Goal: Communication & Community: Answer question/provide support

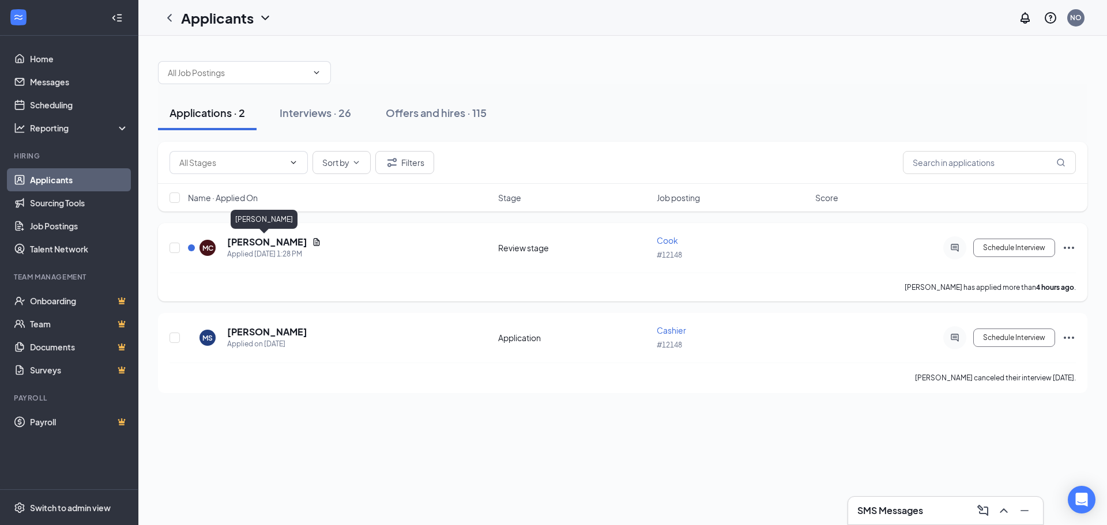
click at [261, 242] on h5 "[PERSON_NAME]" at bounding box center [267, 242] width 80 height 13
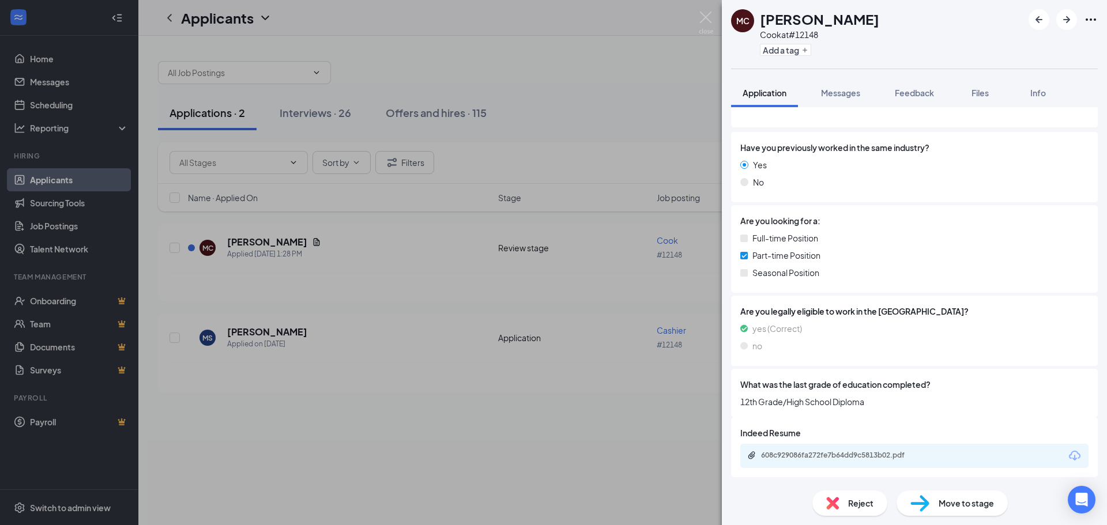
scroll to position [145, 0]
click at [893, 457] on div "608c929086fa272fe7b64dd9c5813b02.pdf" at bounding box center [841, 454] width 161 height 9
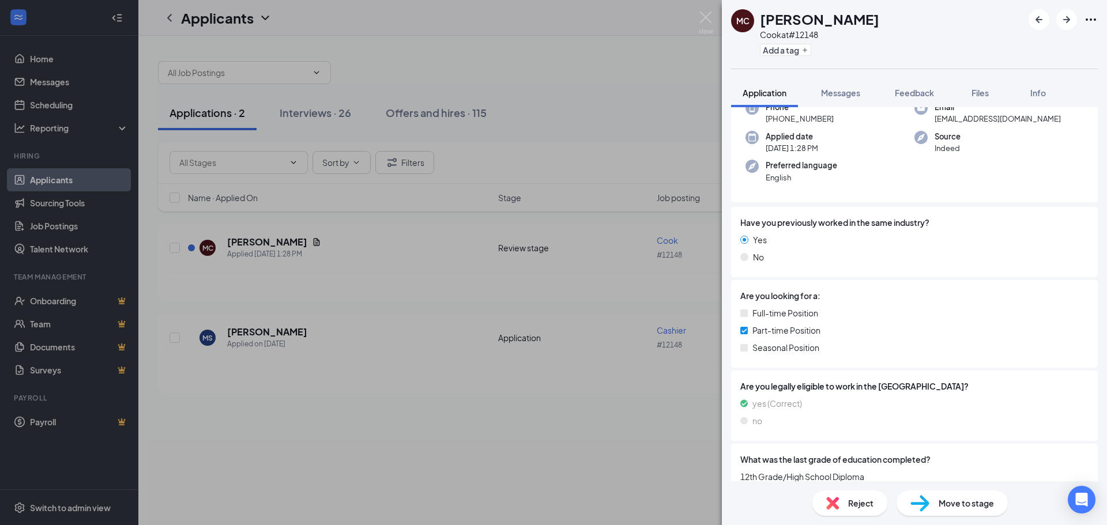
scroll to position [0, 0]
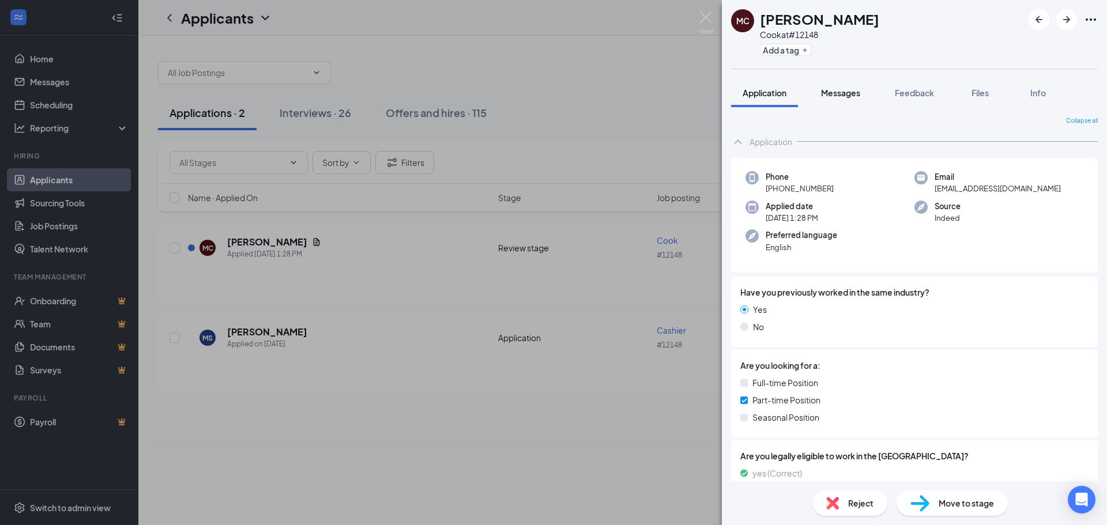
click at [829, 102] on button "Messages" at bounding box center [841, 92] width 62 height 29
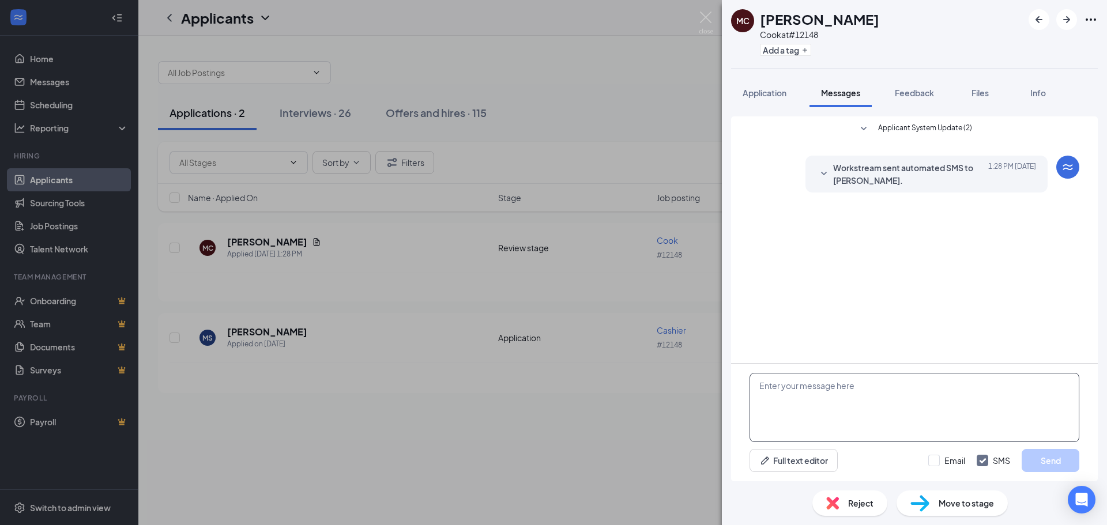
click at [821, 399] on textarea at bounding box center [915, 407] width 330 height 69
click at [912, 392] on textarea "Hi this is Michelle with Burger King, I recived your applaction" at bounding box center [915, 407] width 330 height 69
click at [966, 389] on textarea "Hi this is Michelle with Burger King, I received your applaction" at bounding box center [915, 407] width 330 height 69
click at [998, 379] on textarea "Hi this is Michelle with Burger King, I received your application" at bounding box center [915, 407] width 330 height 69
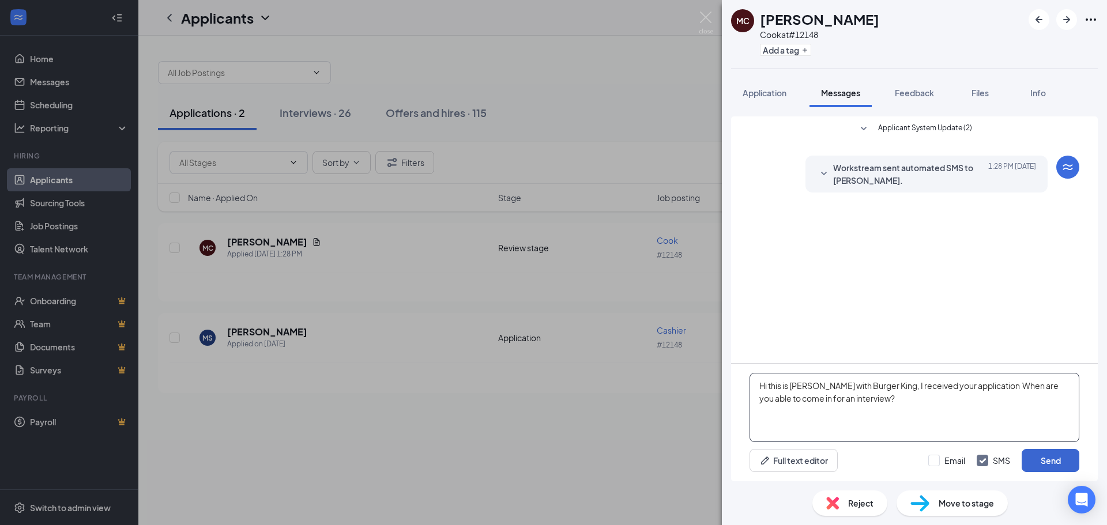
type textarea "Hi this is Michelle with Burger King, I received your application When are you …"
click at [1022, 458] on button "Send" at bounding box center [1051, 460] width 58 height 23
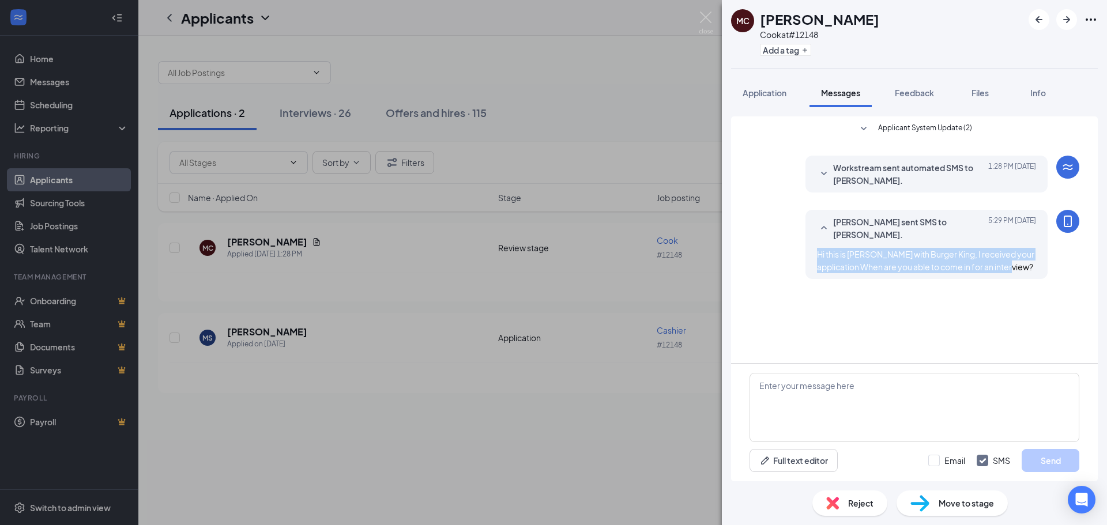
drag, startPoint x: 1039, startPoint y: 253, endPoint x: 816, endPoint y: 248, distance: 222.6
click at [816, 248] on div "Nick Odden sent SMS to Maia Cooper. Today 5:29 PM Hi this is Michelle with Burg…" at bounding box center [927, 244] width 242 height 69
copy span "Hi this is Michelle with Burger King, I received your application When are you …"
click at [703, 22] on img at bounding box center [706, 23] width 14 height 22
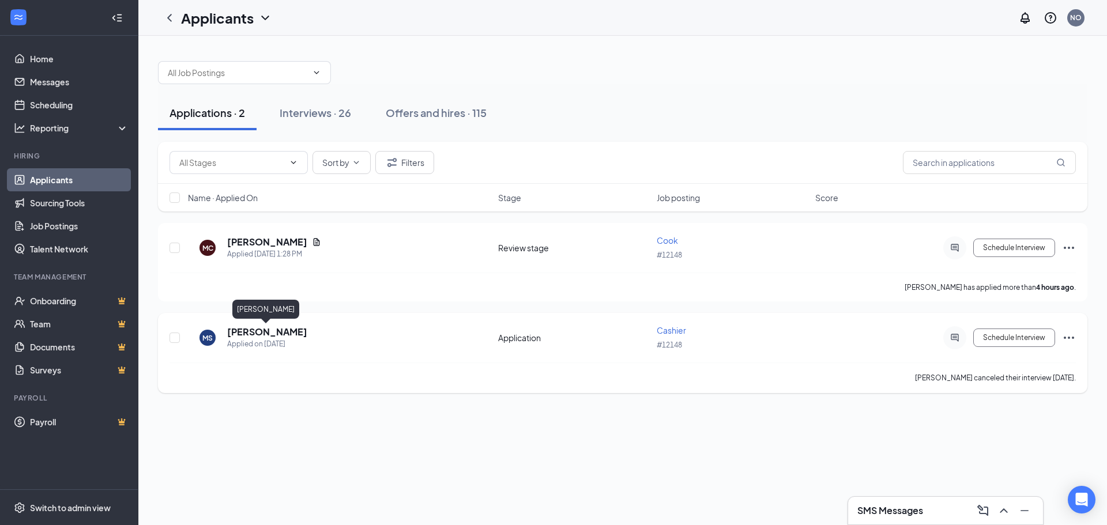
click at [235, 333] on h5 "Martika Shelton" at bounding box center [267, 332] width 80 height 13
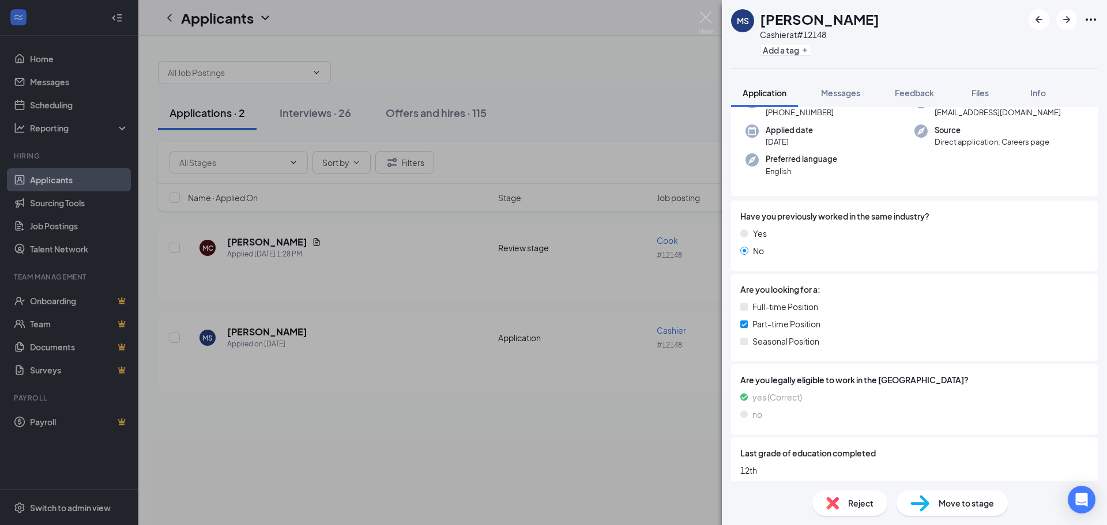
scroll to position [81, 0]
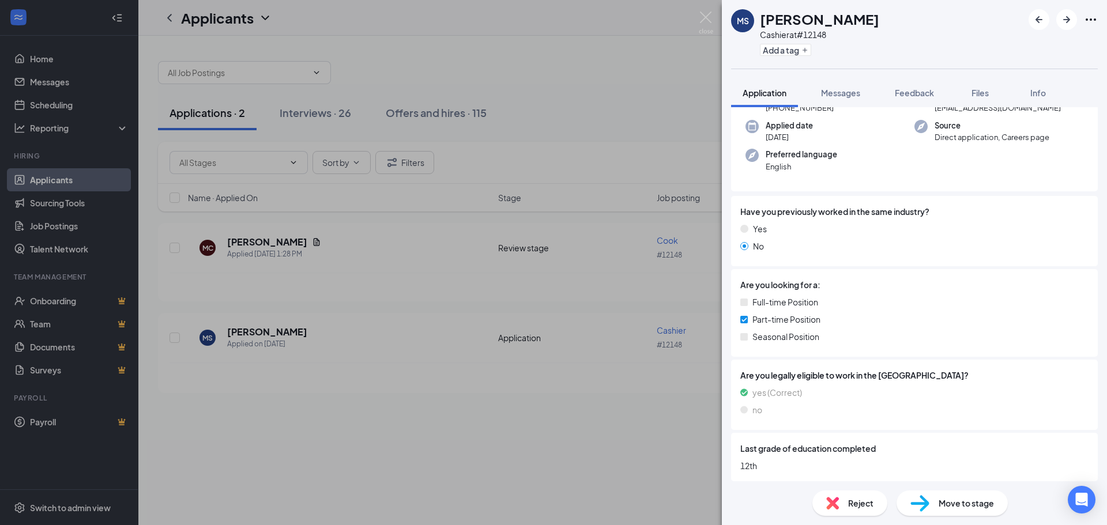
click at [844, 76] on div "MS Martika Shelton Cashier at #12148 Add a tag Application Messages Feedback Fi…" at bounding box center [914, 262] width 385 height 525
click at [841, 97] on span "Messages" at bounding box center [840, 93] width 39 height 10
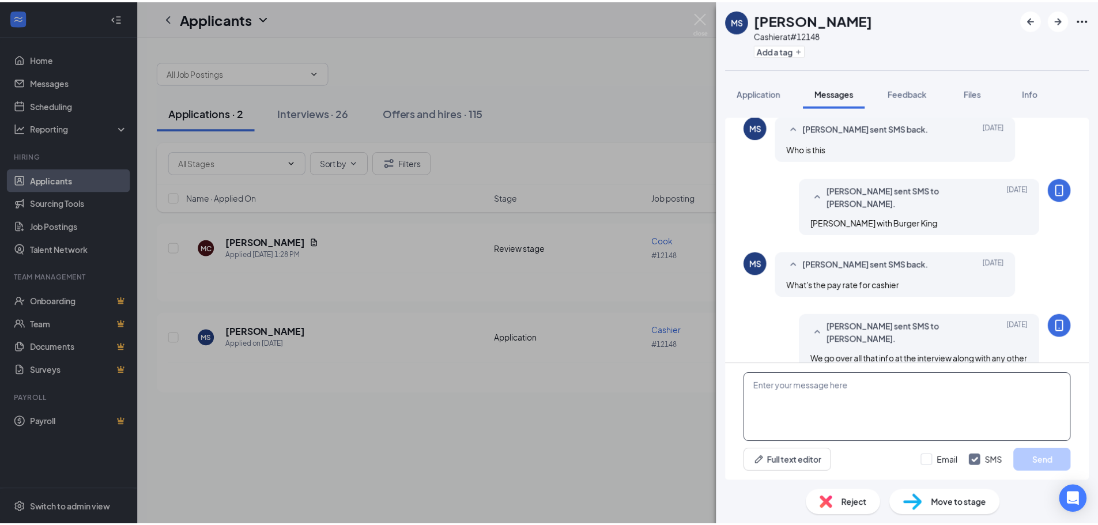
scroll to position [378, 0]
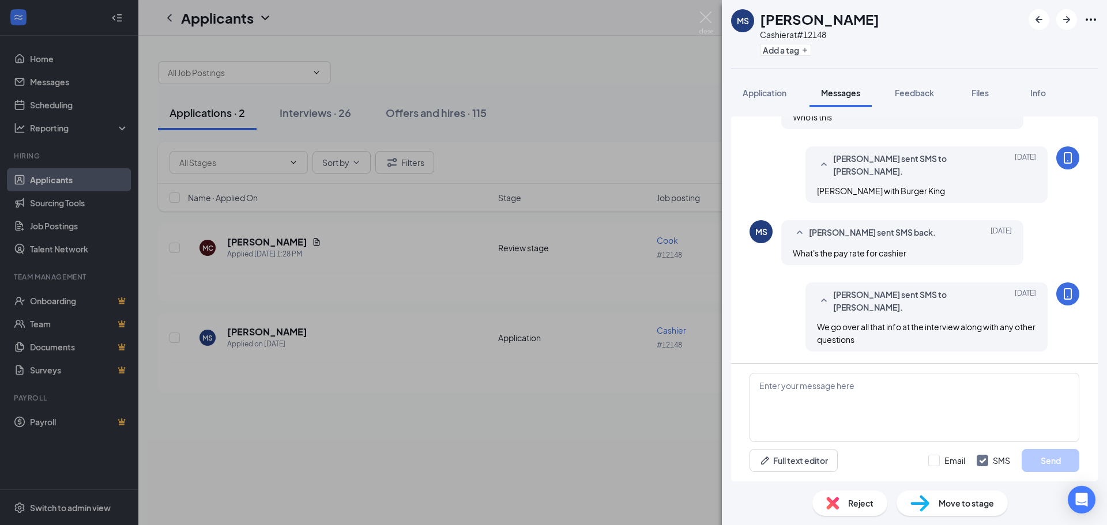
click at [859, 503] on span "Reject" at bounding box center [860, 503] width 25 height 13
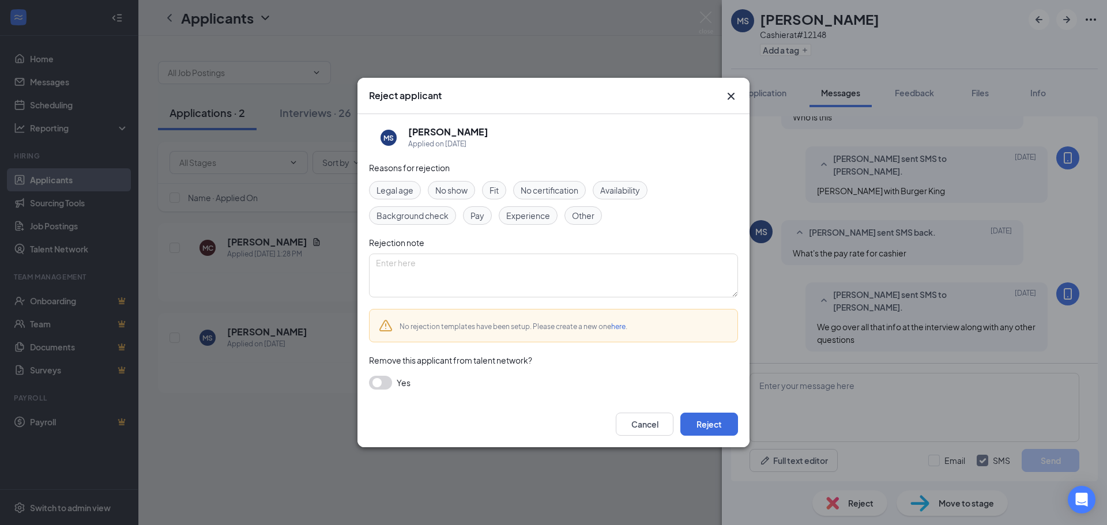
click at [679, 429] on div "Cancel Reject" at bounding box center [677, 424] width 122 height 23
click at [698, 428] on button "Reject" at bounding box center [709, 424] width 58 height 23
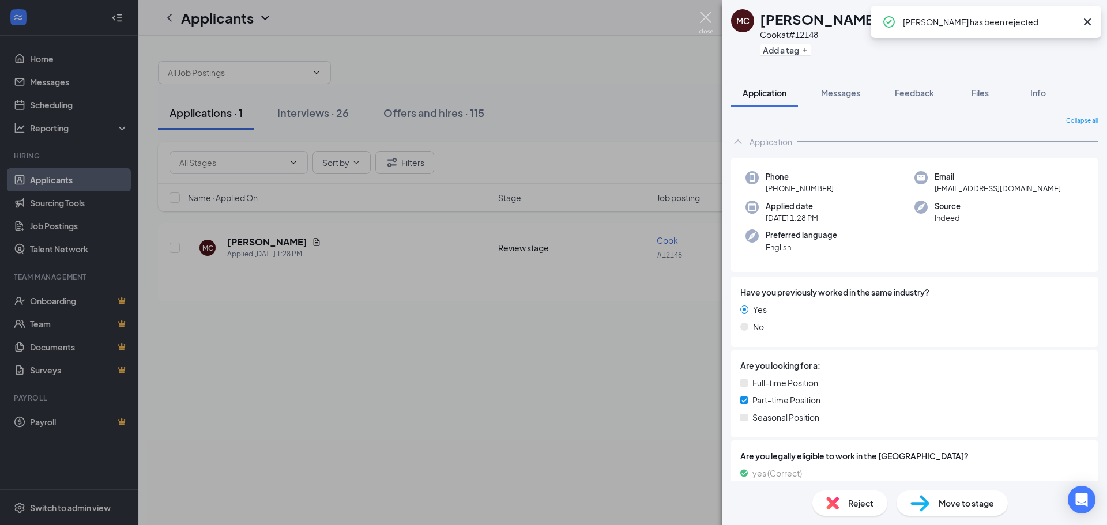
click at [700, 21] on img at bounding box center [706, 23] width 14 height 22
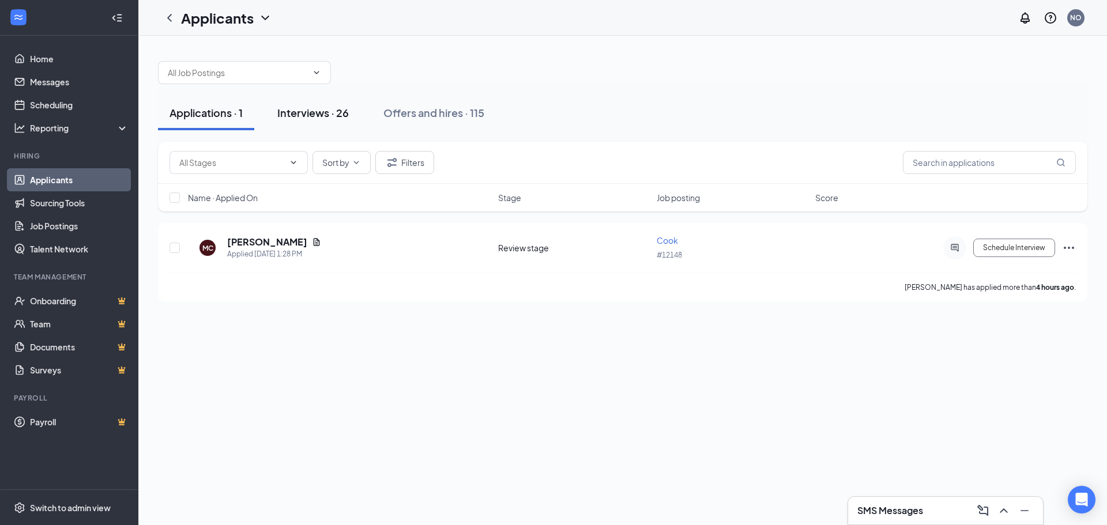
click at [317, 114] on div "Interviews · 26" at bounding box center [313, 113] width 72 height 14
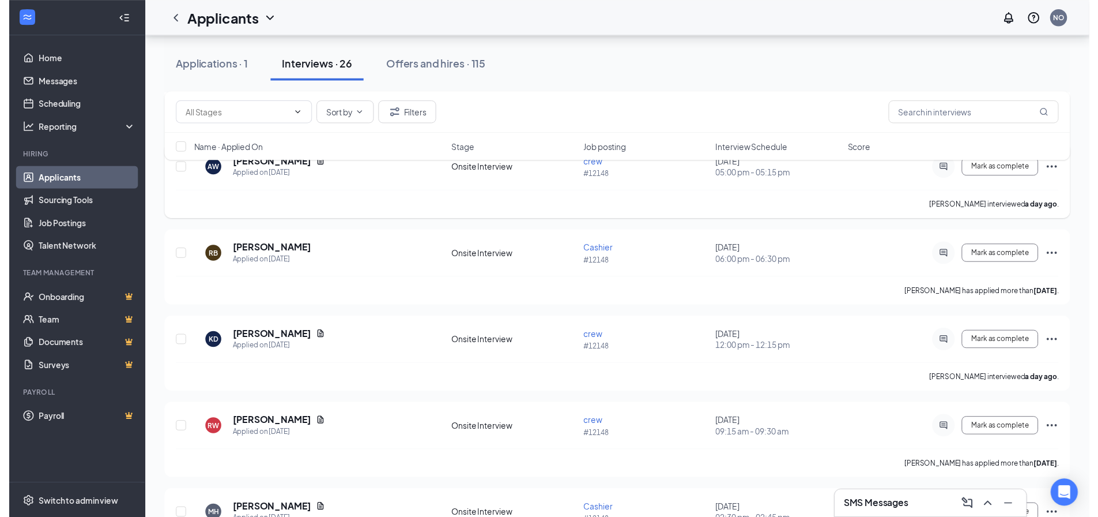
scroll to position [173, 0]
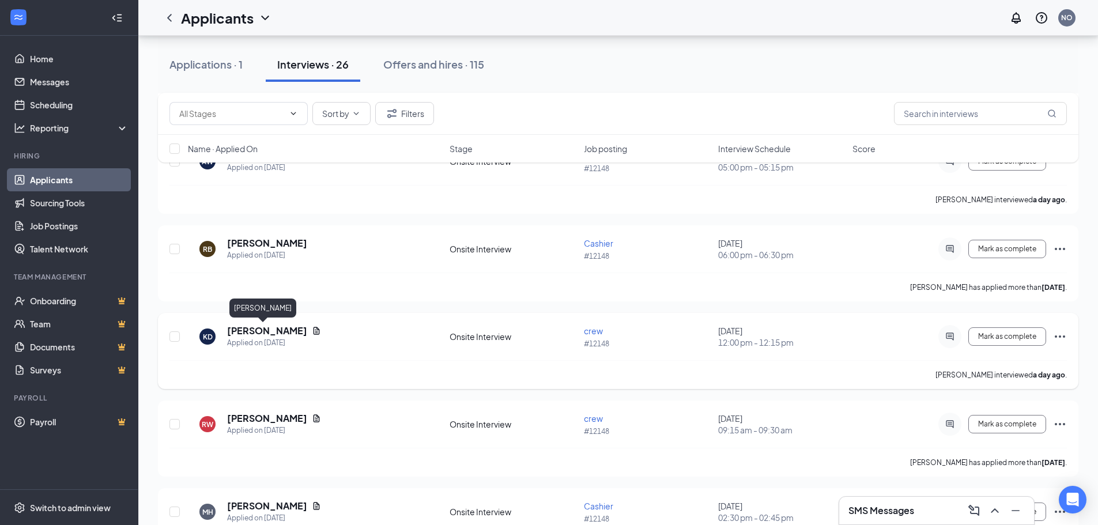
click at [246, 331] on h5 "Kylie Dixon" at bounding box center [267, 331] width 80 height 13
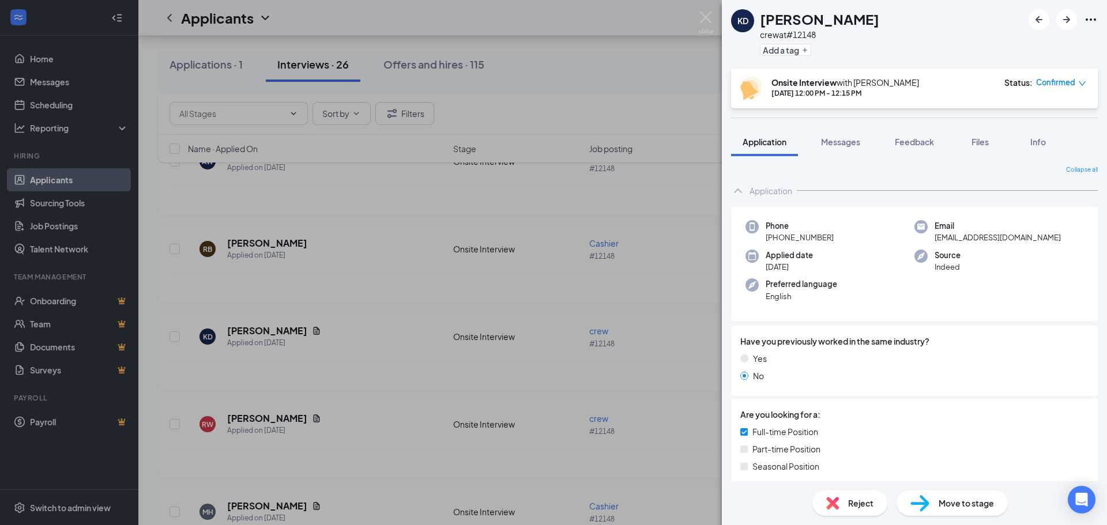
click at [946, 497] on span "Move to stage" at bounding box center [966, 503] width 55 height 13
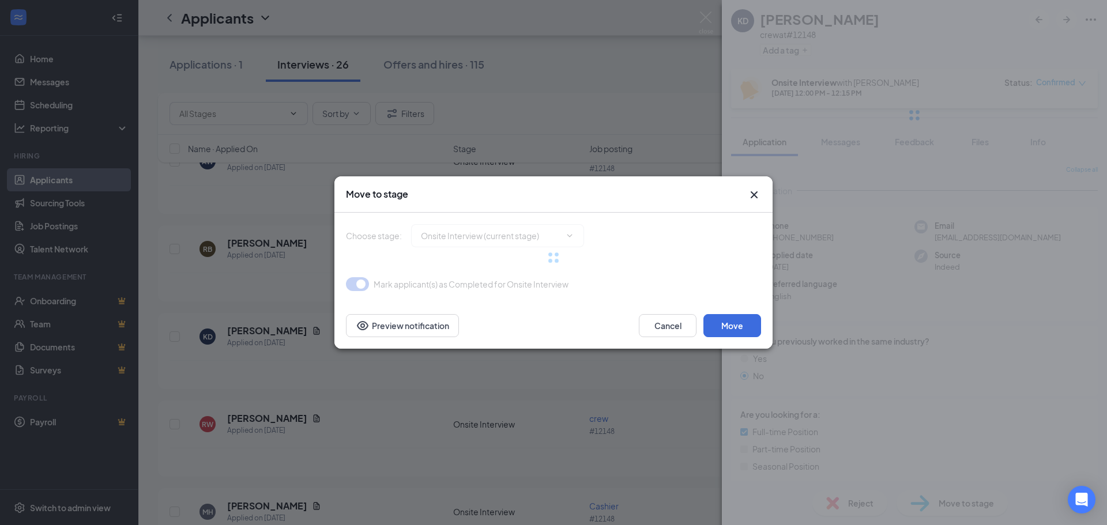
type input "Hiring Complete (final stage)"
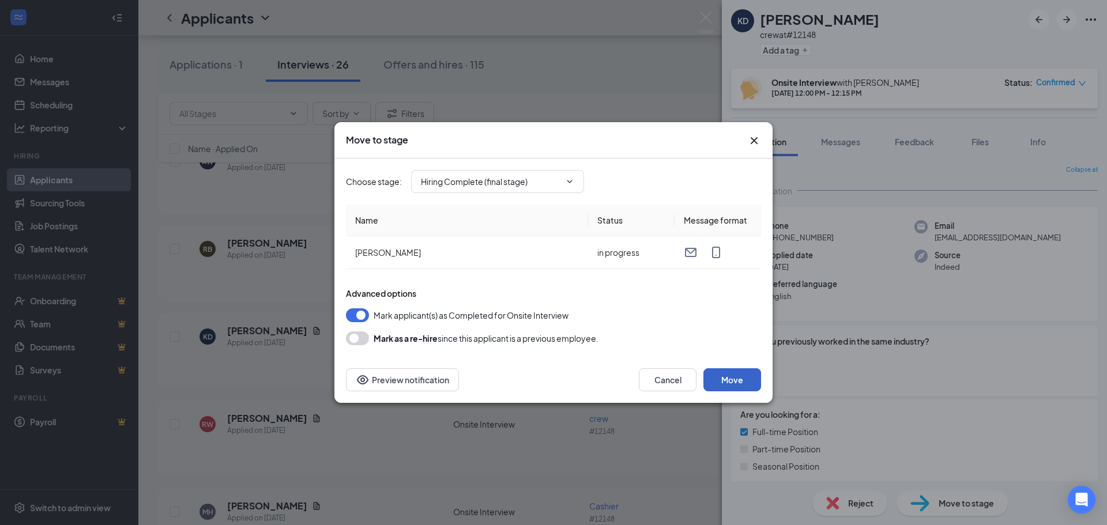
click at [740, 382] on button "Move" at bounding box center [732, 379] width 58 height 23
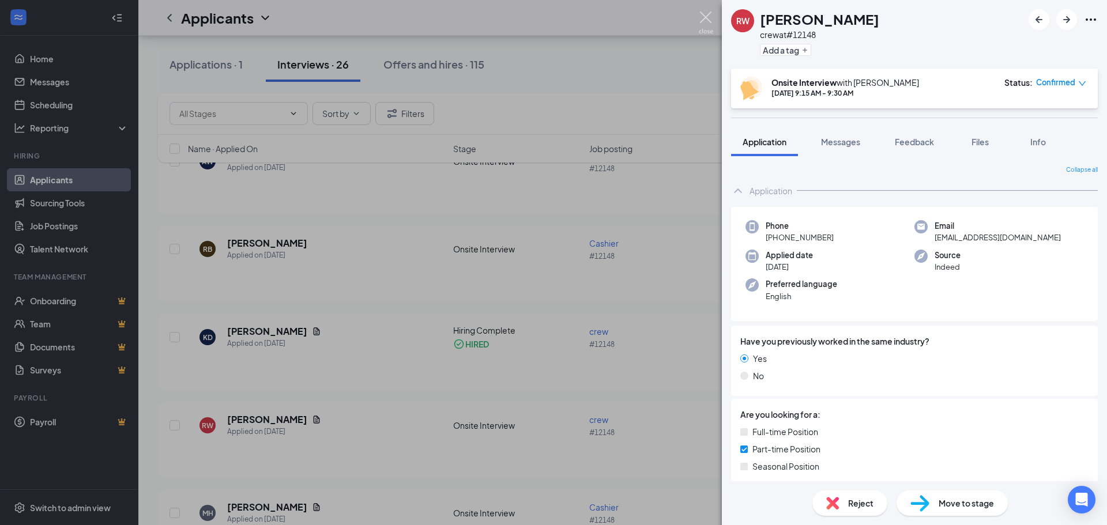
click at [702, 12] on img at bounding box center [706, 23] width 14 height 22
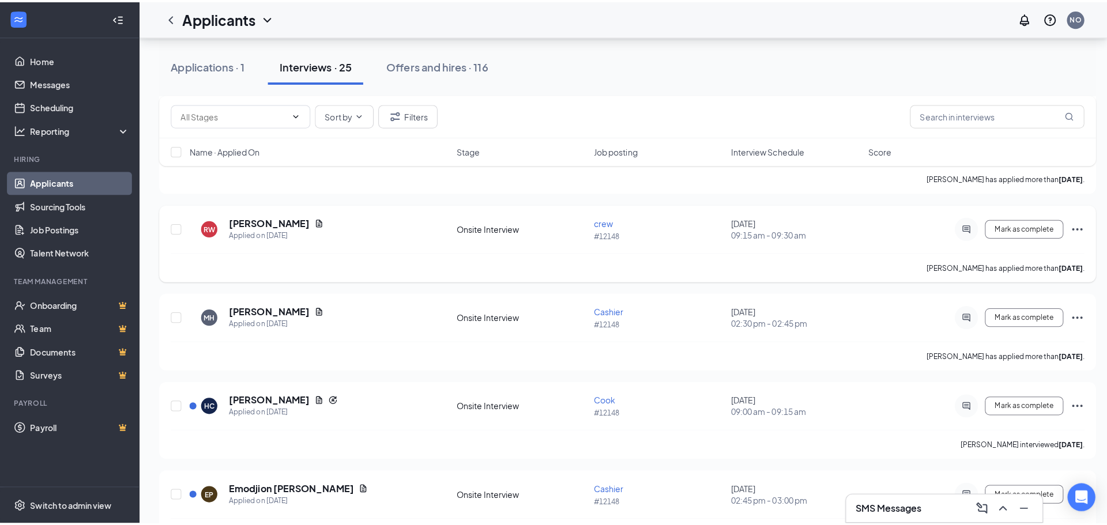
scroll to position [288, 0]
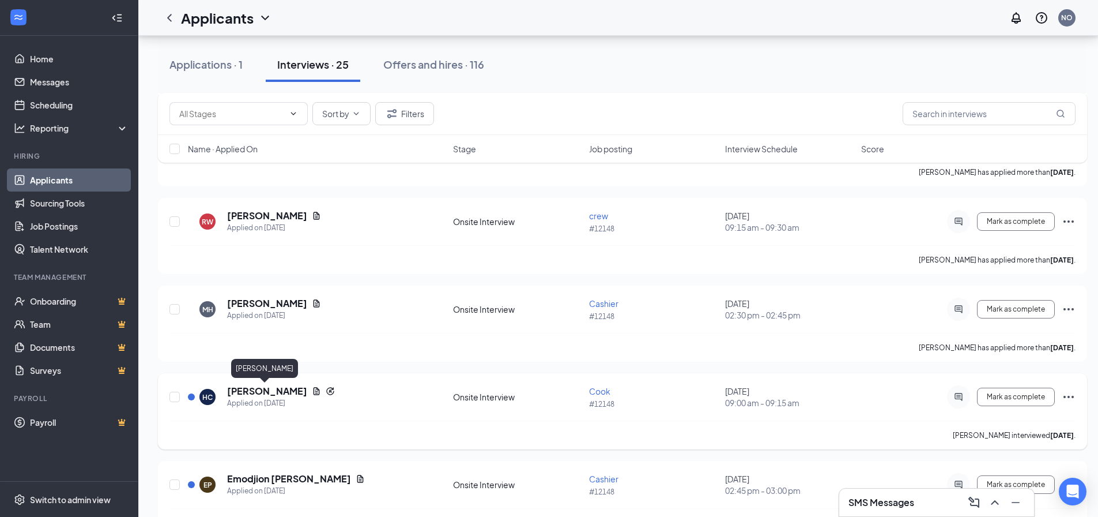
click at [273, 387] on h5 "Helena Collins" at bounding box center [267, 391] width 80 height 13
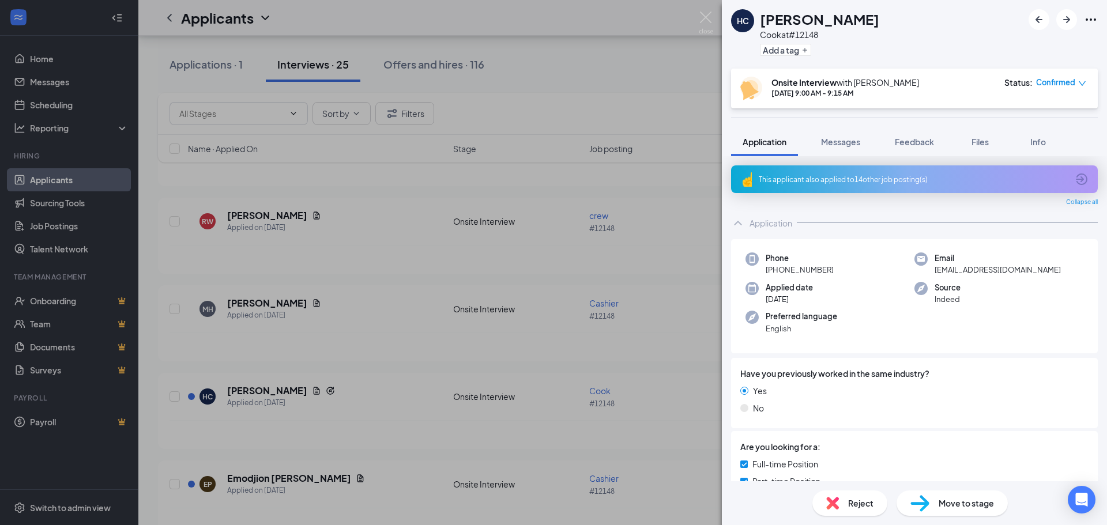
click at [948, 503] on span "Move to stage" at bounding box center [966, 503] width 55 height 13
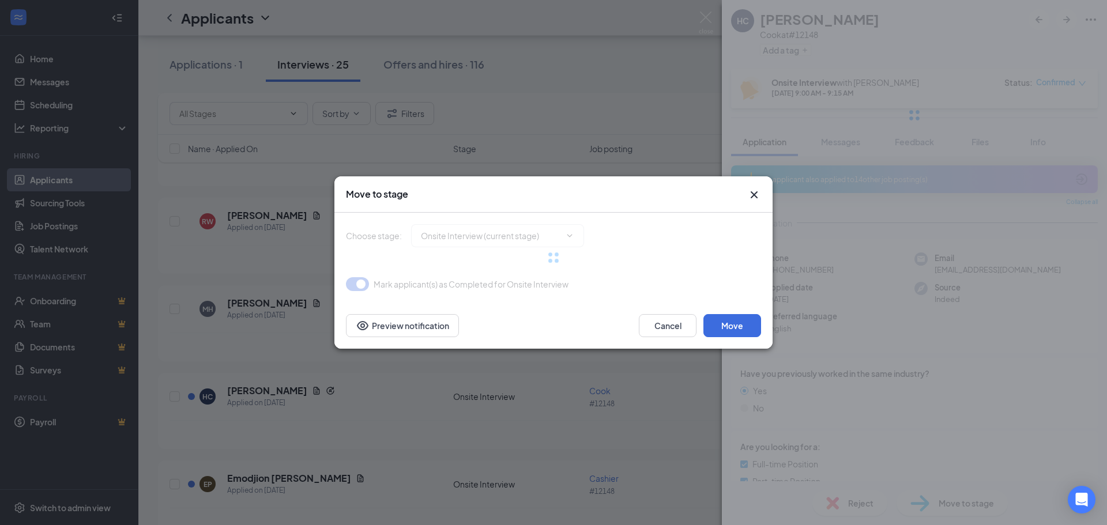
type input "Hiring Complete (final stage)"
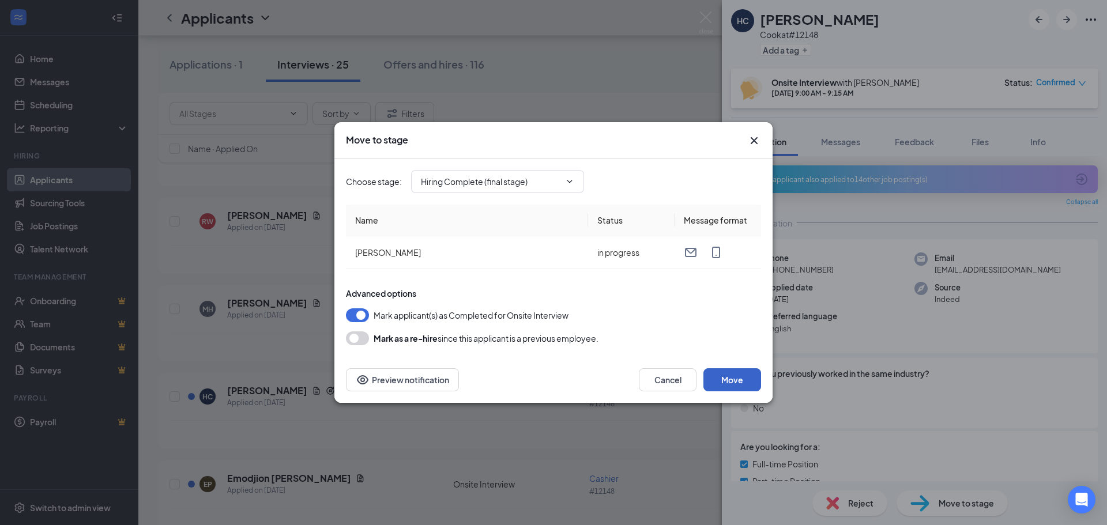
click at [728, 383] on button "Move" at bounding box center [732, 379] width 58 height 23
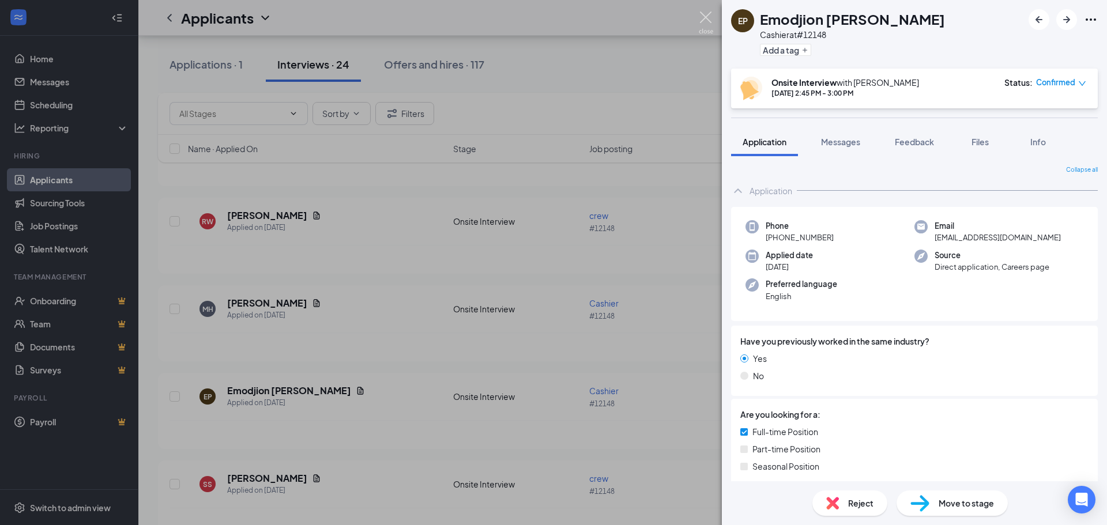
click at [702, 16] on img at bounding box center [706, 23] width 14 height 22
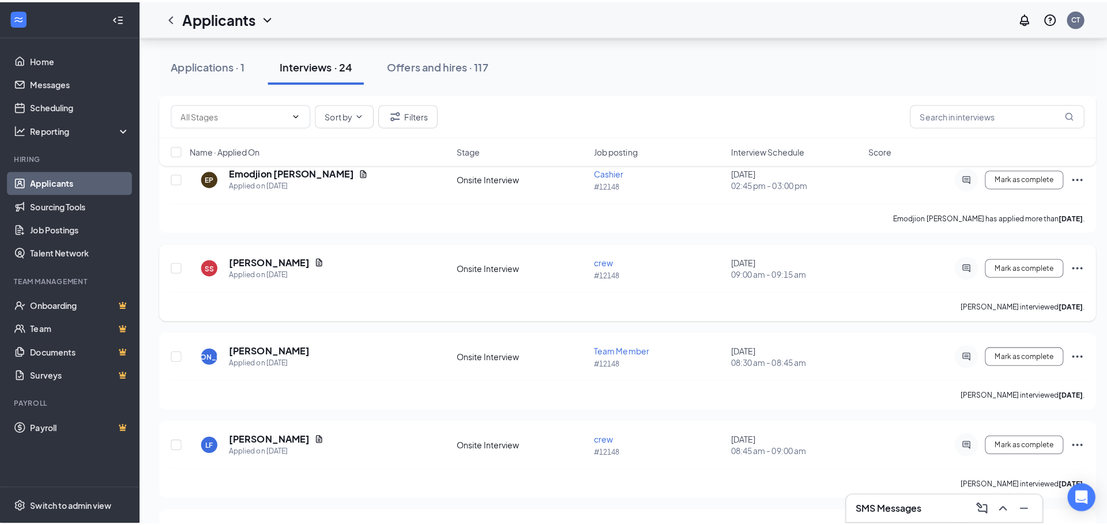
scroll to position [519, 0]
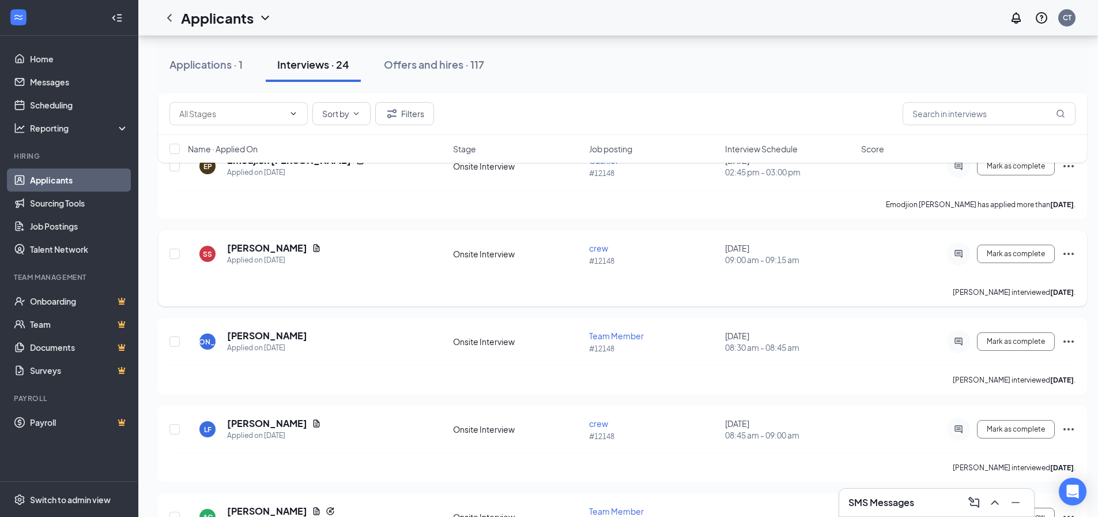
click at [251, 261] on div "Applied on Oct 5" at bounding box center [274, 260] width 94 height 12
click at [236, 244] on h5 "Skylar Sykes" at bounding box center [267, 248] width 80 height 13
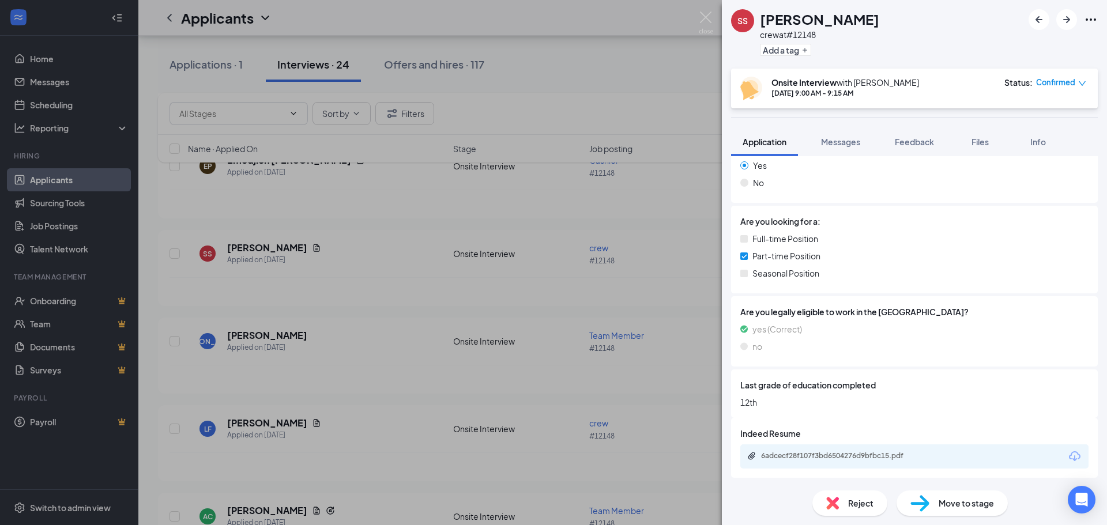
scroll to position [194, 0]
click at [834, 139] on span "Messages" at bounding box center [840, 142] width 39 height 10
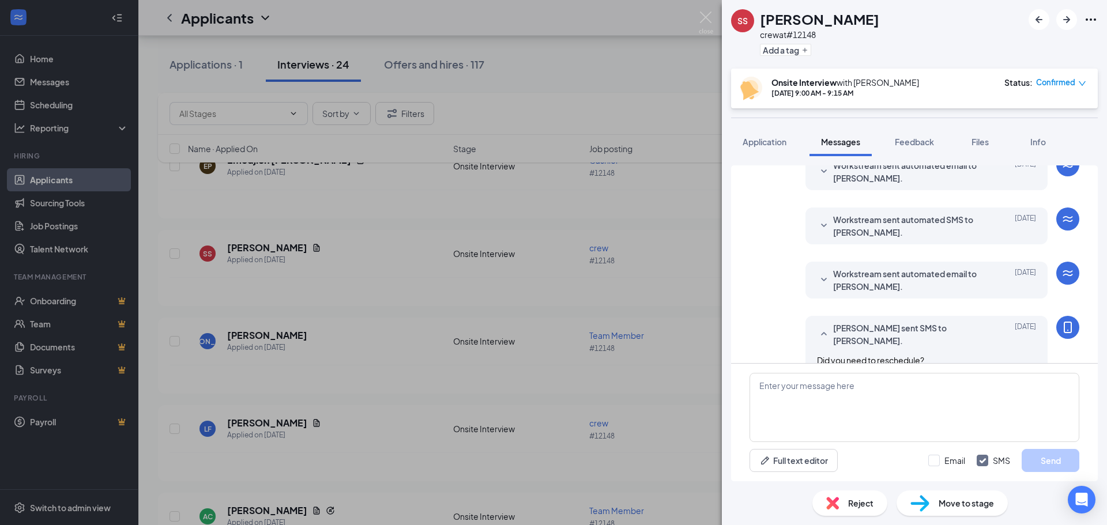
scroll to position [368, 0]
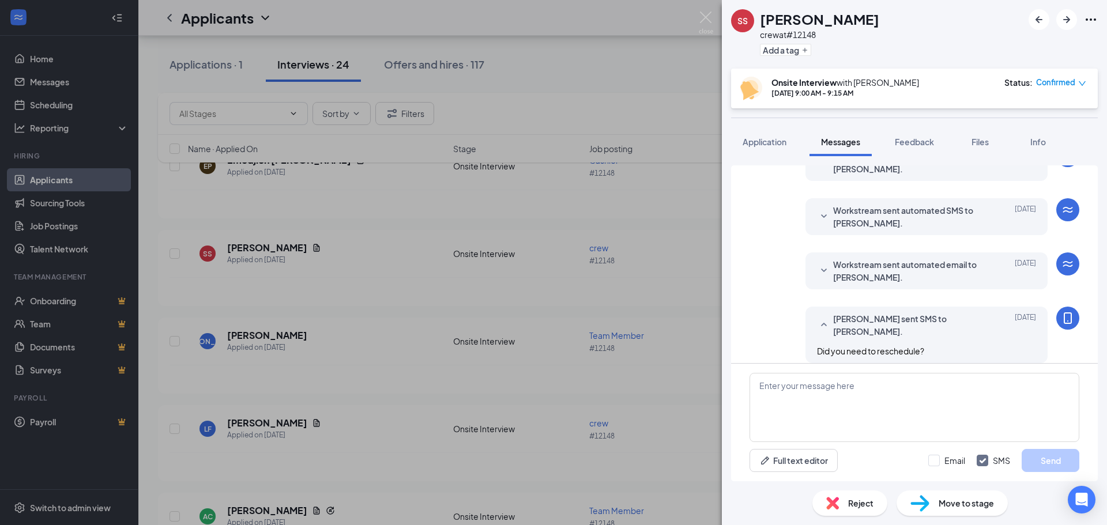
click at [865, 514] on div "Reject" at bounding box center [849, 503] width 75 height 25
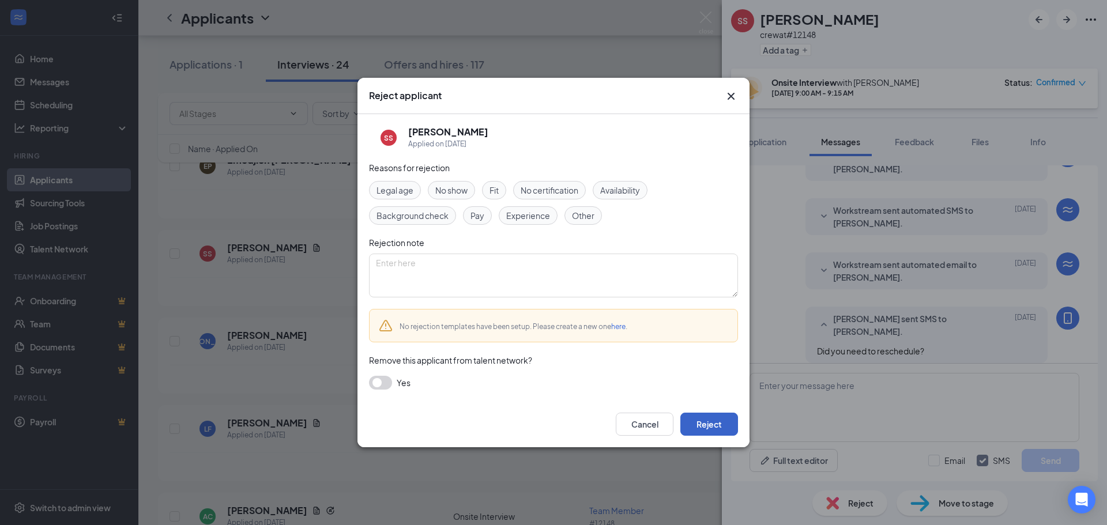
click at [727, 428] on button "Reject" at bounding box center [709, 424] width 58 height 23
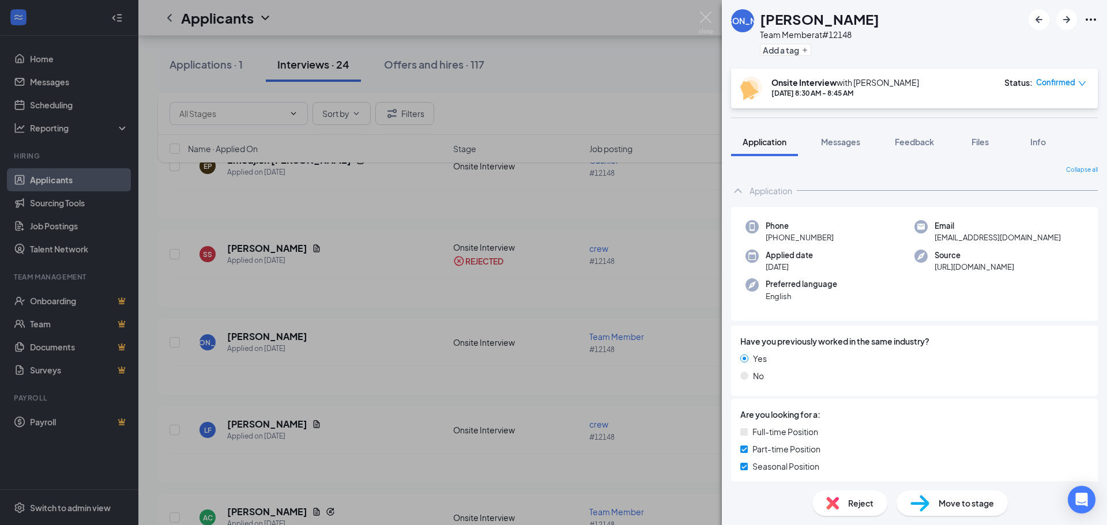
scroll to position [130, 0]
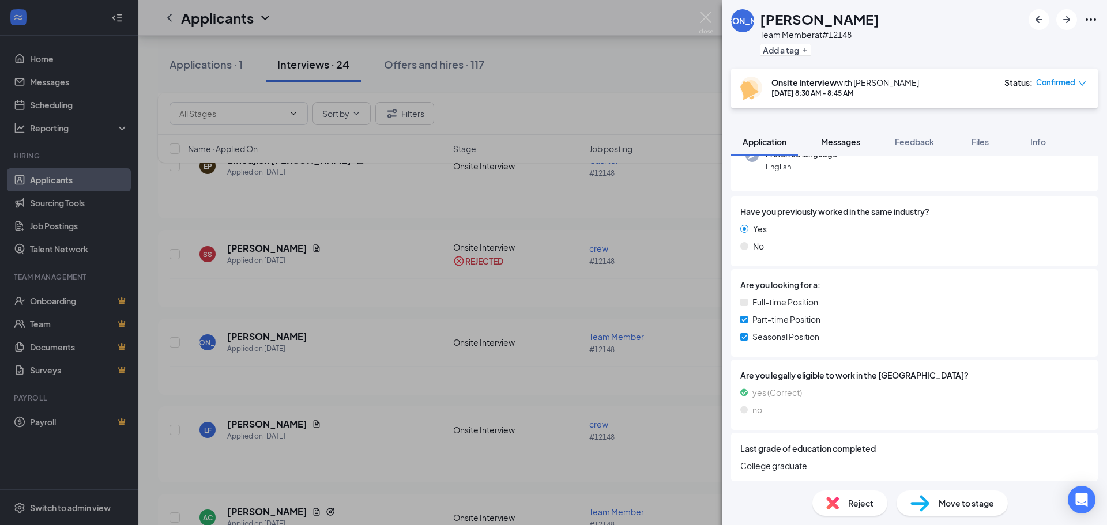
click at [845, 151] on button "Messages" at bounding box center [841, 141] width 62 height 29
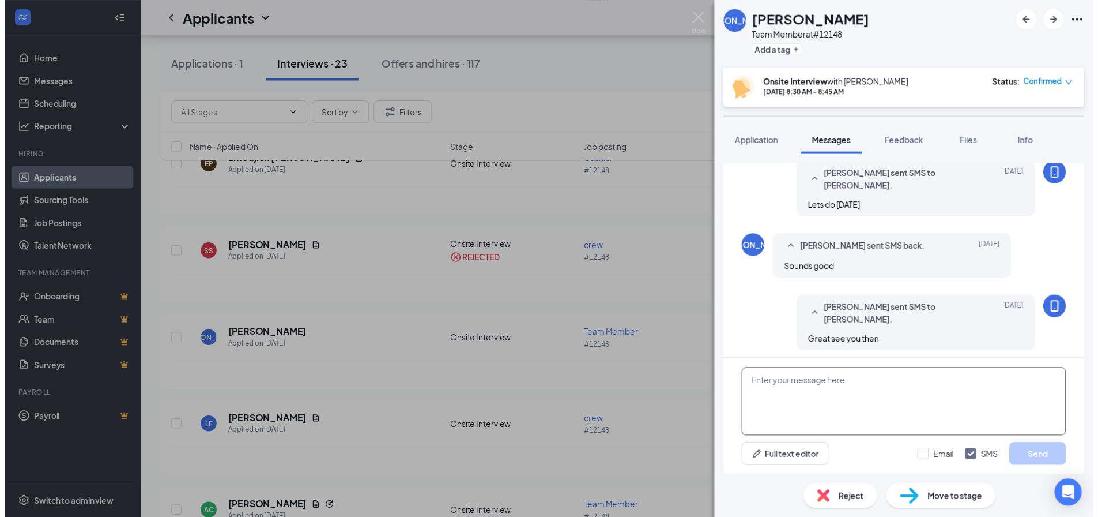
scroll to position [532, 0]
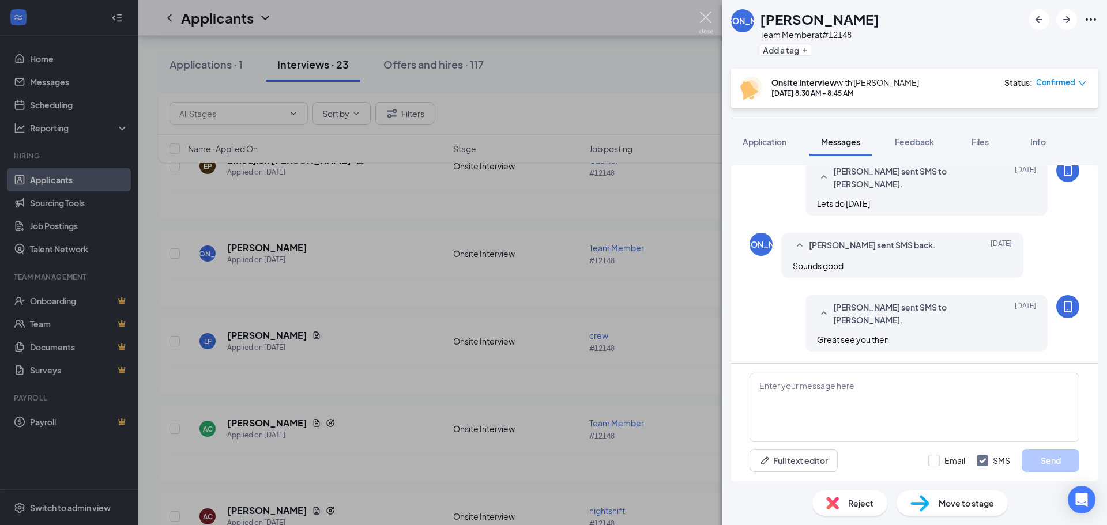
click at [711, 25] on img at bounding box center [706, 23] width 14 height 22
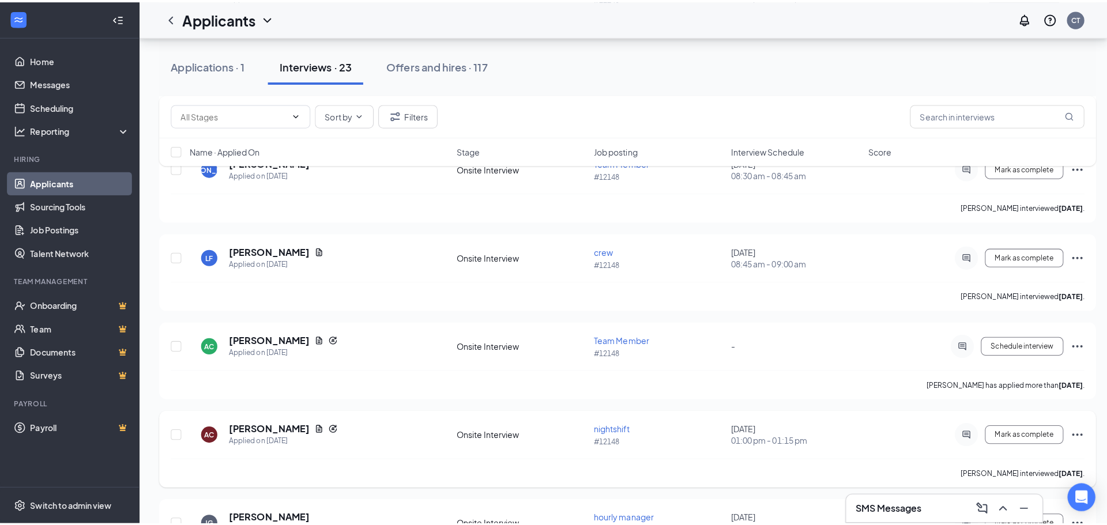
scroll to position [634, 0]
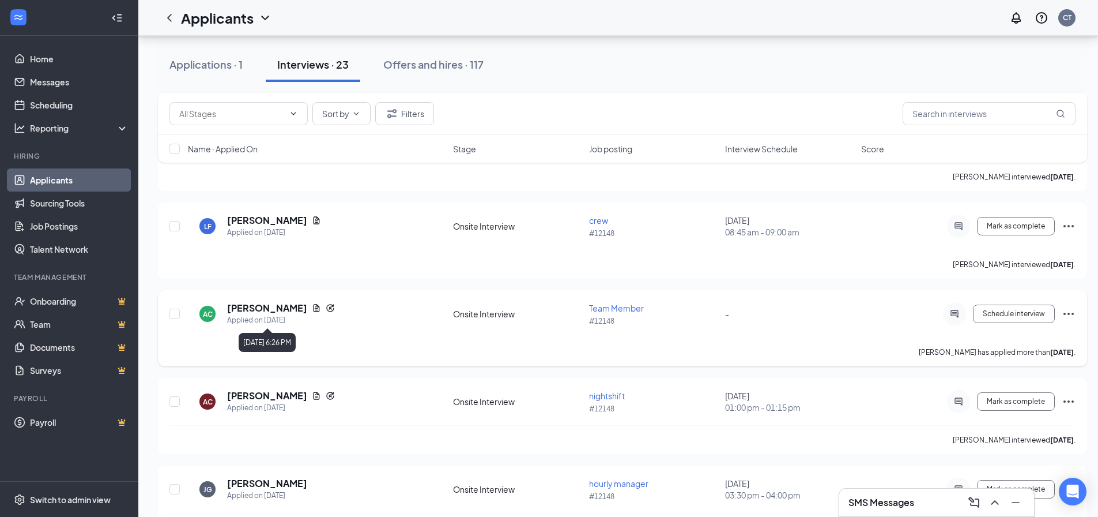
click at [291, 315] on div "Applied on [DATE]" at bounding box center [281, 320] width 108 height 12
click at [290, 305] on h5 "[PERSON_NAME]" at bounding box center [267, 308] width 80 height 13
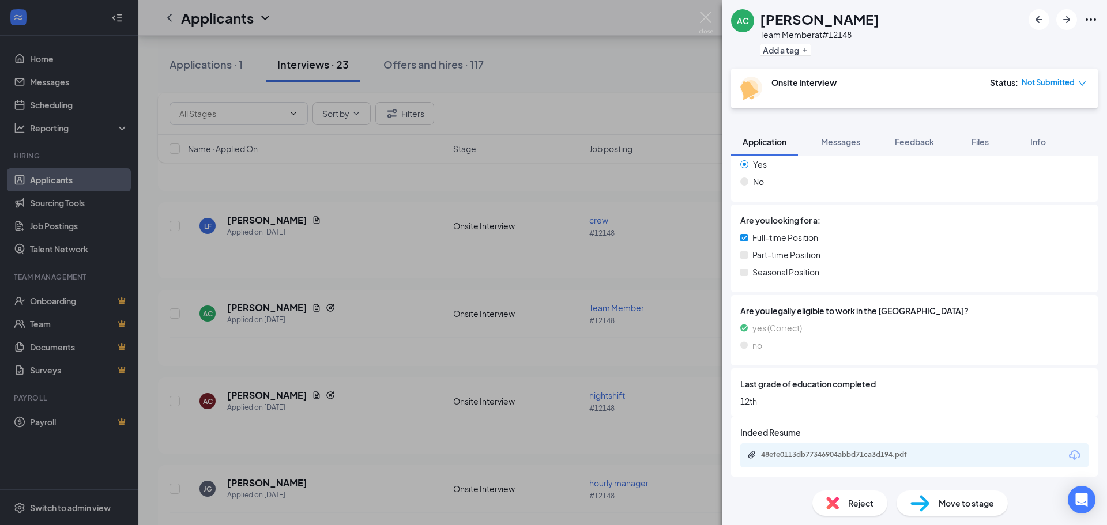
scroll to position [227, 0]
click at [838, 146] on span "Messages" at bounding box center [840, 142] width 39 height 10
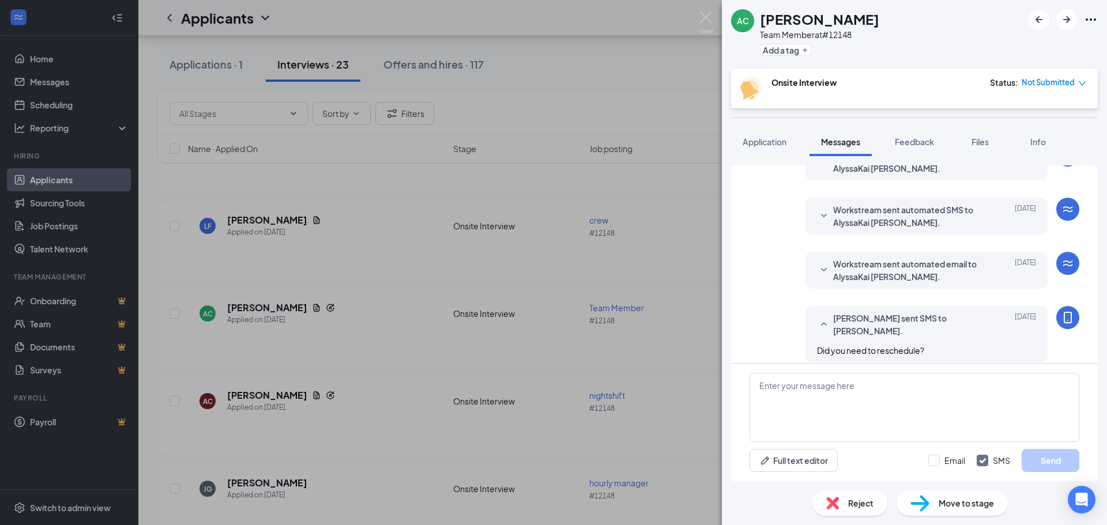
scroll to position [231, 0]
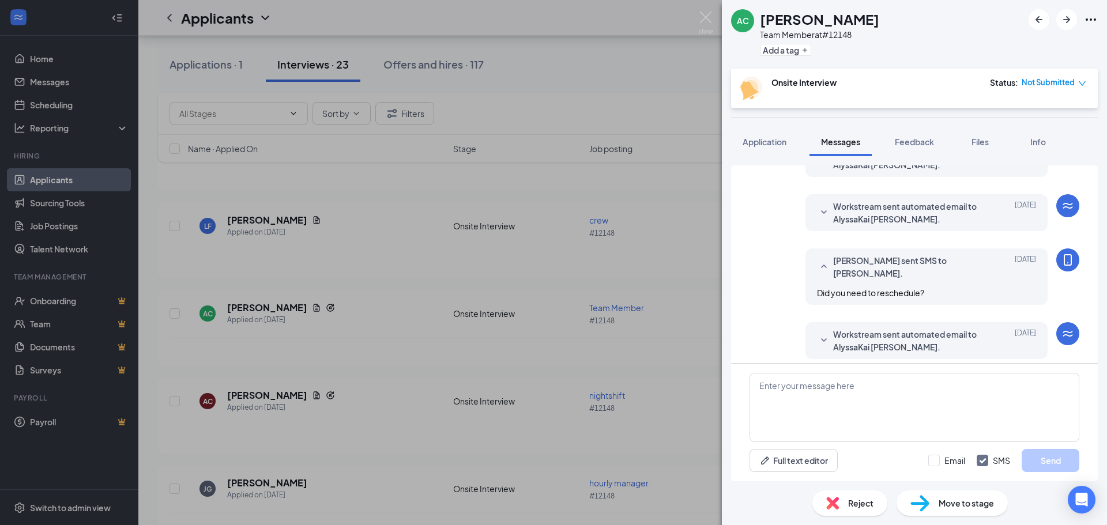
click at [849, 502] on span "Reject" at bounding box center [860, 503] width 25 height 13
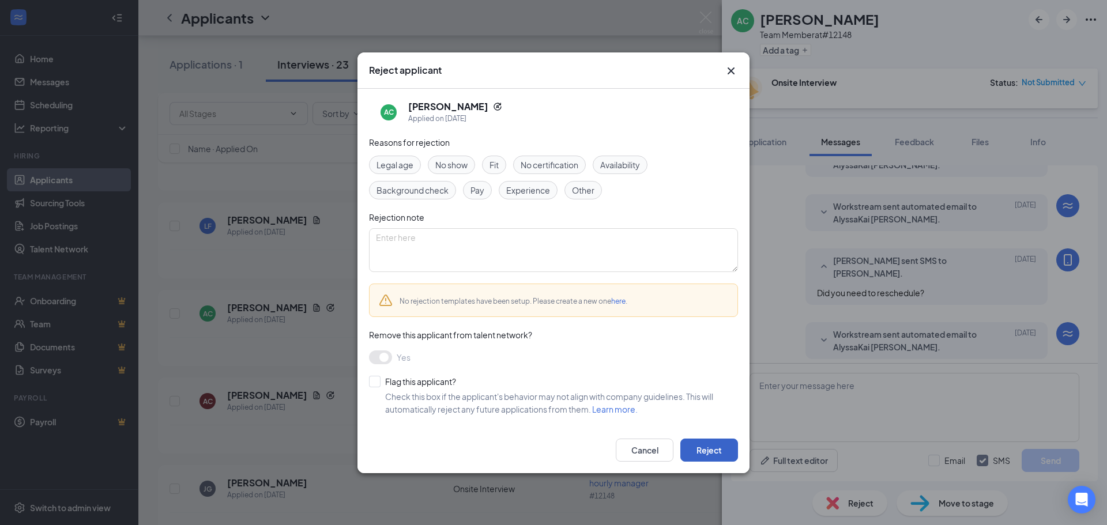
click at [701, 451] on button "Reject" at bounding box center [709, 450] width 58 height 23
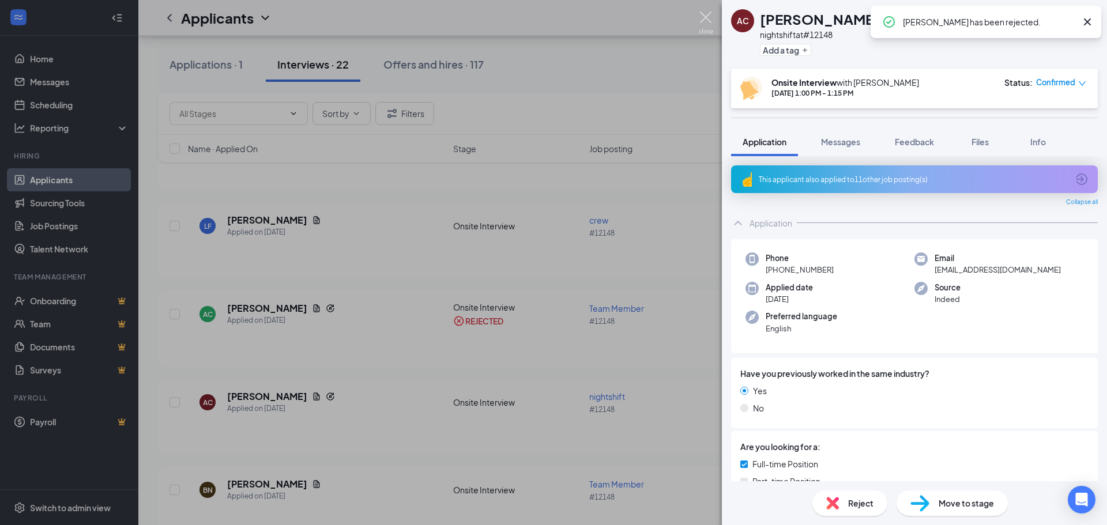
click at [704, 18] on img at bounding box center [706, 23] width 14 height 22
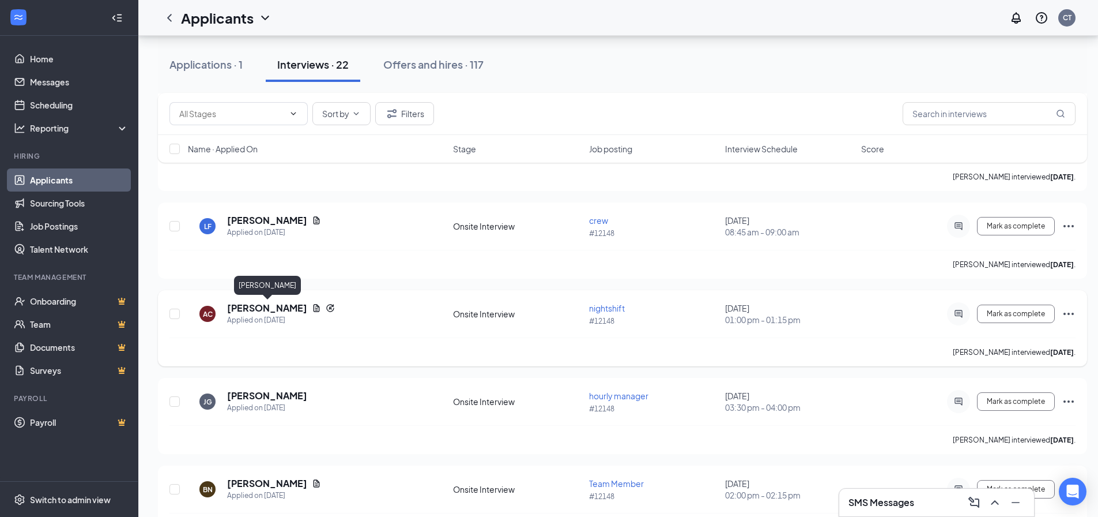
click at [294, 311] on h5 "[PERSON_NAME]" at bounding box center [267, 308] width 80 height 13
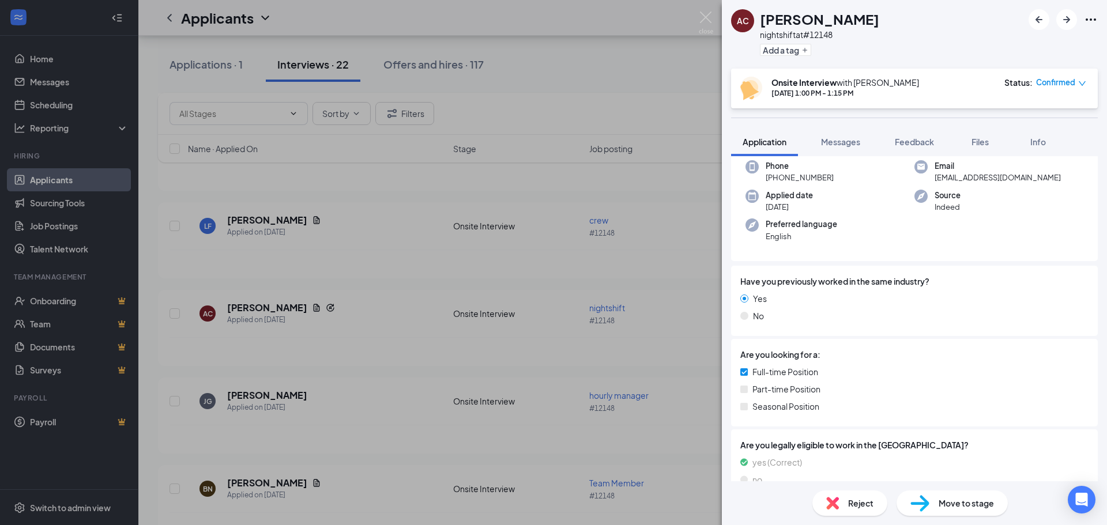
scroll to position [227, 0]
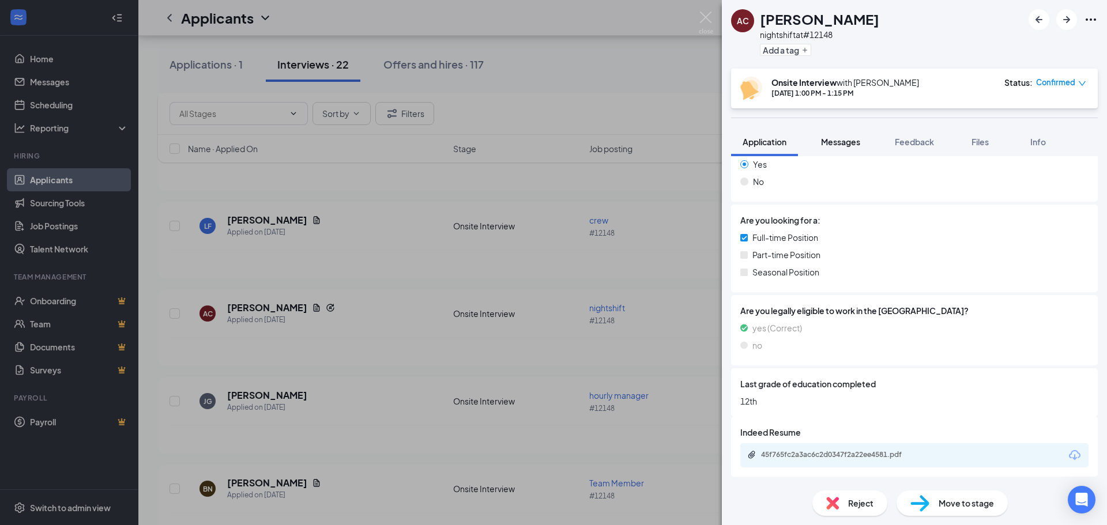
click at [843, 141] on span "Messages" at bounding box center [840, 142] width 39 height 10
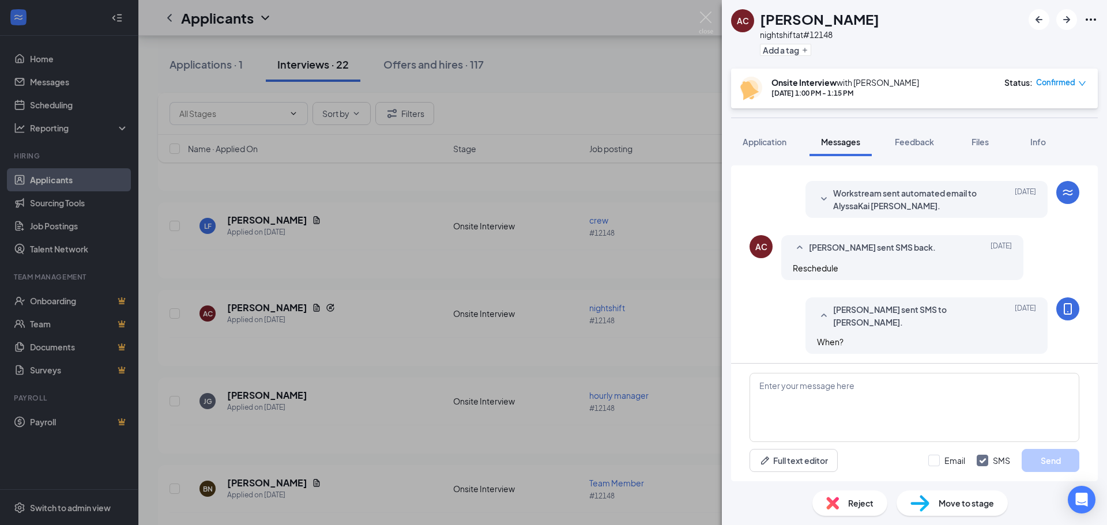
scroll to position [388, 0]
click at [821, 405] on textarea at bounding box center [915, 407] width 330 height 69
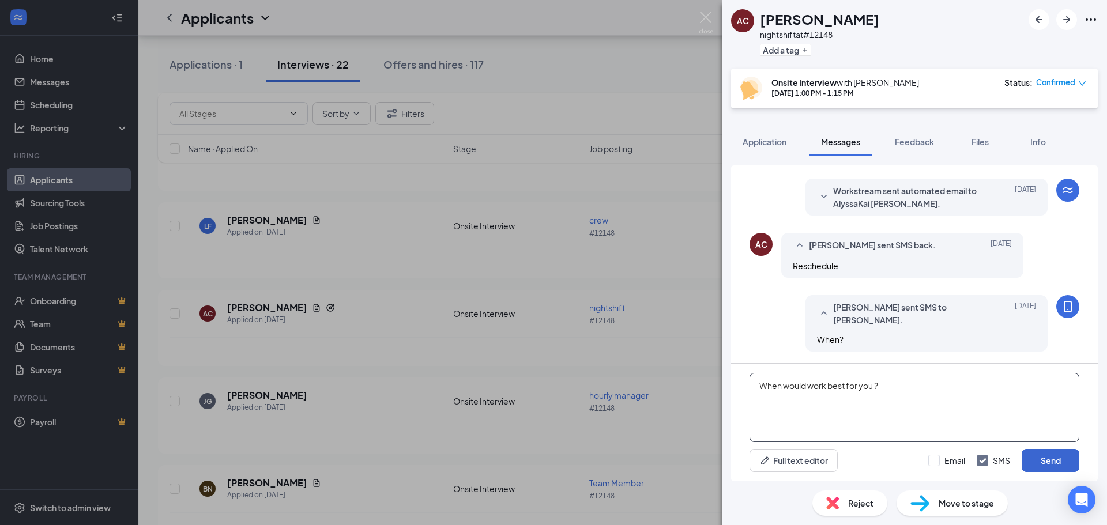
type textarea "When would work best for you ?"
click at [1060, 457] on button "Send" at bounding box center [1051, 460] width 58 height 23
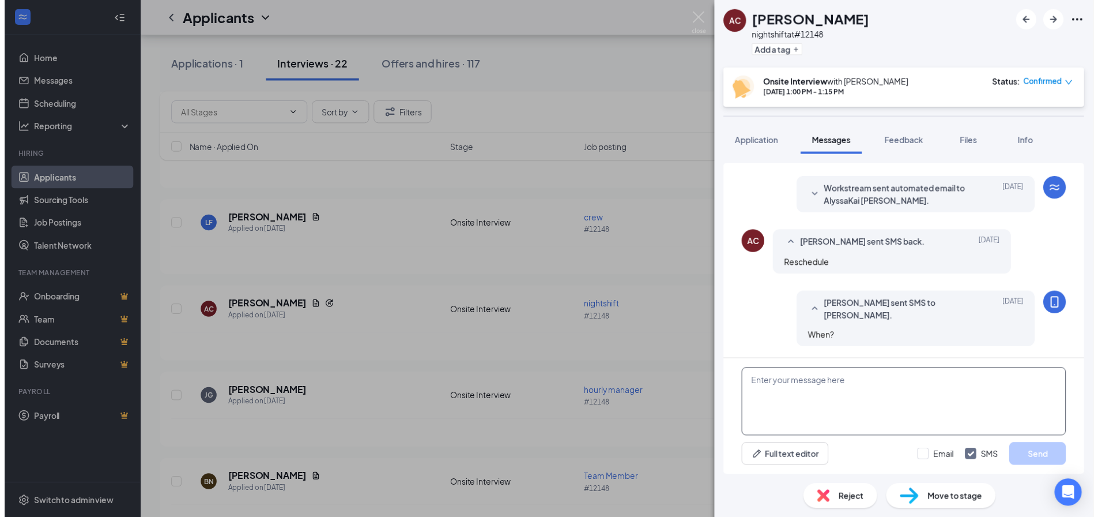
scroll to position [462, 0]
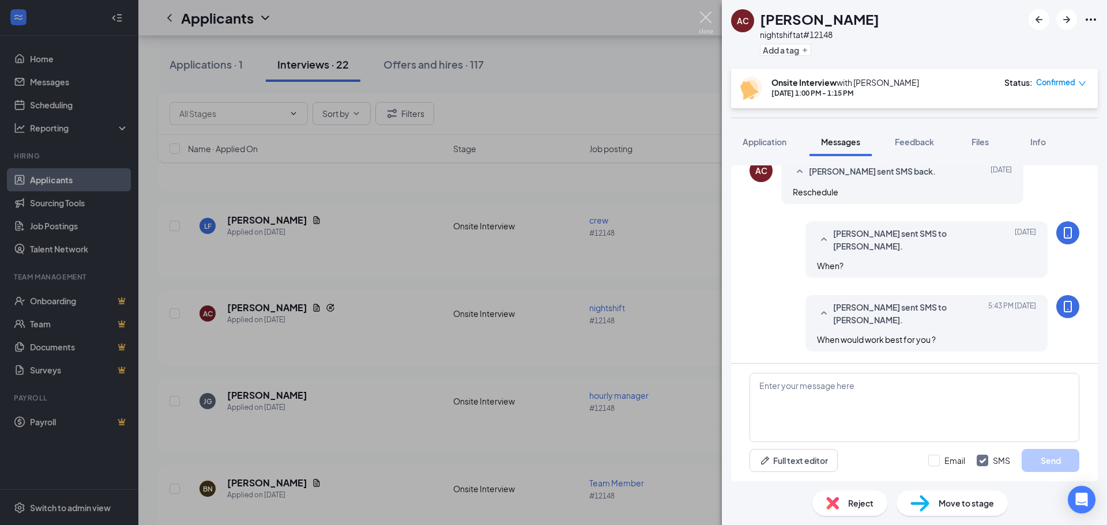
click at [709, 20] on img at bounding box center [706, 23] width 14 height 22
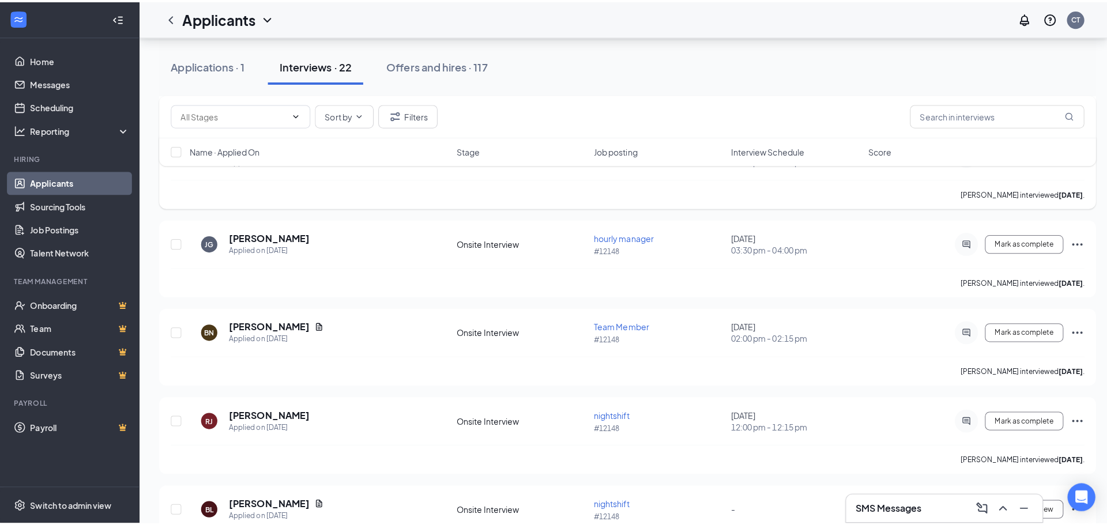
scroll to position [807, 0]
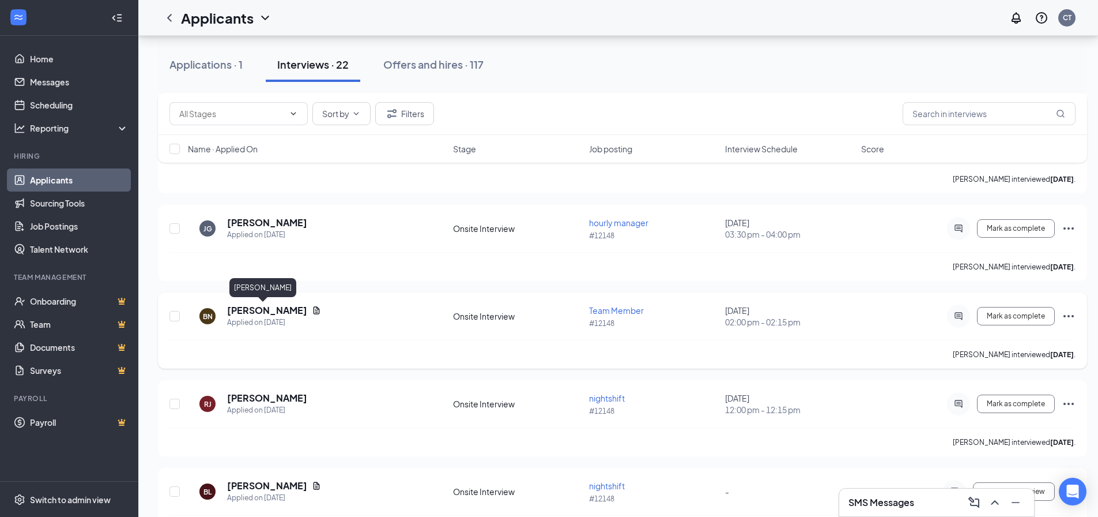
click at [259, 316] on h5 "[PERSON_NAME]" at bounding box center [267, 310] width 80 height 13
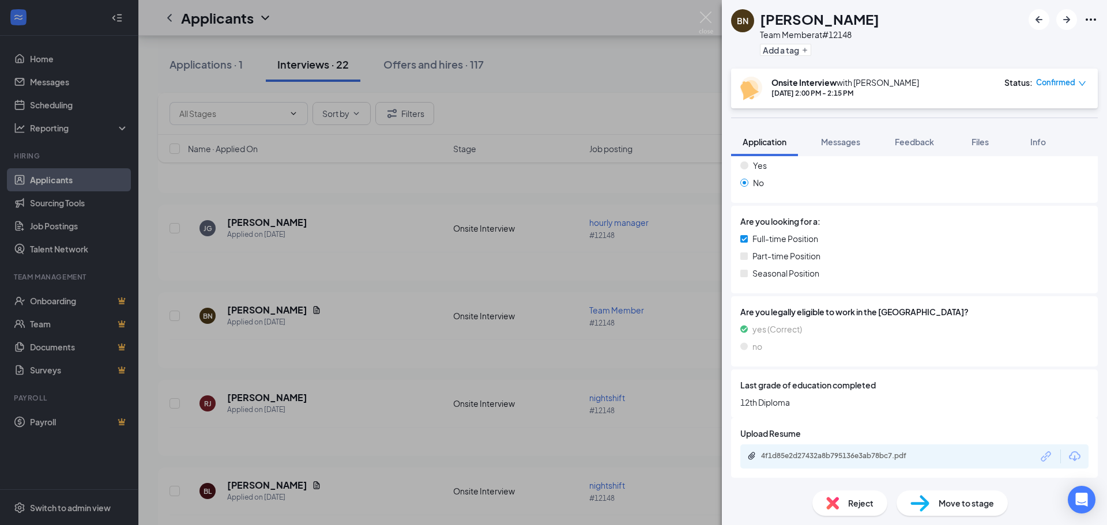
scroll to position [194, 0]
click at [842, 142] on span "Messages" at bounding box center [840, 142] width 39 height 10
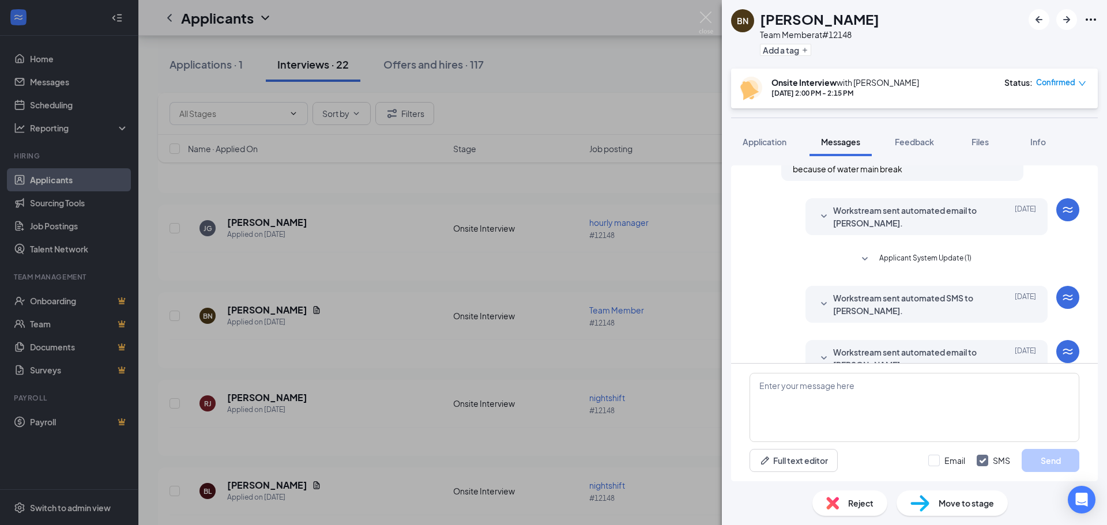
scroll to position [381, 0]
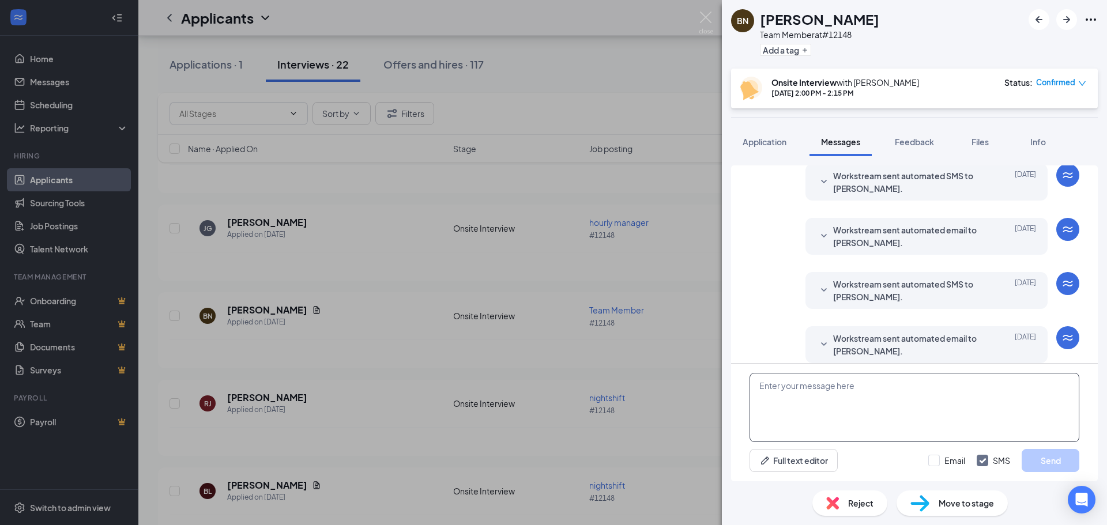
click at [834, 408] on textarea at bounding box center [915, 407] width 330 height 69
type textarea "Did you need to reschedule?"
click at [1042, 448] on div "Did you need to reschedule? Full text editor Email SMS Send" at bounding box center [914, 423] width 367 height 118
click at [1042, 453] on button "Send" at bounding box center [1051, 460] width 58 height 23
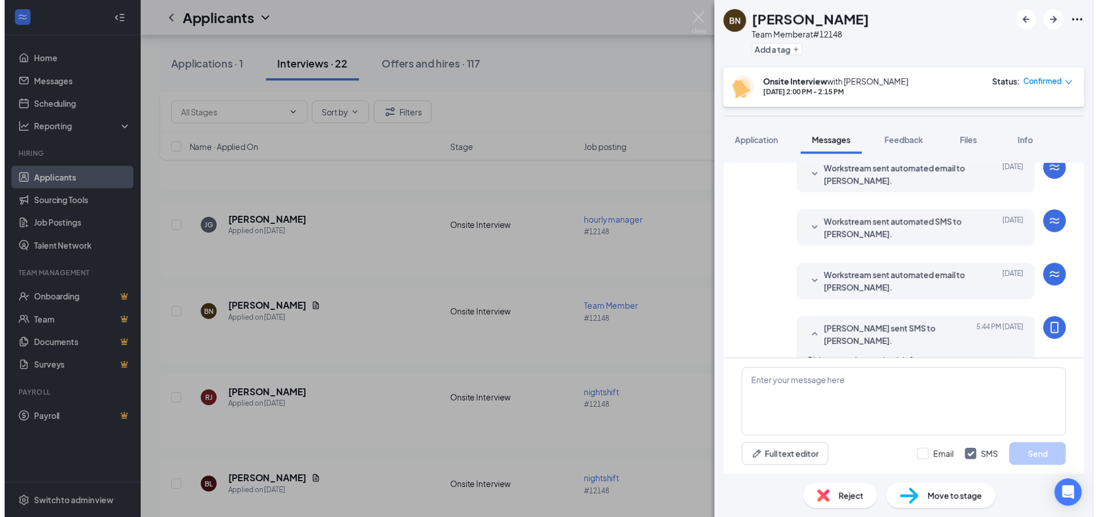
scroll to position [443, 0]
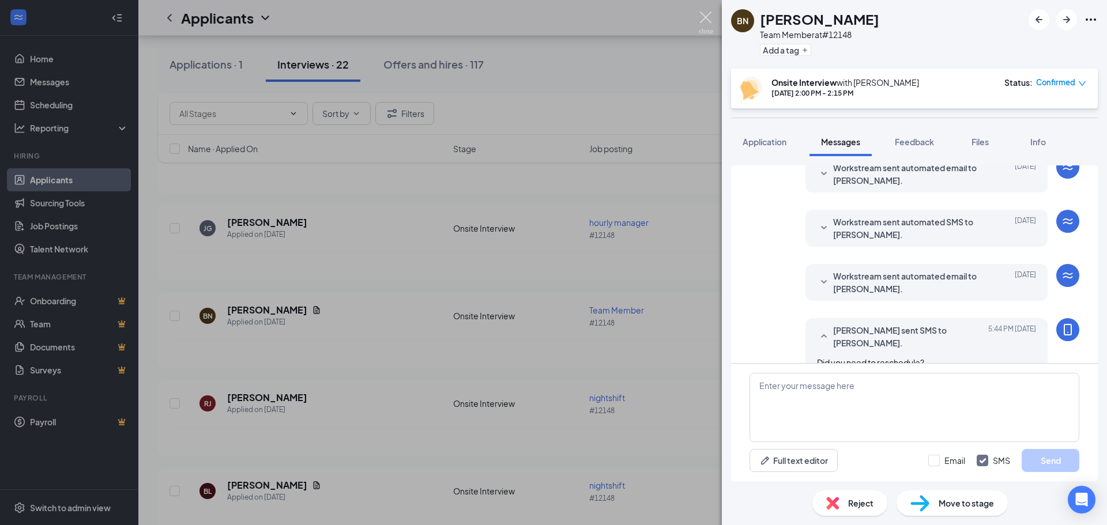
click at [705, 21] on img at bounding box center [706, 23] width 14 height 22
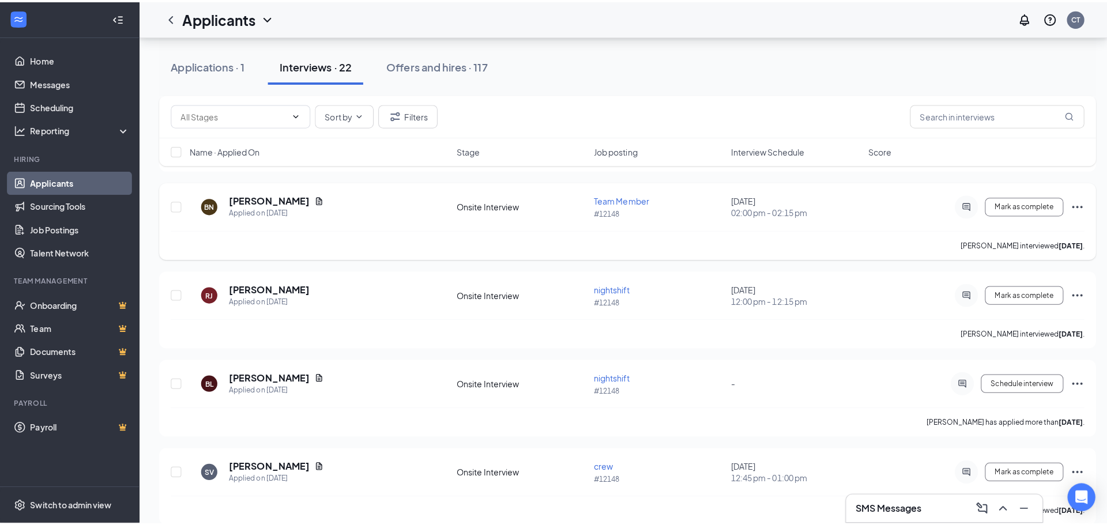
scroll to position [923, 0]
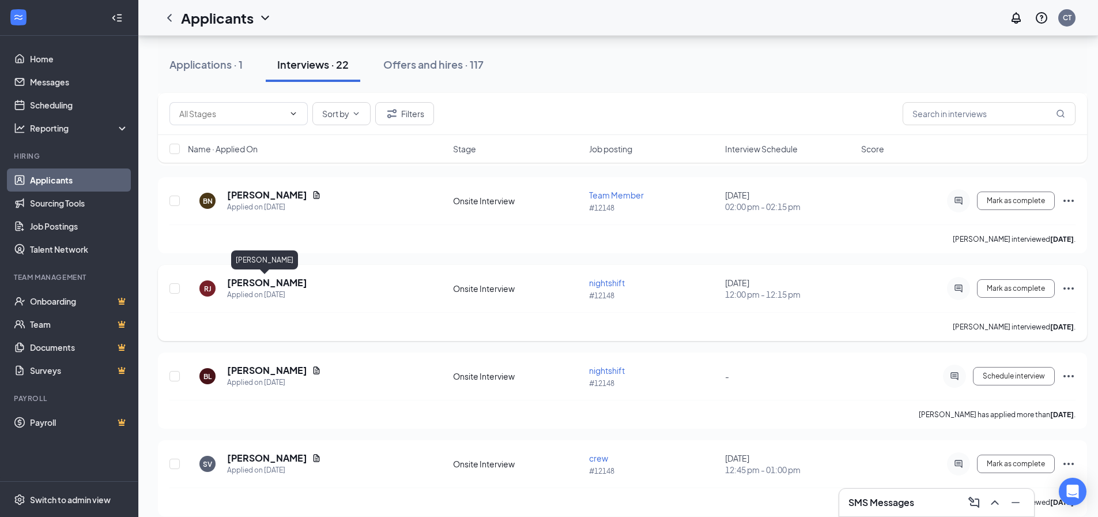
click at [277, 282] on h5 "[PERSON_NAME]" at bounding box center [267, 282] width 80 height 13
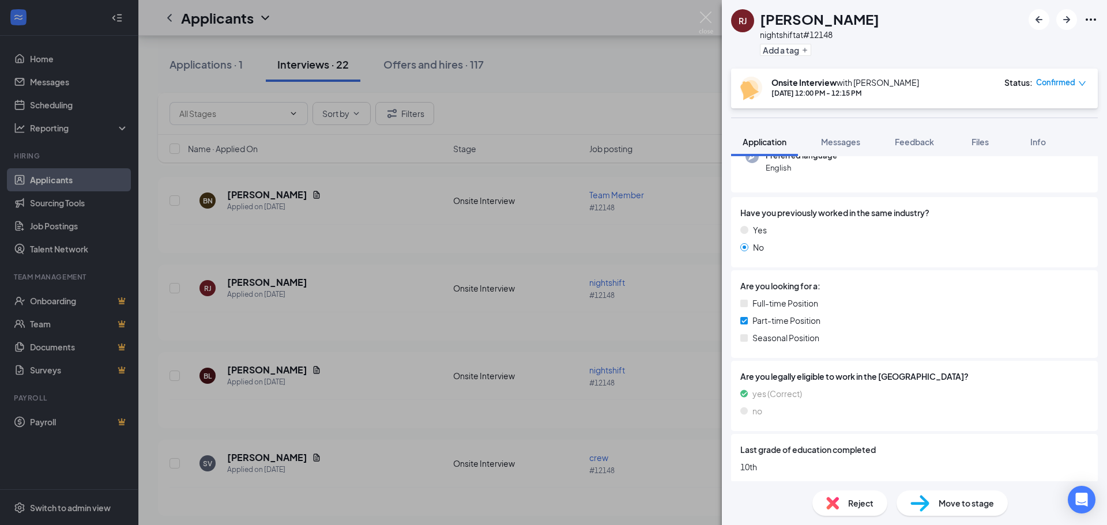
scroll to position [130, 0]
click at [859, 143] on span "Messages" at bounding box center [840, 142] width 39 height 10
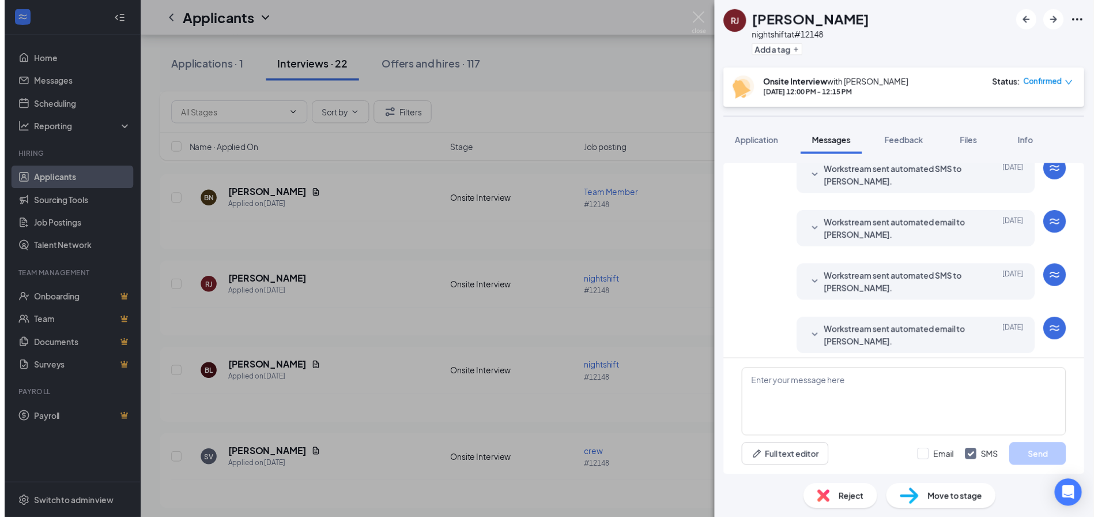
scroll to position [340, 0]
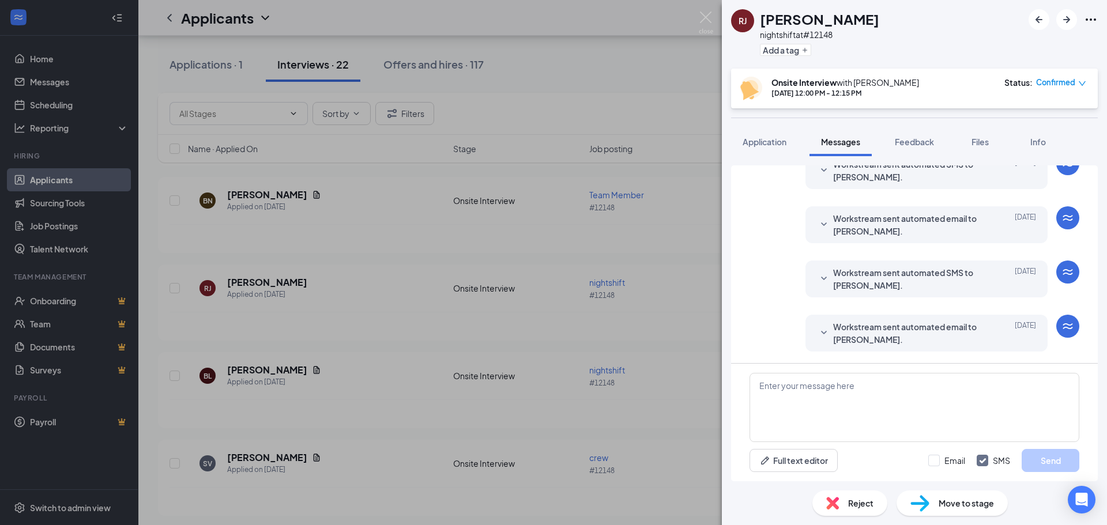
click at [714, 23] on div "RJ Remy Johnson nightshift at #12148 Add a tag Onsite Interview with Charles Tu…" at bounding box center [553, 262] width 1107 height 525
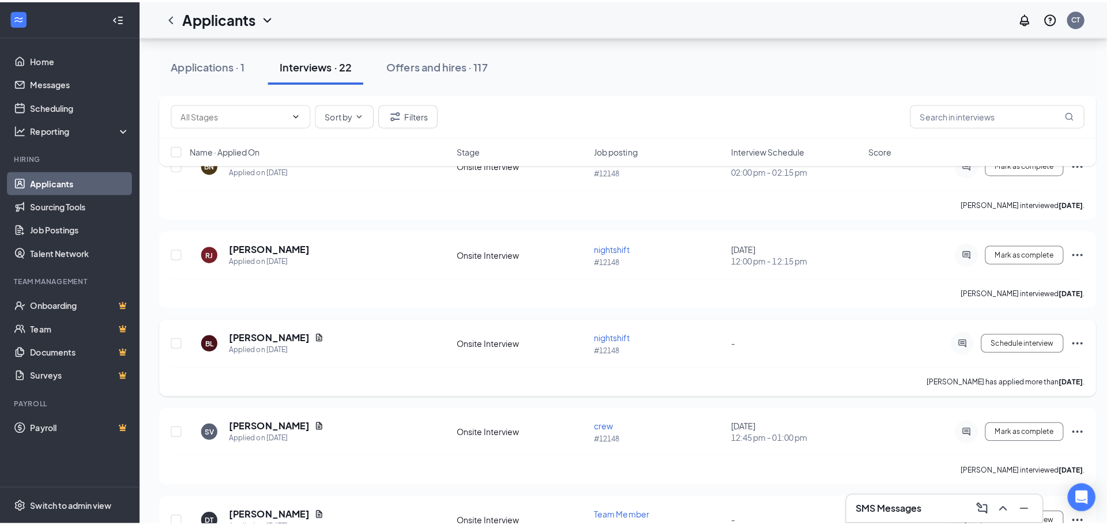
scroll to position [980, 0]
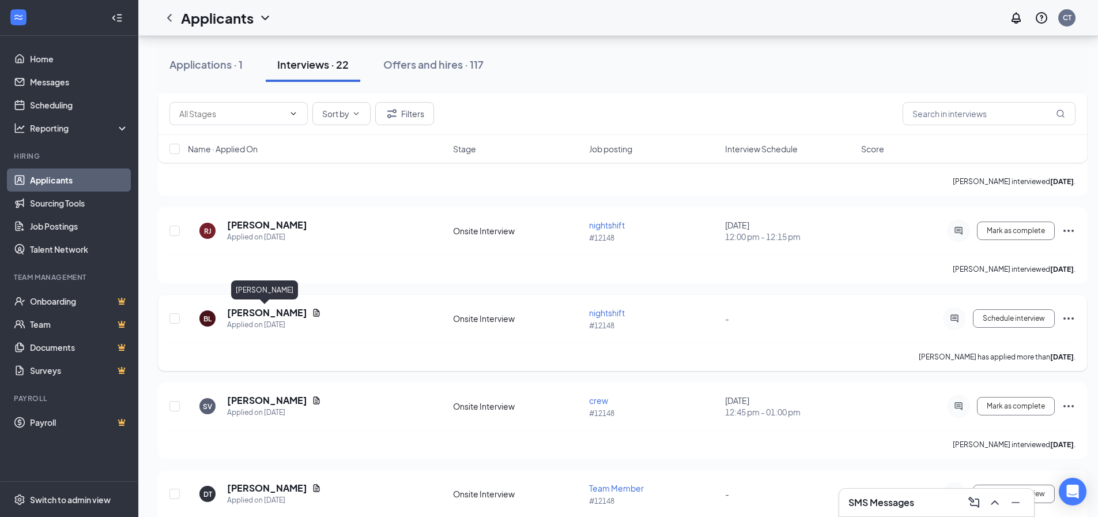
click at [245, 315] on h5 "[PERSON_NAME]" at bounding box center [267, 312] width 80 height 13
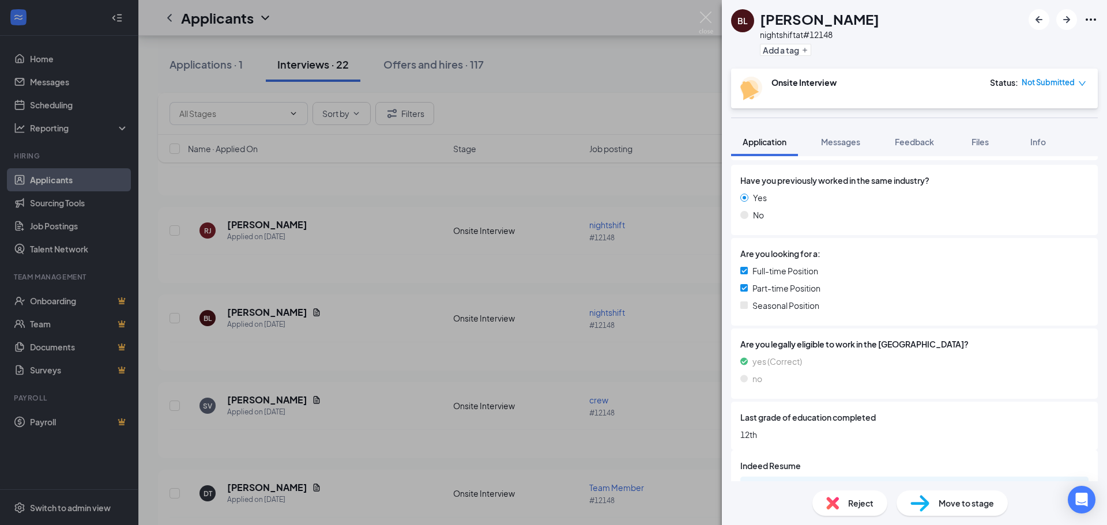
scroll to position [194, 0]
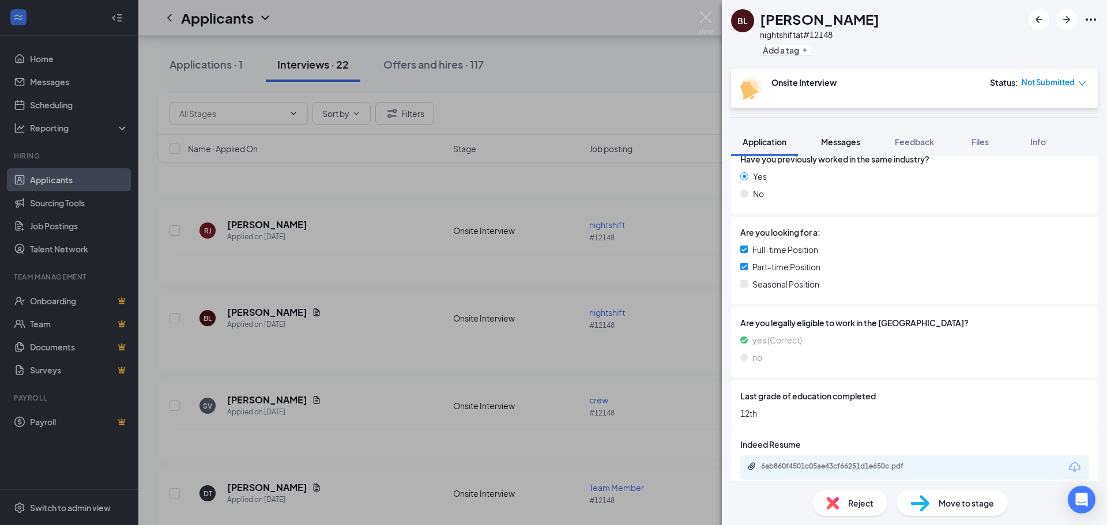
click at [845, 145] on span "Messages" at bounding box center [840, 142] width 39 height 10
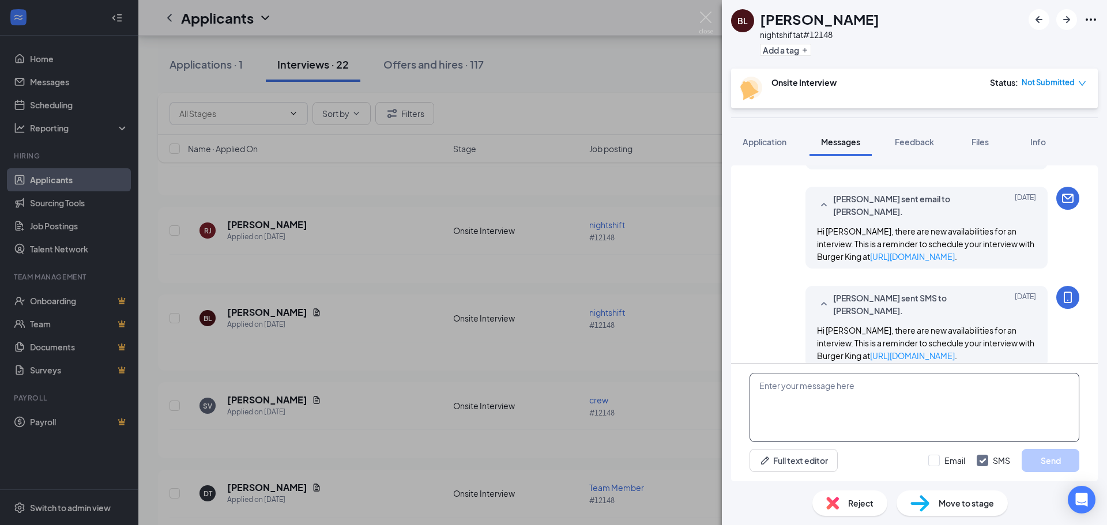
scroll to position [348, 0]
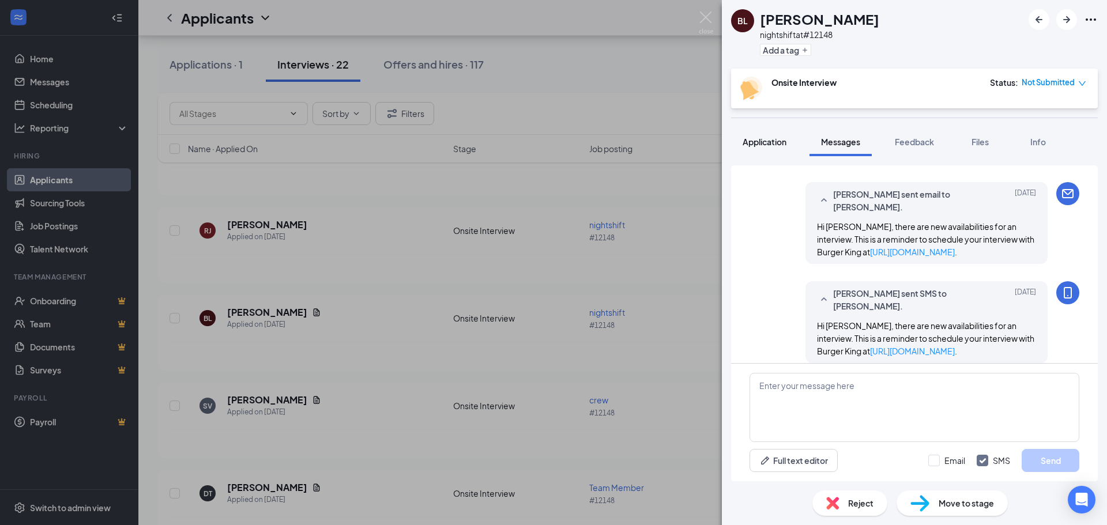
click at [761, 131] on button "Application" at bounding box center [764, 141] width 67 height 29
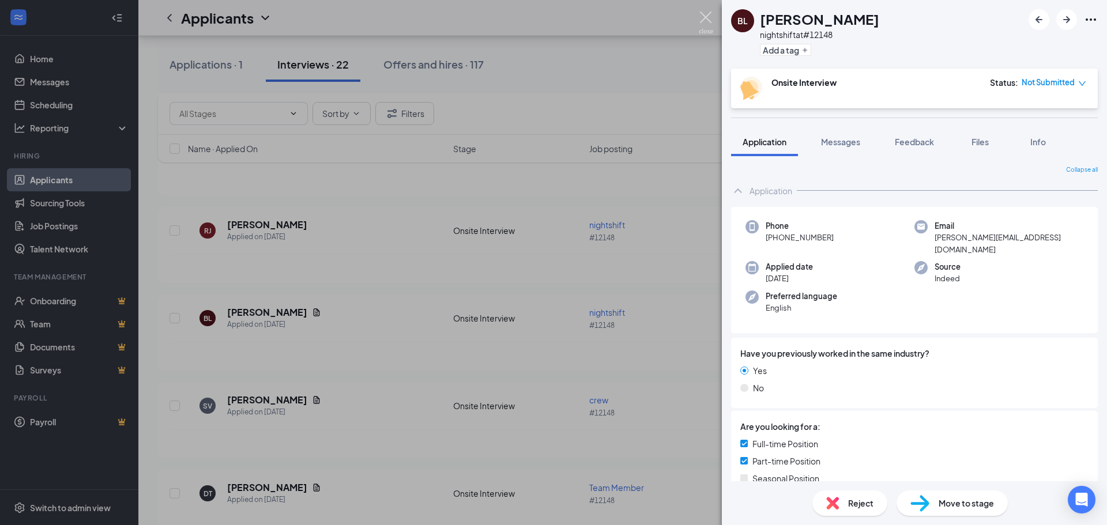
click at [711, 24] on img at bounding box center [706, 23] width 14 height 22
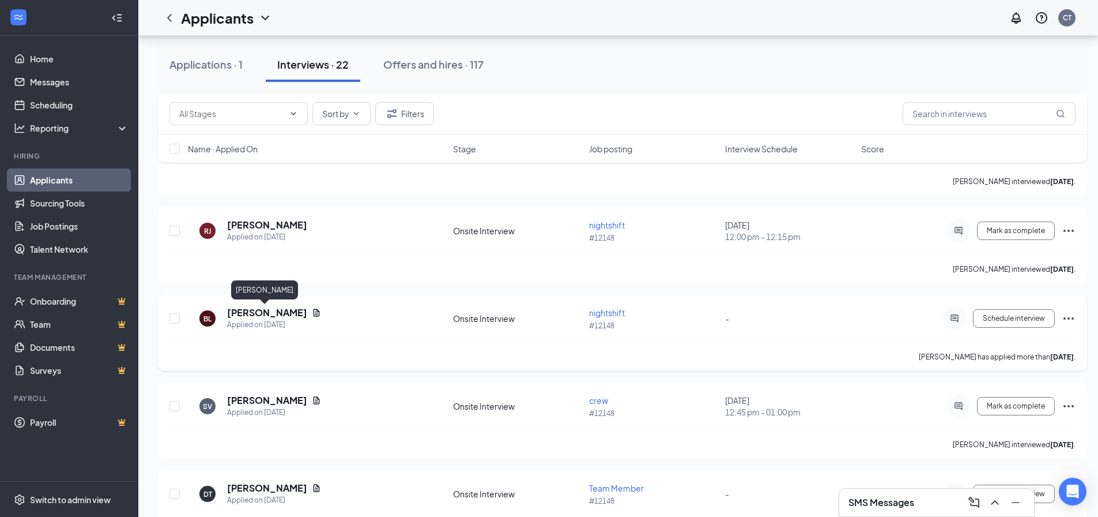
click at [285, 314] on h5 "[PERSON_NAME]" at bounding box center [267, 312] width 80 height 13
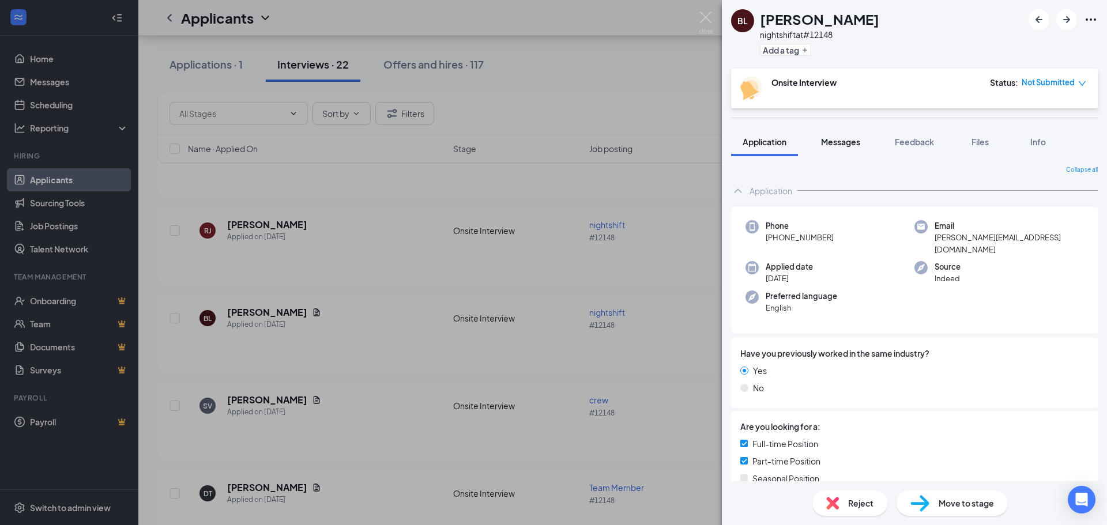
click at [841, 145] on span "Messages" at bounding box center [840, 142] width 39 height 10
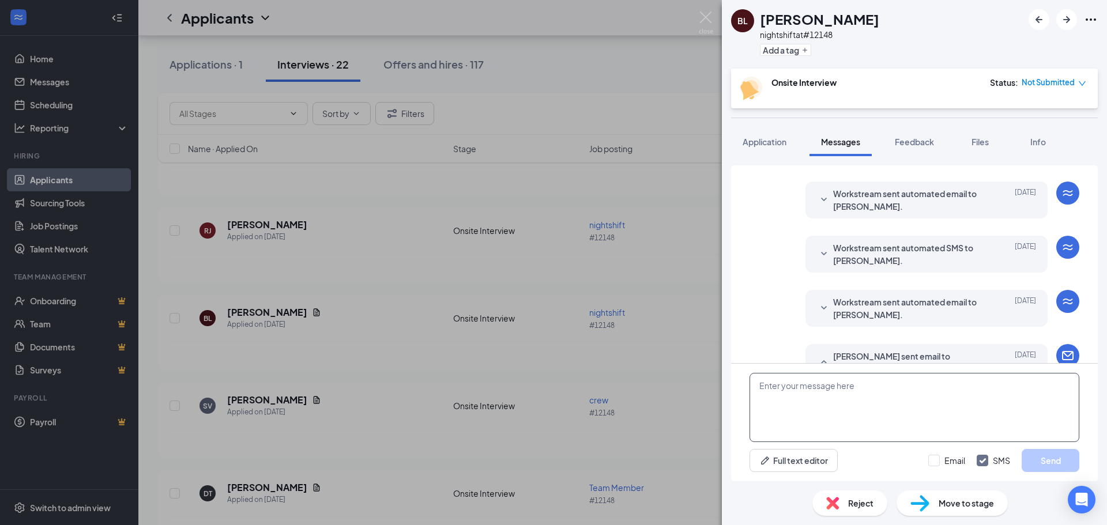
scroll to position [348, 0]
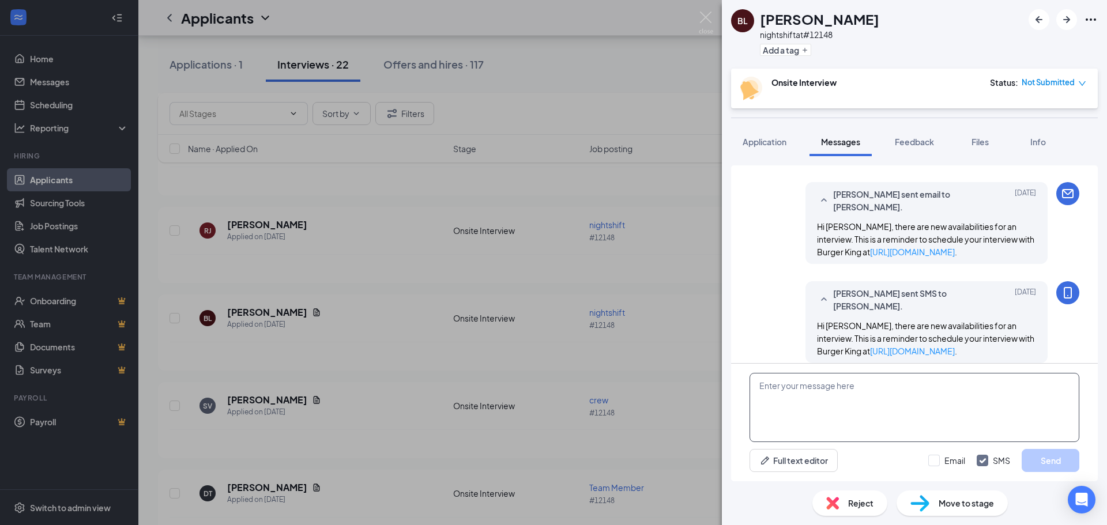
click at [852, 410] on textarea at bounding box center [915, 407] width 330 height 69
click at [841, 389] on textarea "Did you need to reachuelde" at bounding box center [915, 407] width 330 height 69
click at [876, 380] on textarea "Did you need to reschedule?" at bounding box center [915, 407] width 330 height 69
drag, startPoint x: 876, startPoint y: 387, endPoint x: 750, endPoint y: 389, distance: 126.3
click at [750, 389] on textarea "Did you need to reschedule?" at bounding box center [915, 407] width 330 height 69
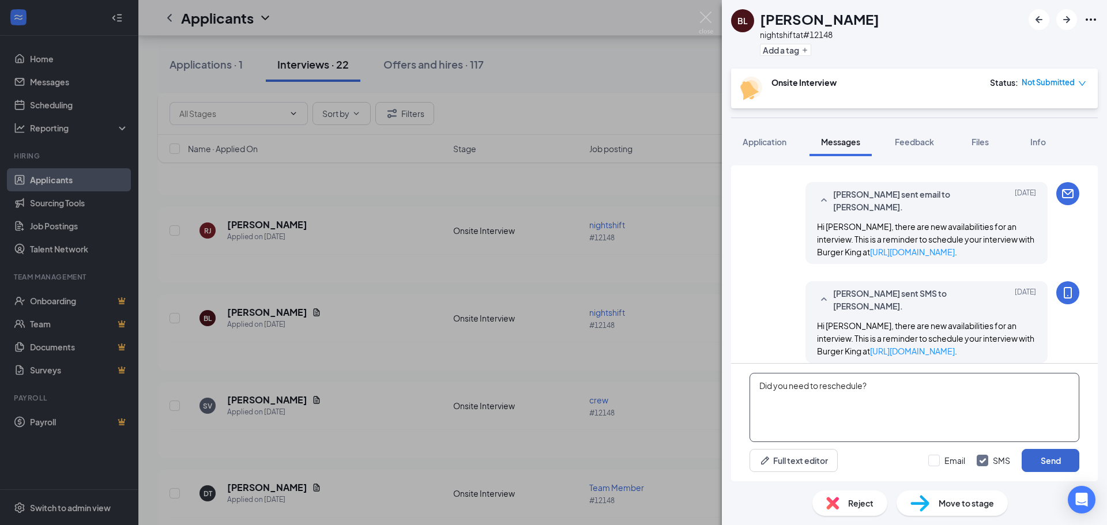
type textarea "Did you need to reschedule?"
click at [1051, 456] on button "Send" at bounding box center [1051, 460] width 58 height 23
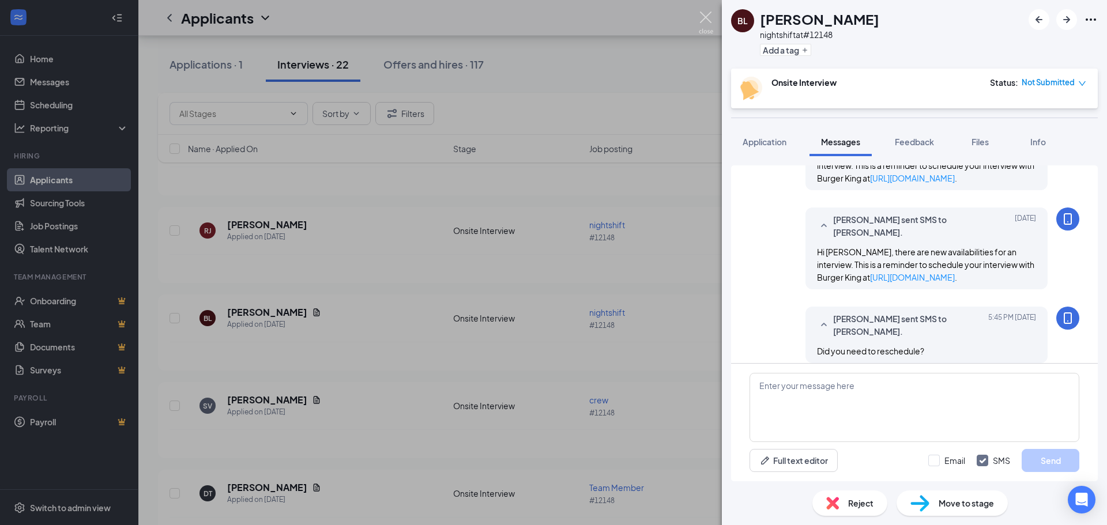
click at [703, 24] on img at bounding box center [706, 23] width 14 height 22
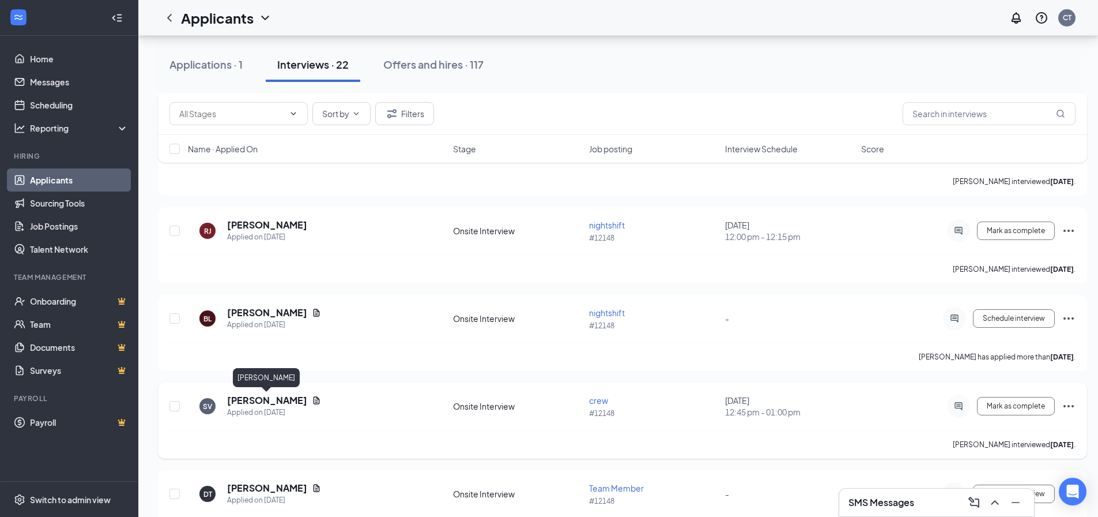
click at [265, 403] on h5 "Shelby Vansickle" at bounding box center [267, 400] width 80 height 13
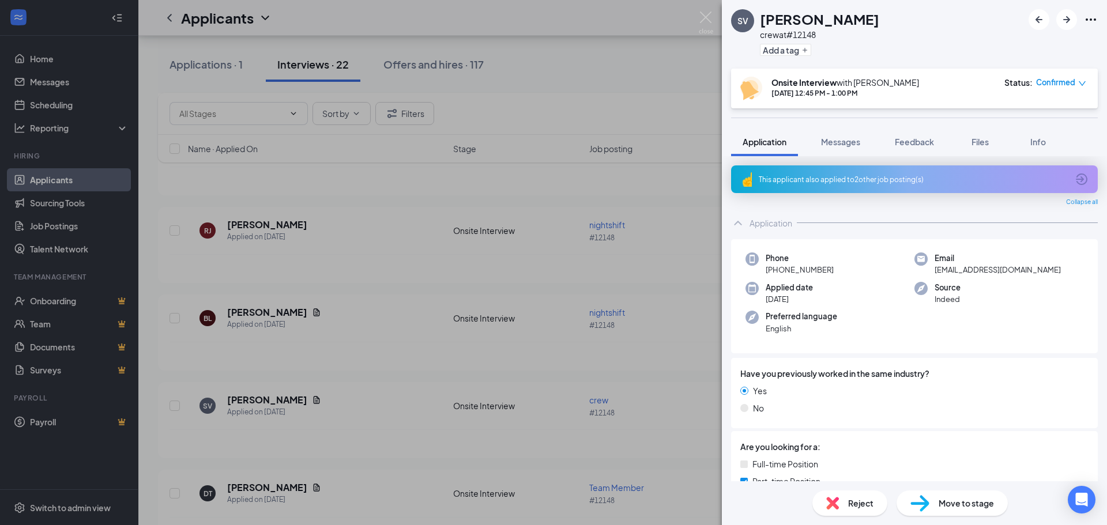
click at [966, 495] on div "Move to stage" at bounding box center [952, 503] width 111 height 25
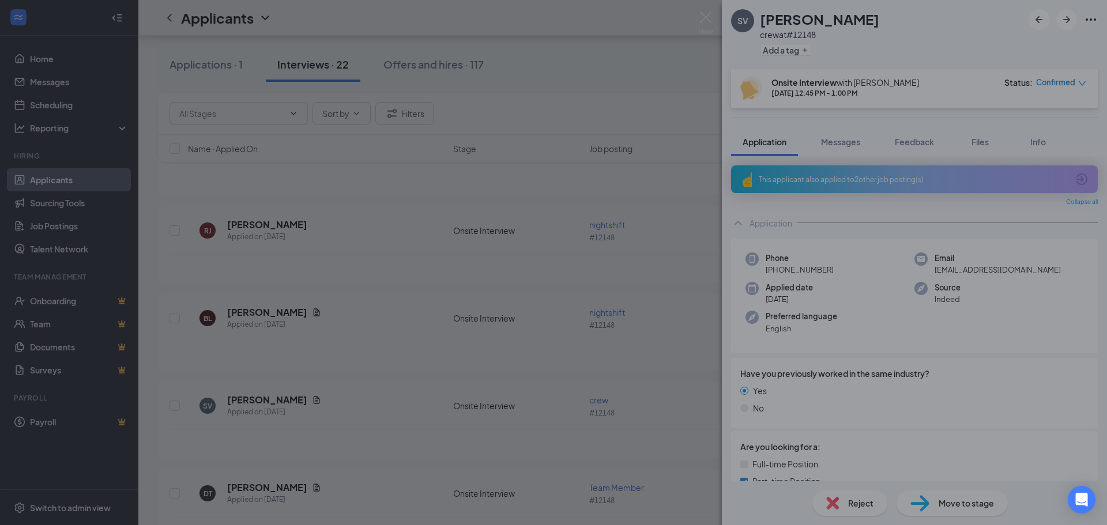
type input "Hiring Complete (final stage)"
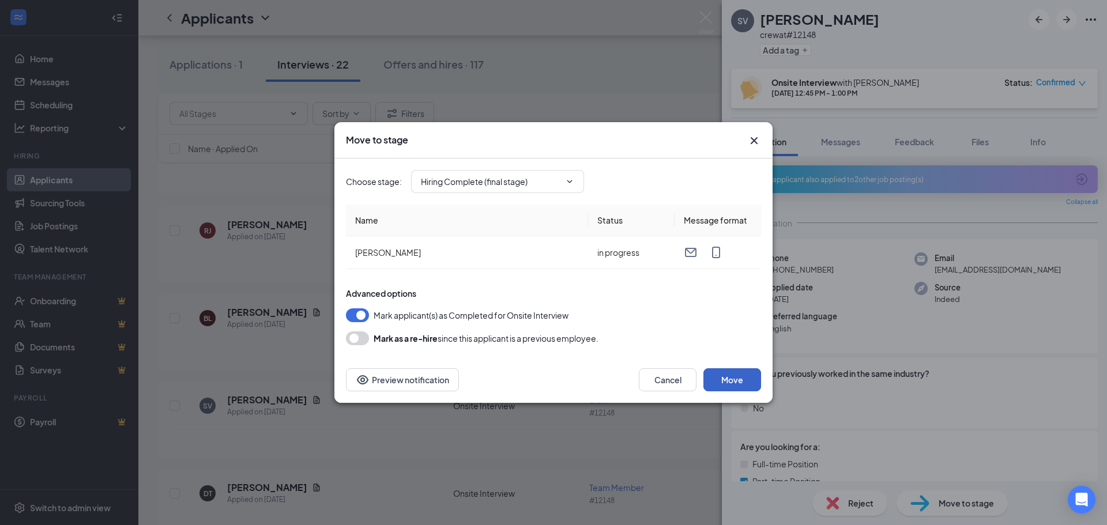
click at [739, 389] on button "Move" at bounding box center [732, 379] width 58 height 23
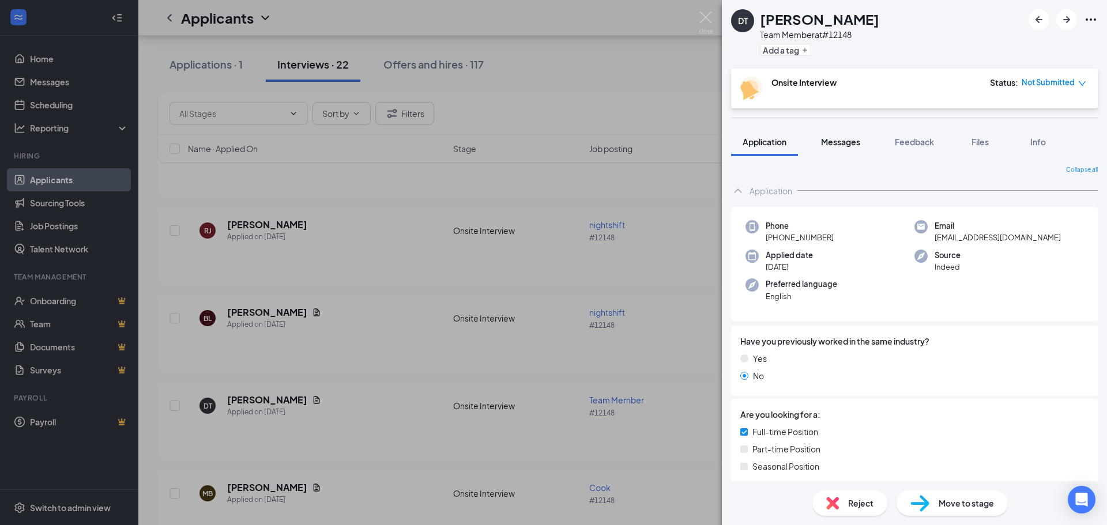
click at [841, 143] on span "Messages" at bounding box center [840, 142] width 39 height 10
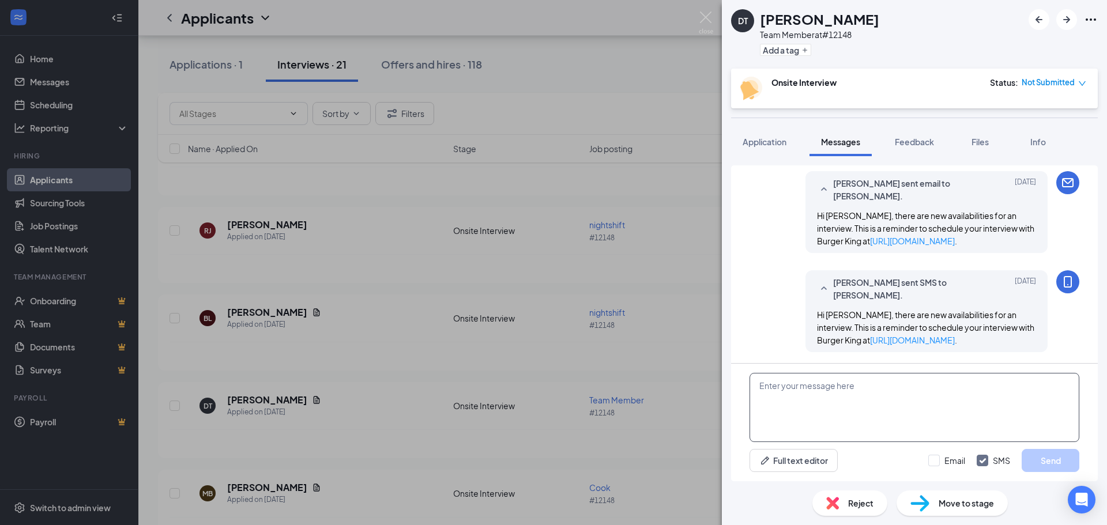
scroll to position [450, 0]
click at [857, 402] on textarea at bounding box center [915, 407] width 330 height 69
paste textarea "Did you need to reschedule?"
type textarea "Did you need to reschedule?"
click at [1055, 465] on button "Send" at bounding box center [1051, 460] width 58 height 23
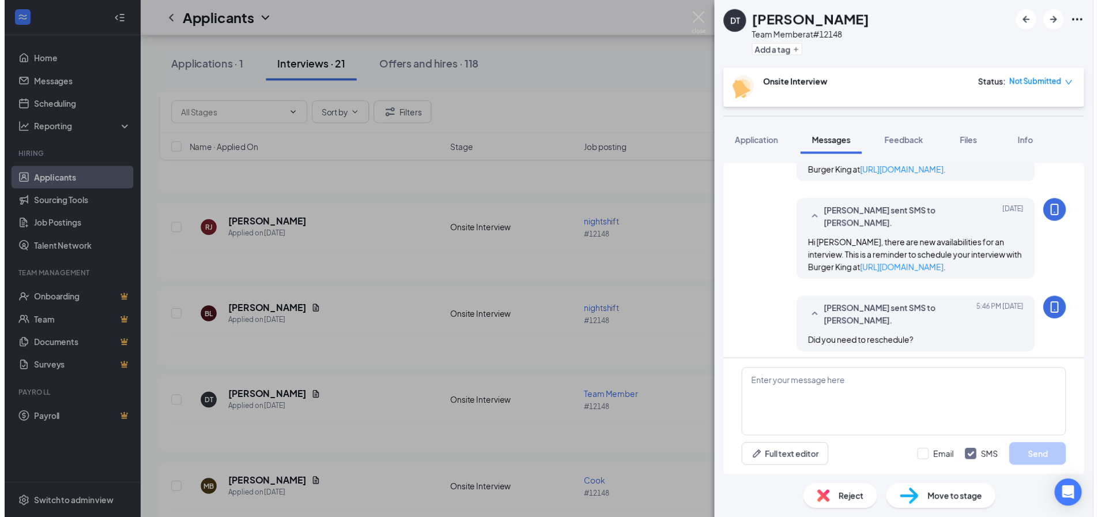
scroll to position [524, 0]
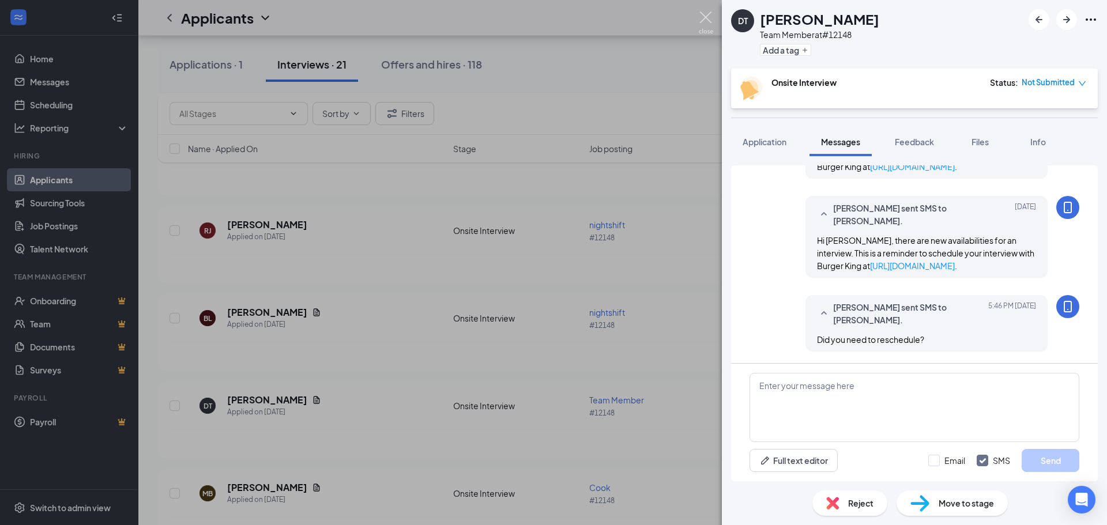
click at [699, 16] on img at bounding box center [706, 23] width 14 height 22
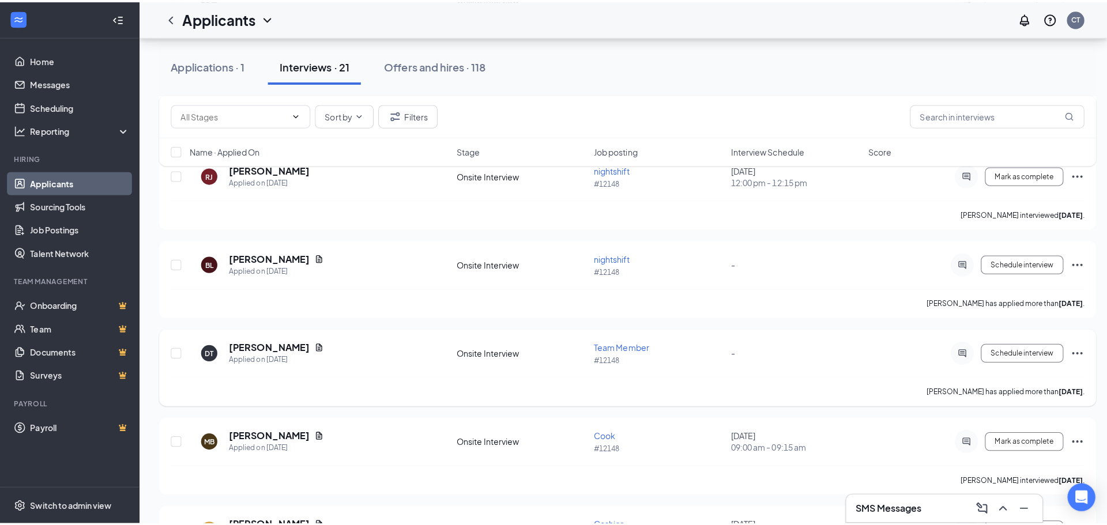
scroll to position [1153, 0]
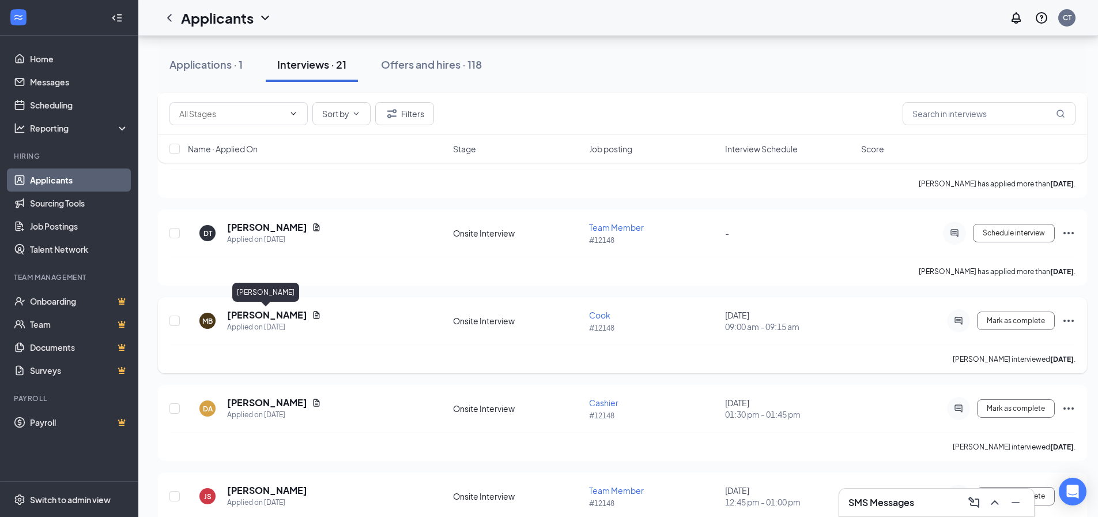
click at [270, 314] on h5 "Matthew Bryce" at bounding box center [267, 314] width 80 height 13
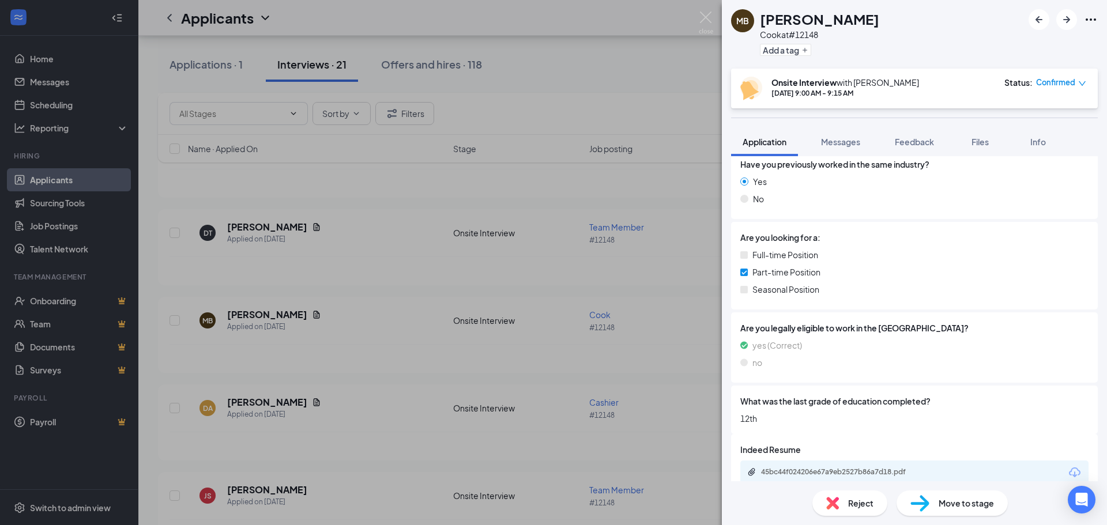
scroll to position [227, 0]
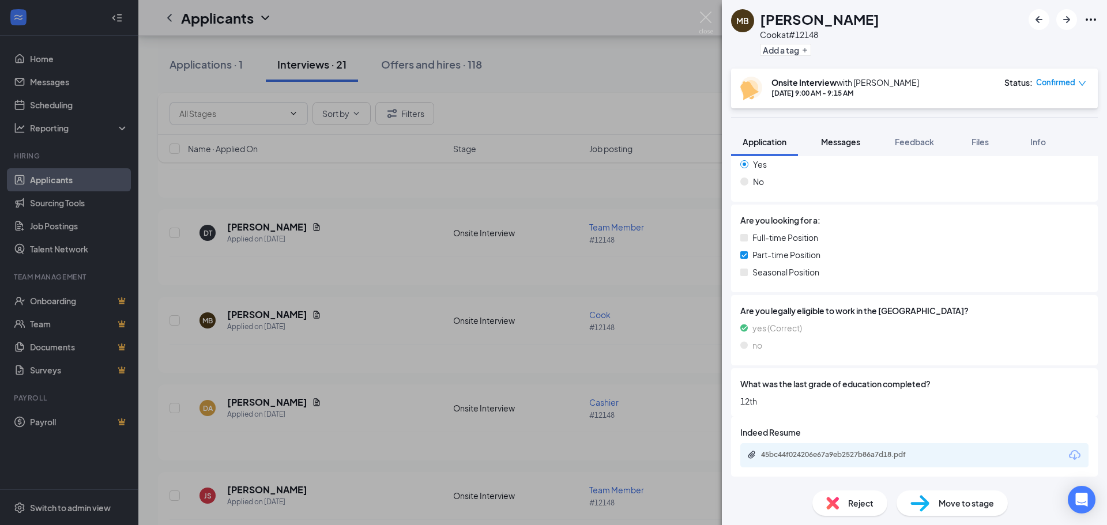
click at [845, 139] on span "Messages" at bounding box center [840, 142] width 39 height 10
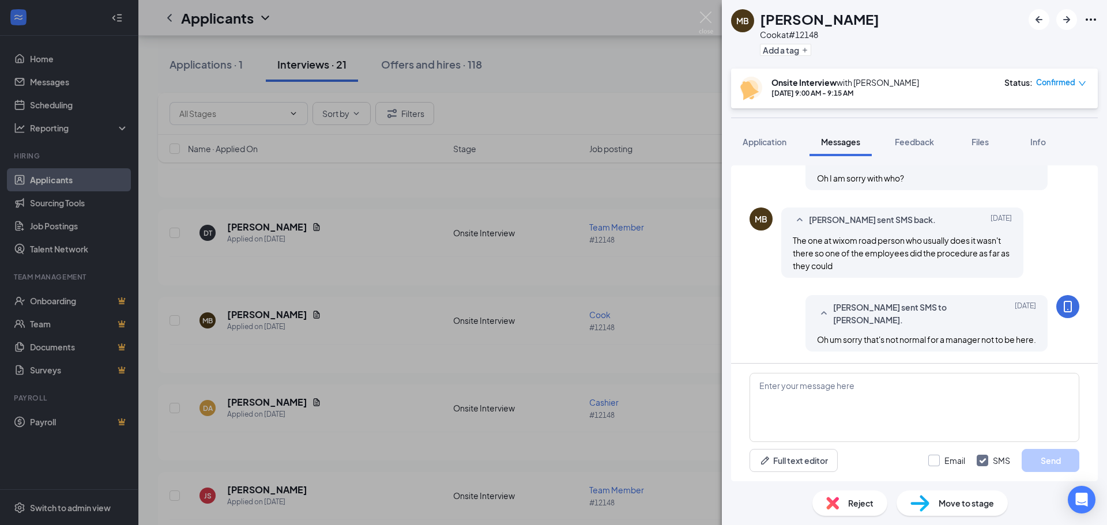
scroll to position [502, 0]
click at [842, 507] on div "Reject" at bounding box center [849, 503] width 75 height 25
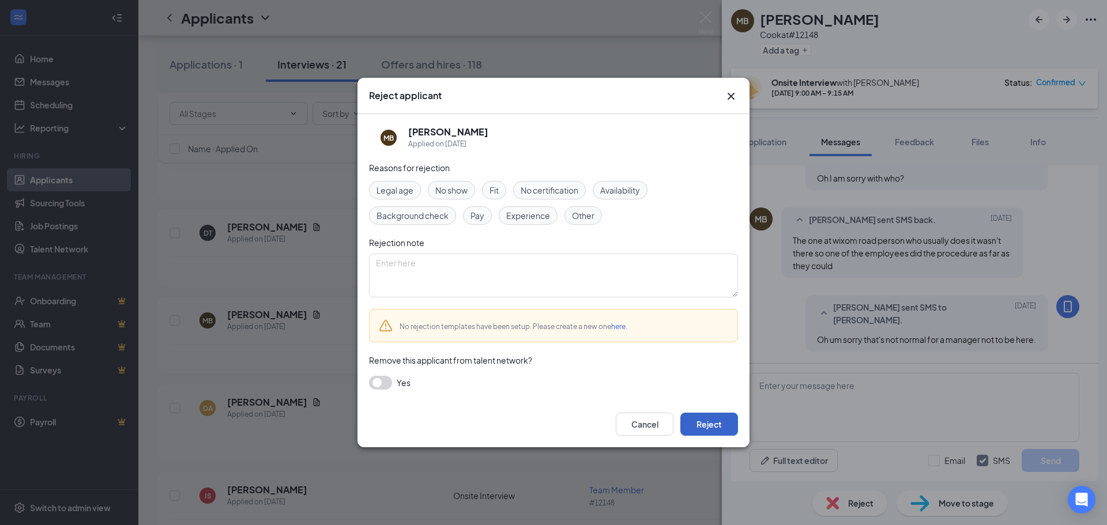
click at [707, 414] on button "Reject" at bounding box center [709, 424] width 58 height 23
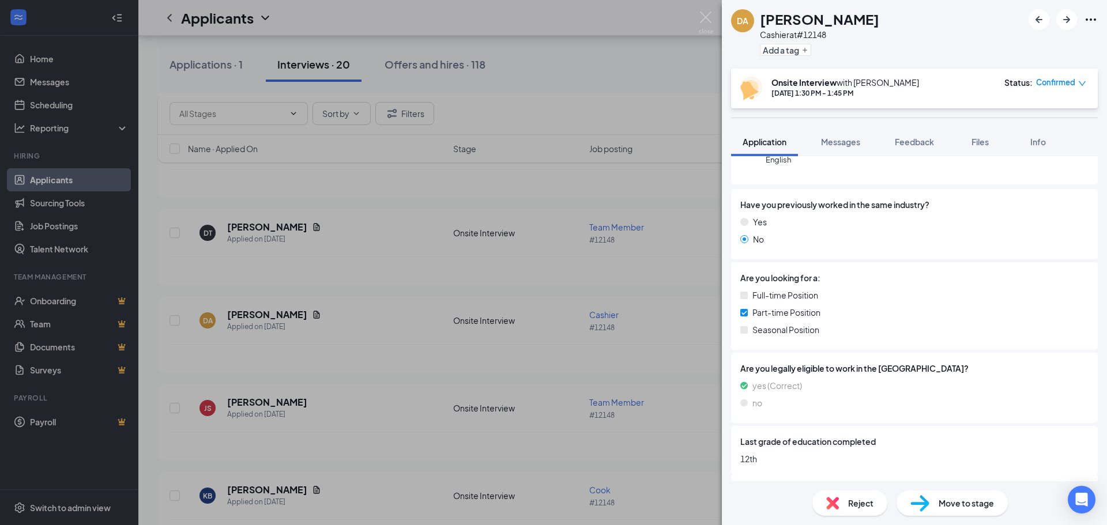
scroll to position [194, 0]
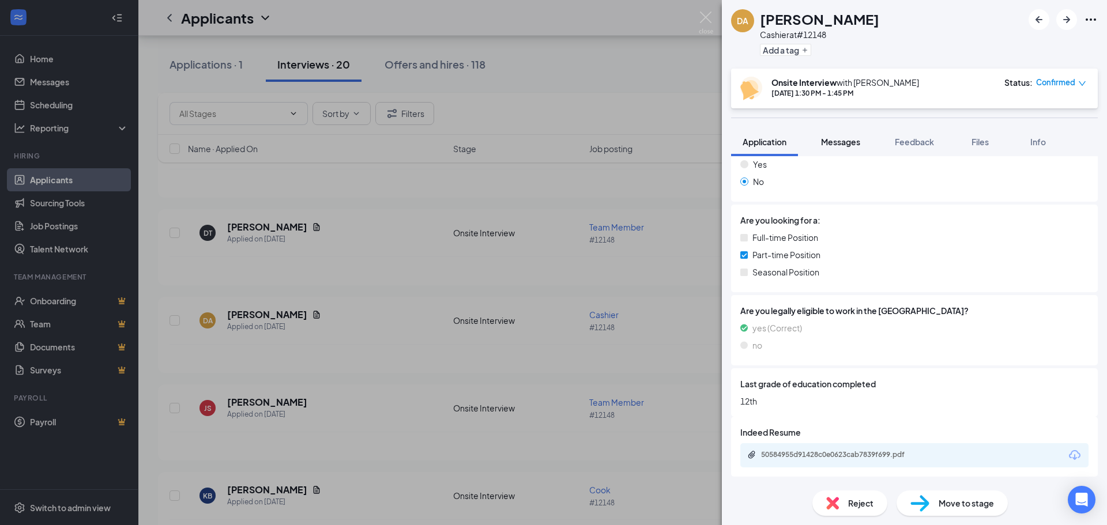
click at [837, 140] on span "Messages" at bounding box center [840, 142] width 39 height 10
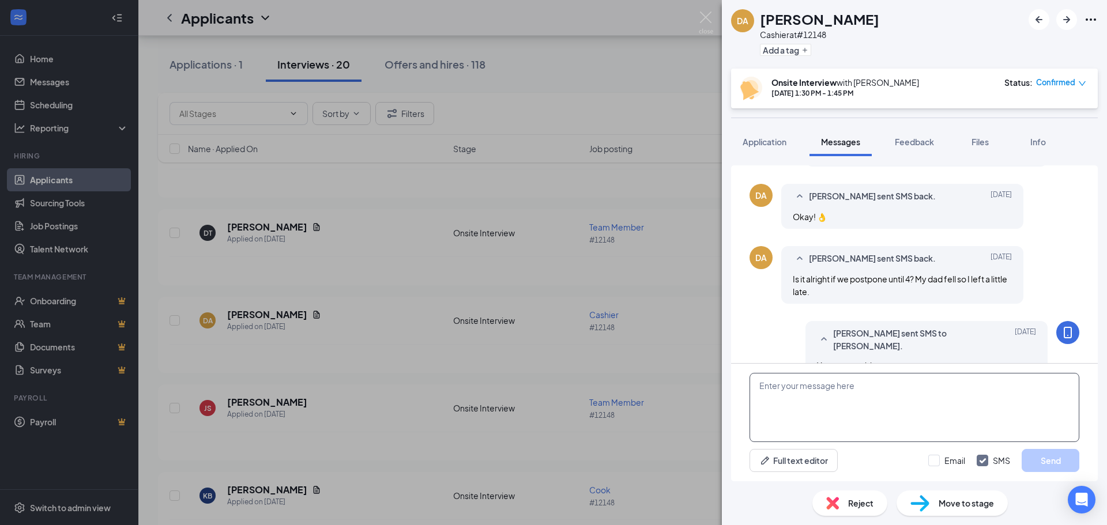
scroll to position [521, 0]
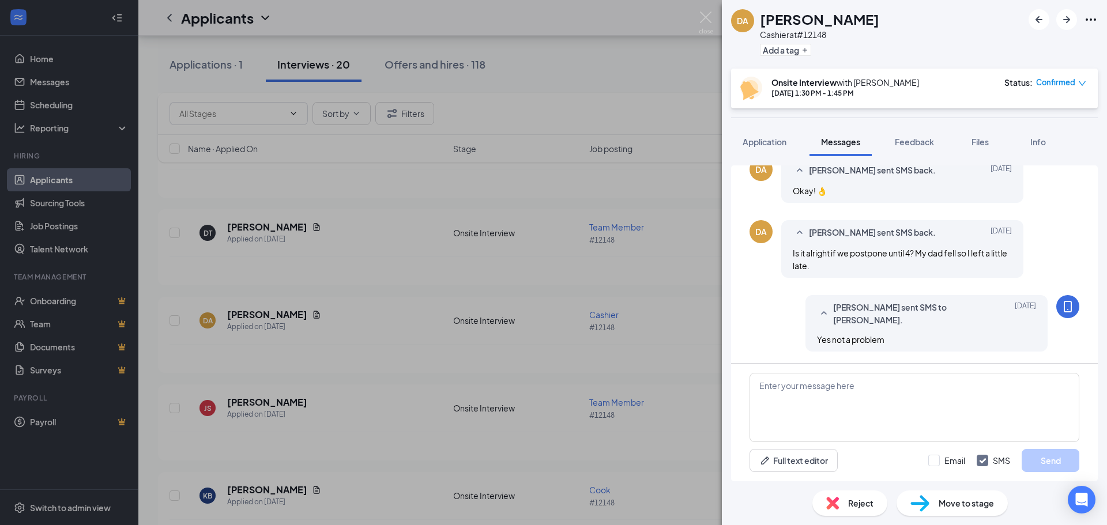
click at [871, 511] on div "Reject" at bounding box center [849, 503] width 75 height 25
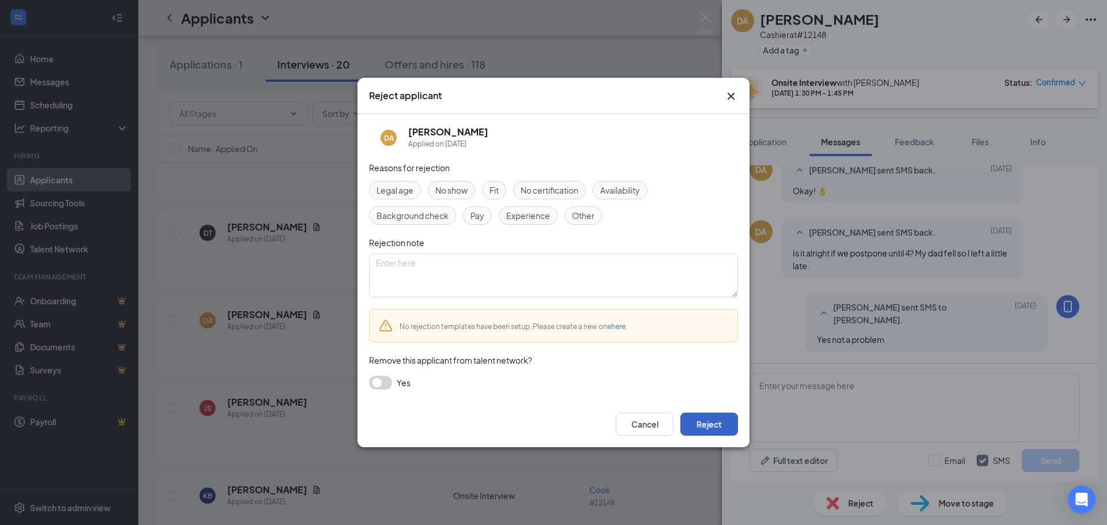
click at [713, 428] on button "Reject" at bounding box center [709, 424] width 58 height 23
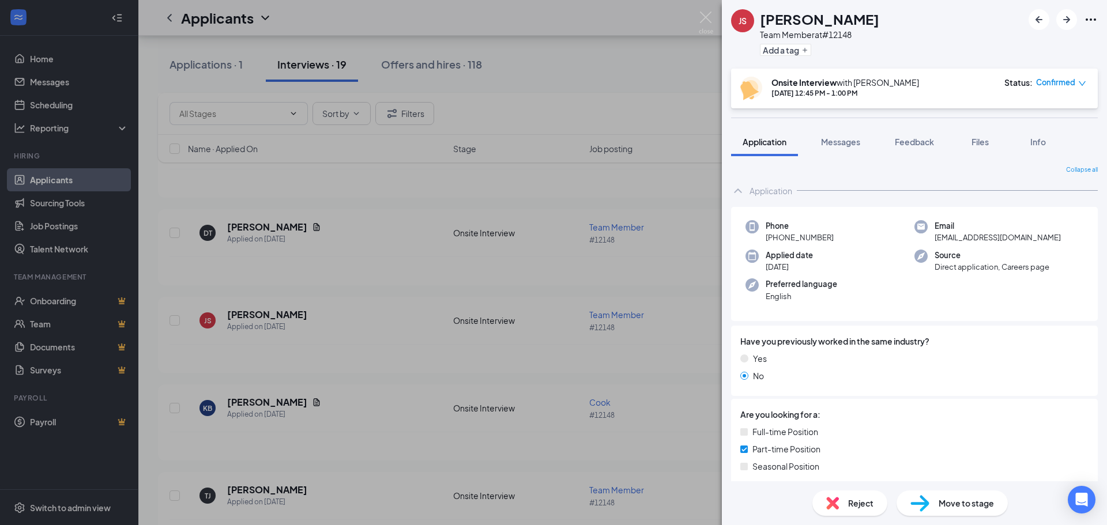
click at [868, 520] on div "Reject Move to stage" at bounding box center [914, 503] width 385 height 44
click at [868, 507] on span "Reject" at bounding box center [860, 503] width 25 height 13
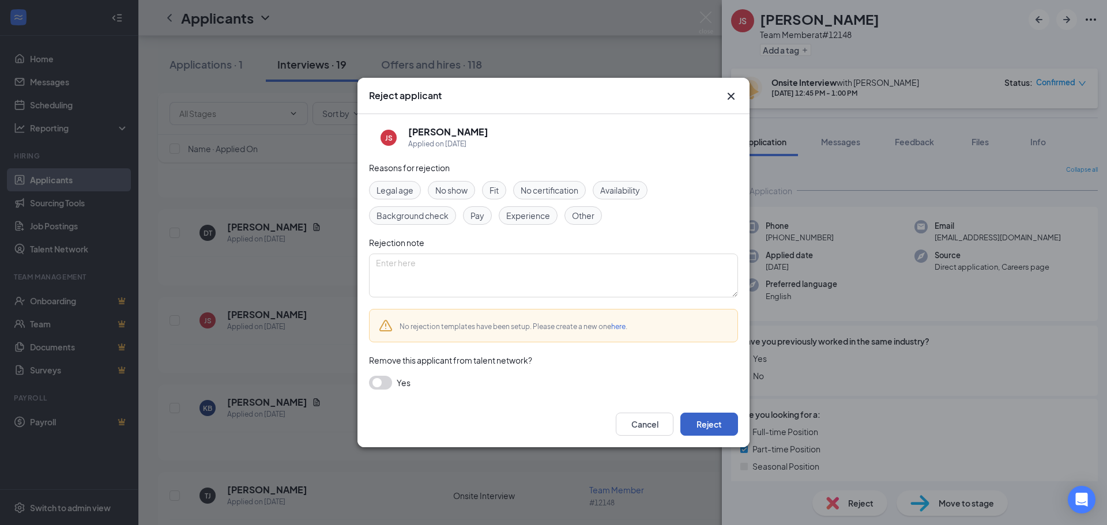
click at [735, 431] on button "Reject" at bounding box center [709, 424] width 58 height 23
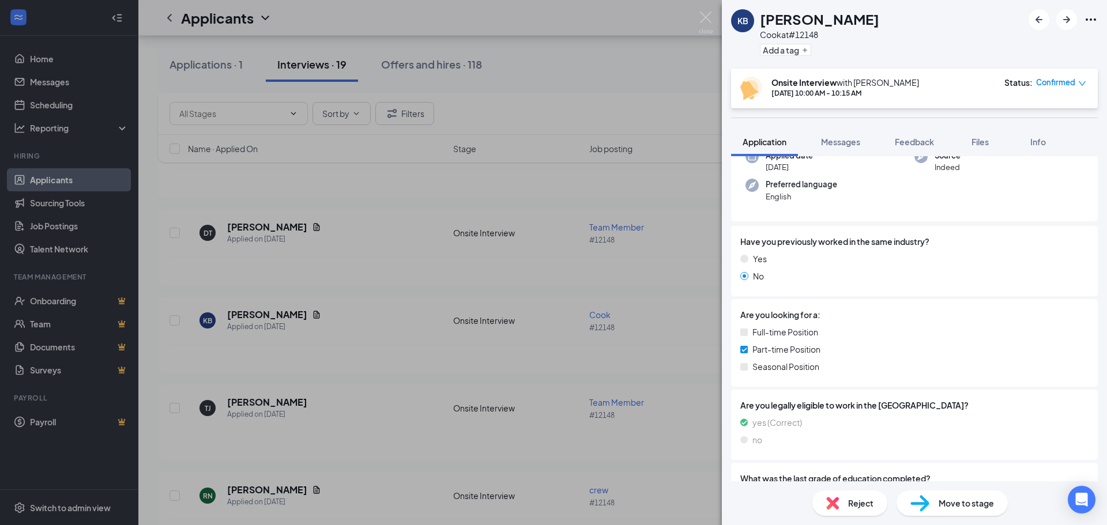
scroll to position [194, 0]
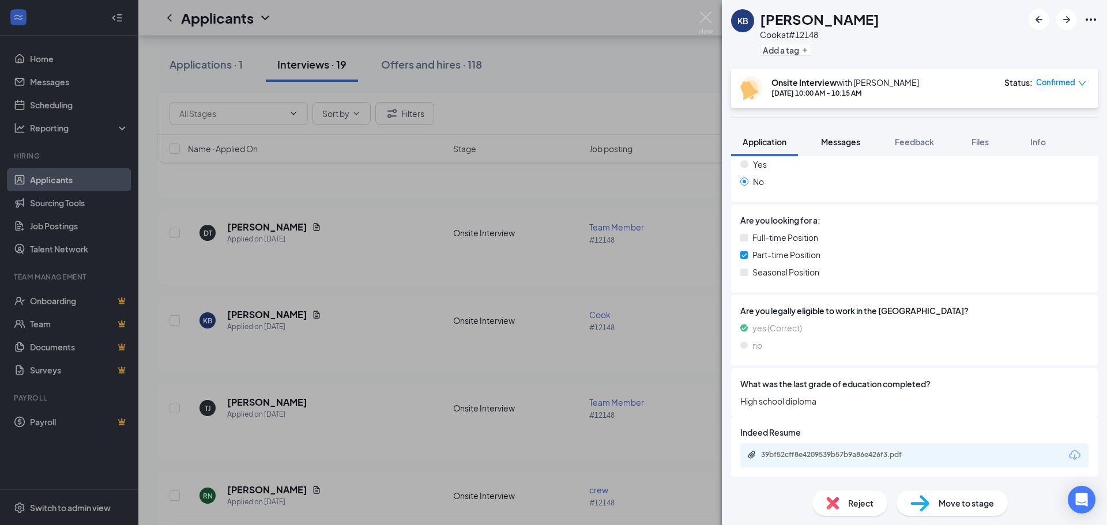
click at [837, 130] on button "Messages" at bounding box center [841, 141] width 62 height 29
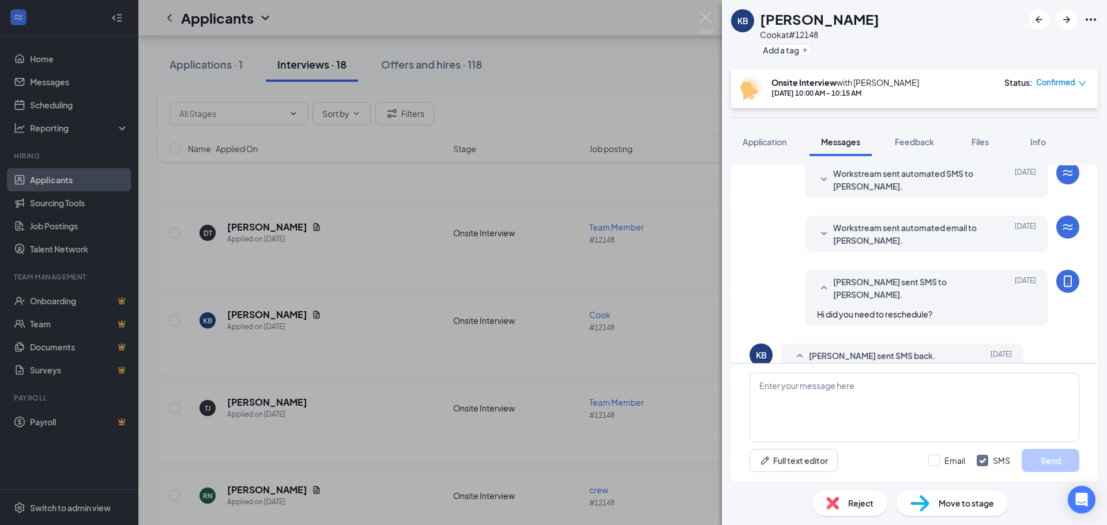
scroll to position [387, 0]
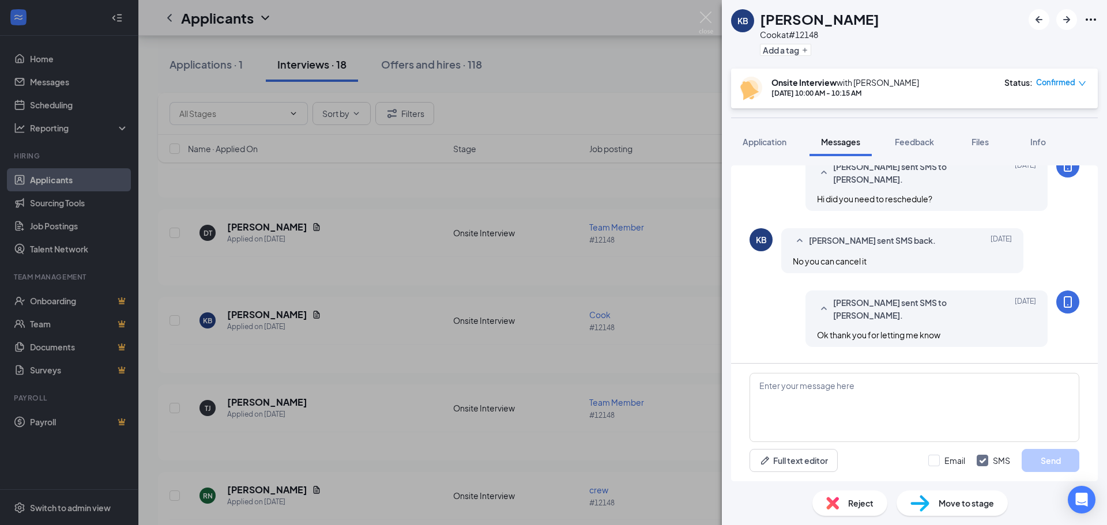
click at [855, 499] on span "Reject" at bounding box center [860, 503] width 25 height 13
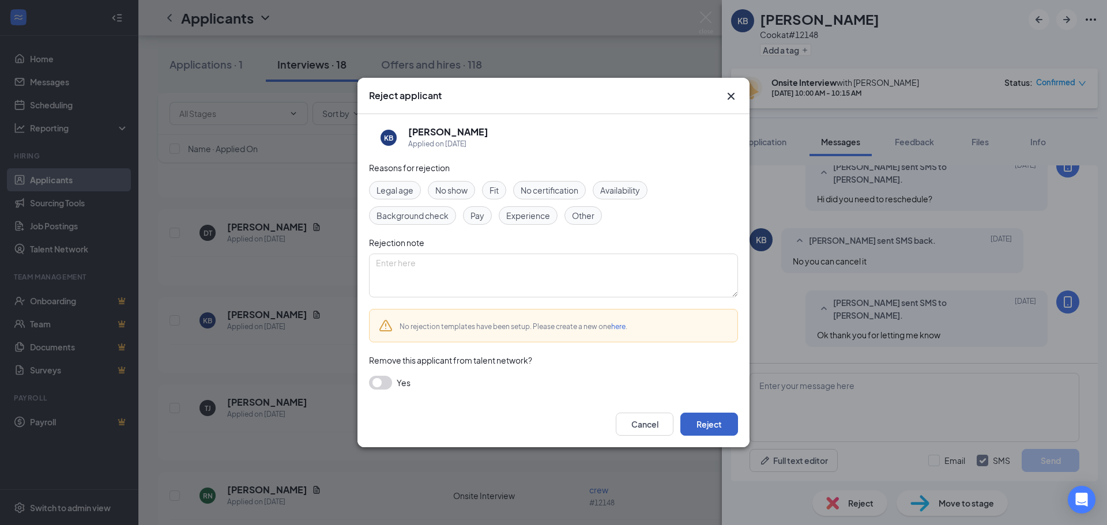
click at [724, 428] on button "Reject" at bounding box center [709, 424] width 58 height 23
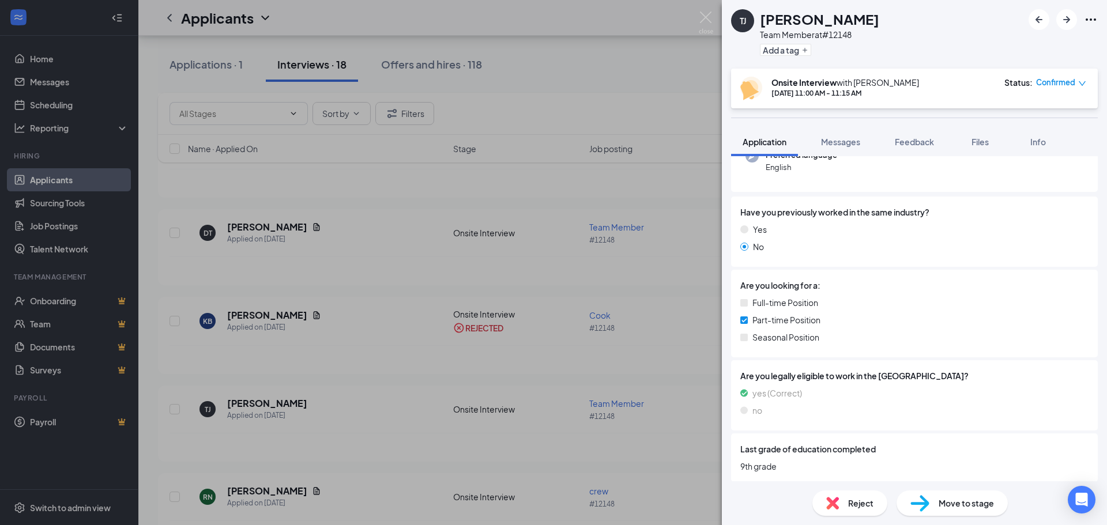
scroll to position [130, 0]
click at [826, 137] on span "Messages" at bounding box center [840, 142] width 39 height 10
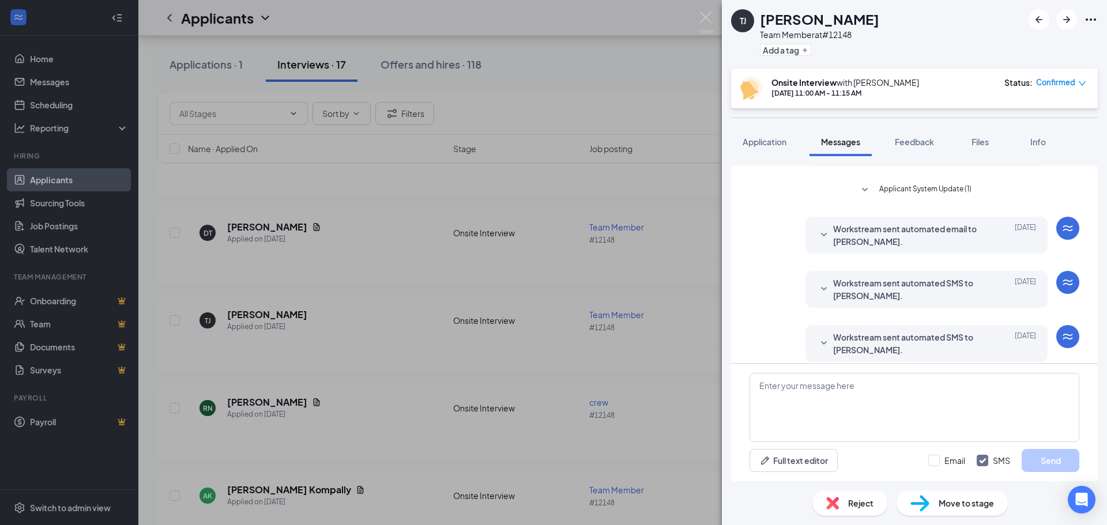
scroll to position [360, 0]
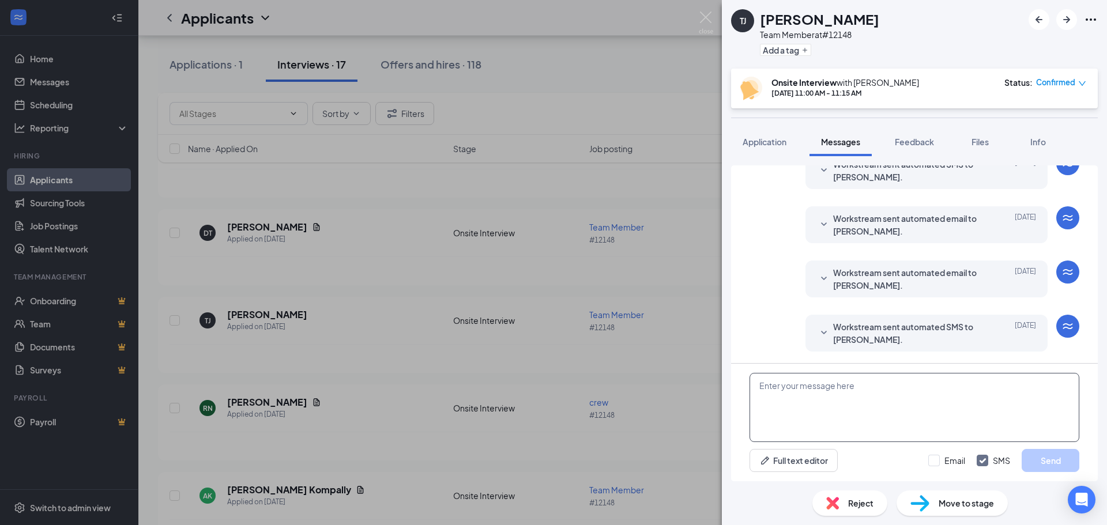
click at [936, 412] on textarea at bounding box center [915, 407] width 330 height 69
click at [860, 511] on div "Reject" at bounding box center [849, 503] width 75 height 25
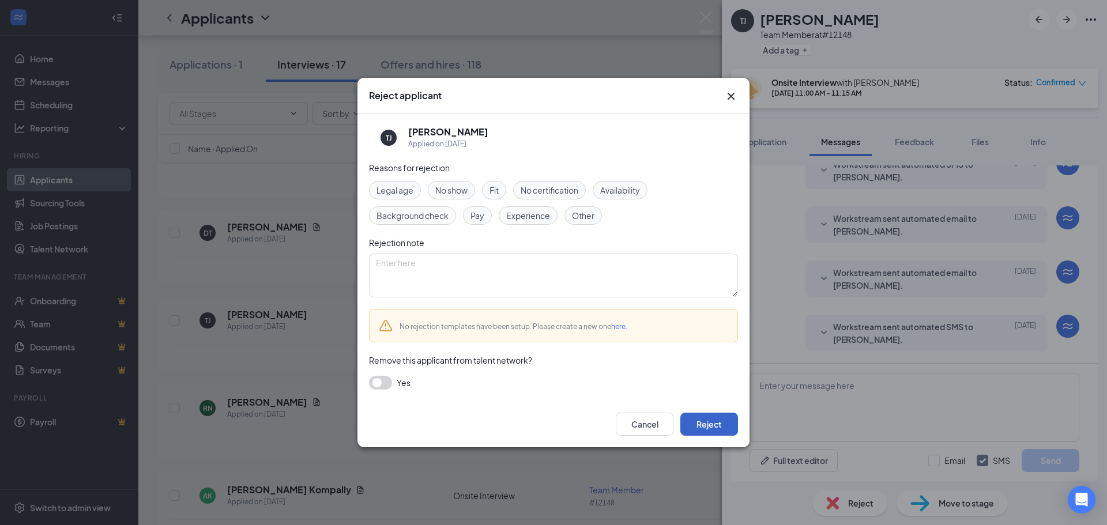
click at [721, 427] on button "Reject" at bounding box center [709, 424] width 58 height 23
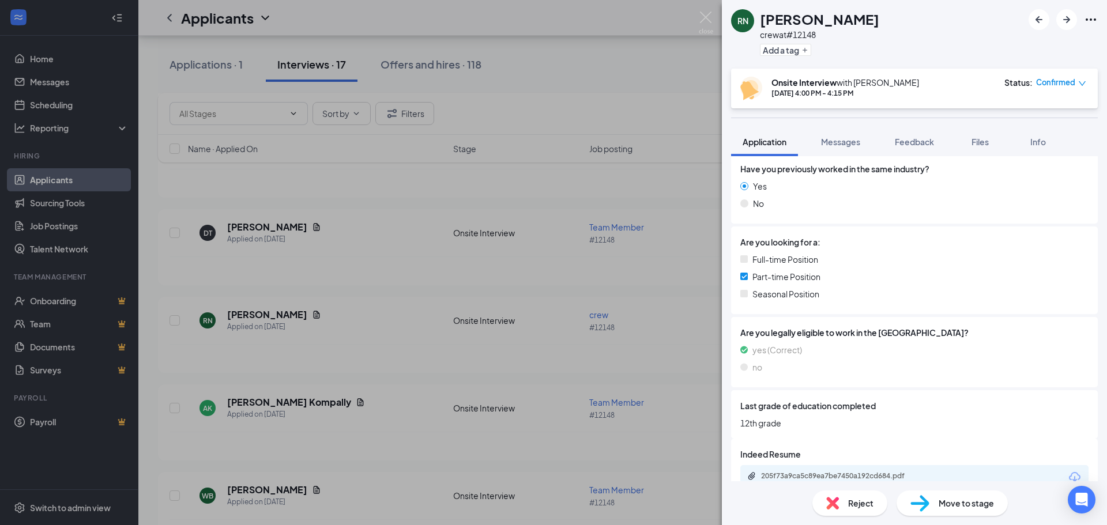
scroll to position [194, 0]
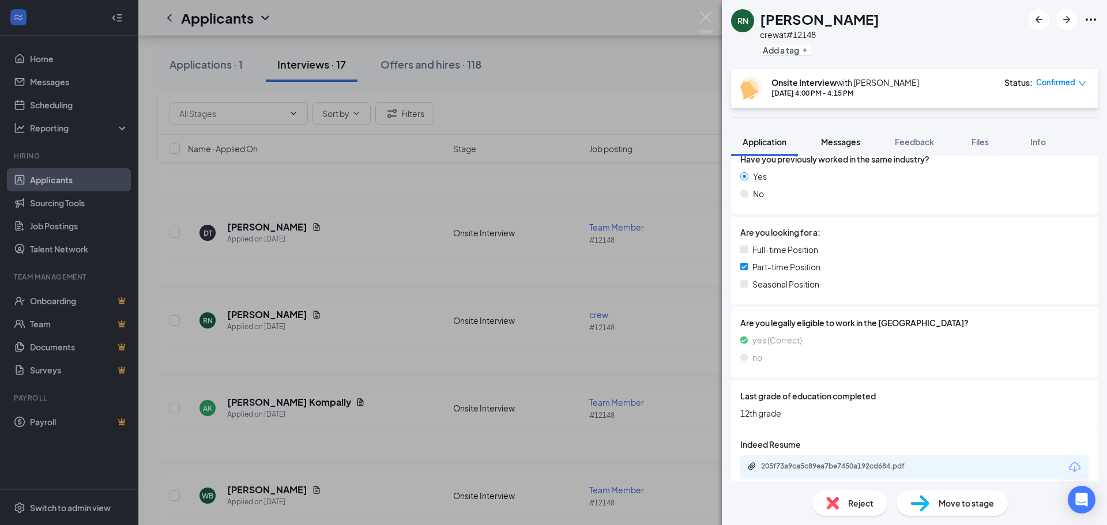
click at [818, 143] on button "Messages" at bounding box center [841, 141] width 62 height 29
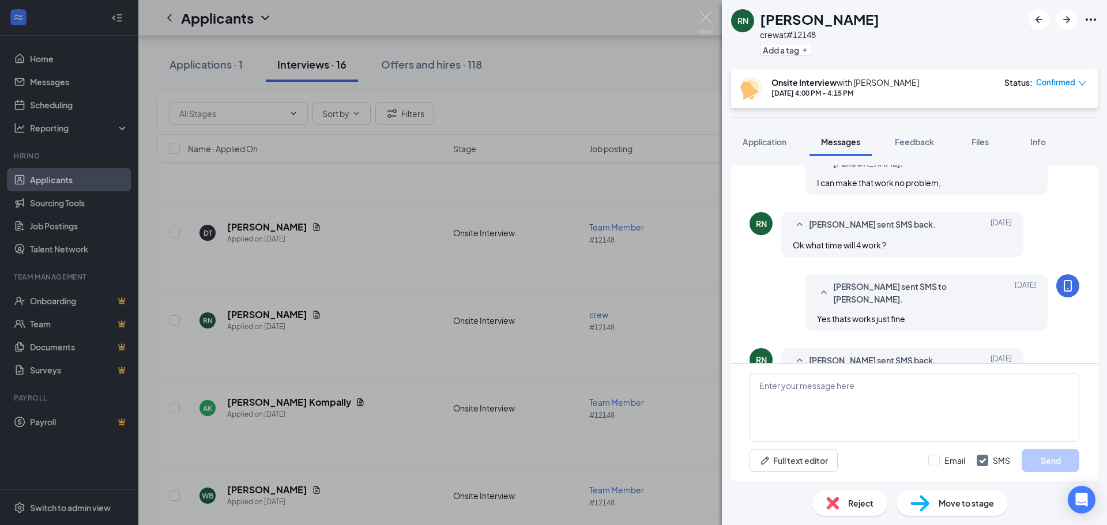
scroll to position [520, 0]
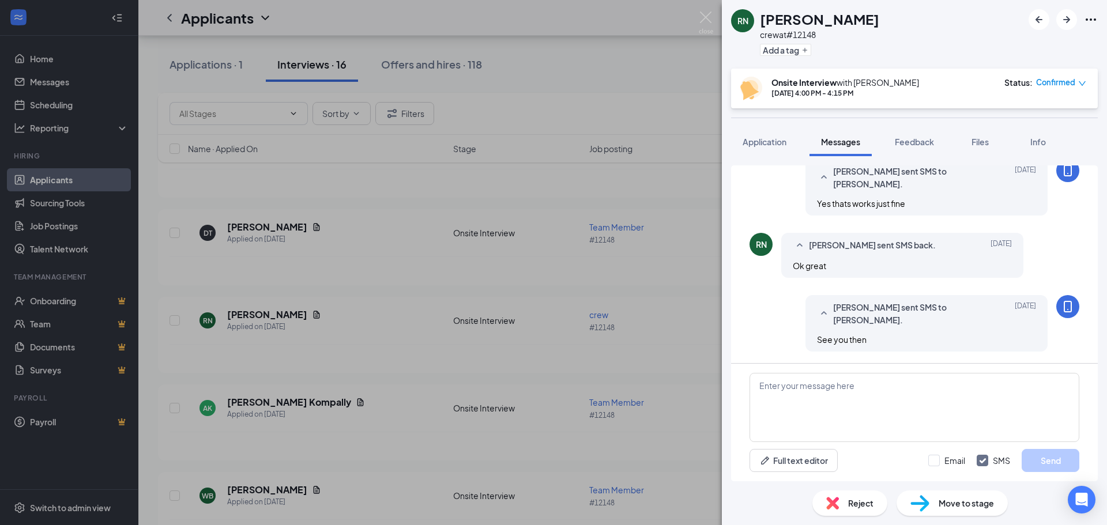
click at [840, 501] on div "Reject" at bounding box center [849, 503] width 75 height 25
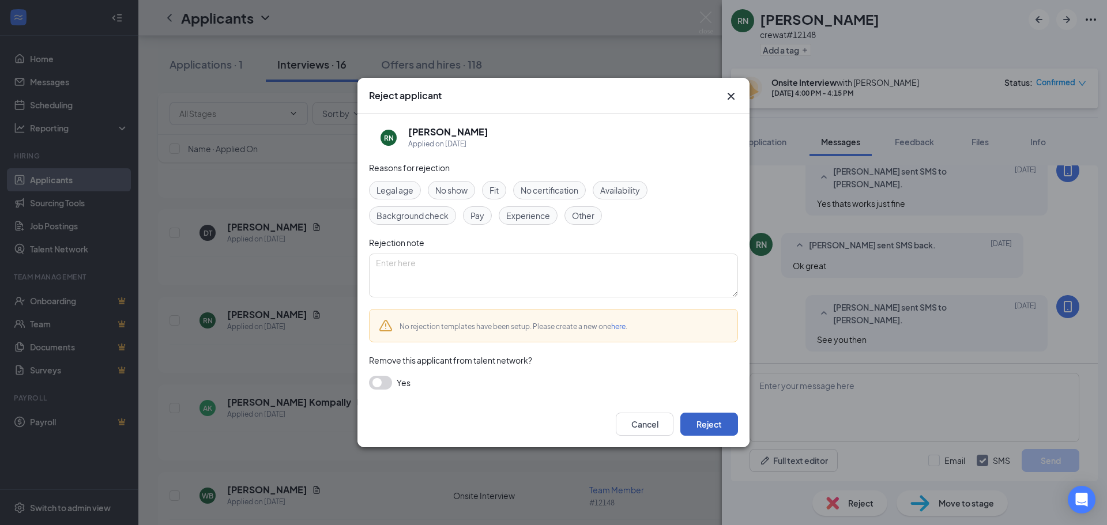
click at [713, 428] on button "Reject" at bounding box center [709, 424] width 58 height 23
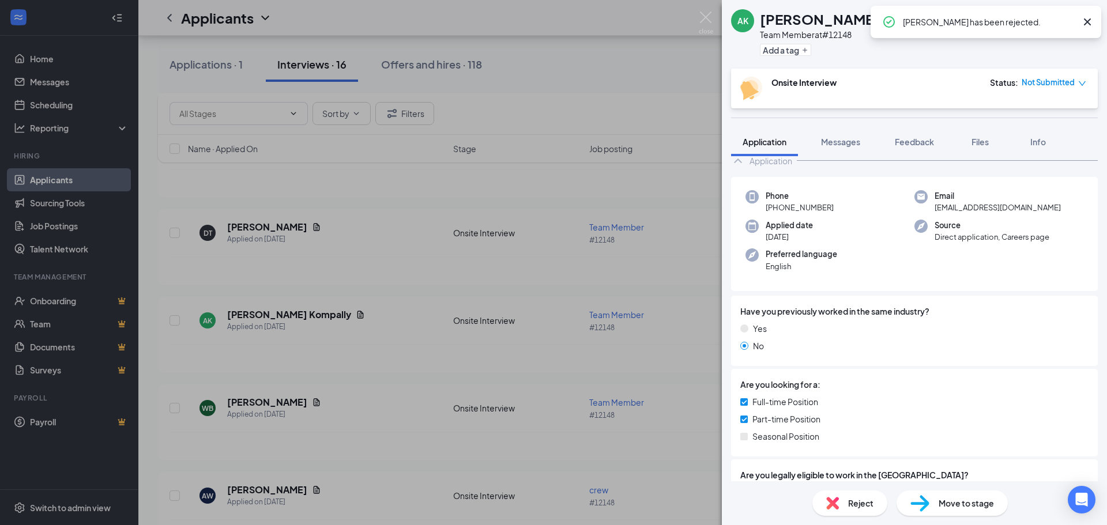
scroll to position [58, 0]
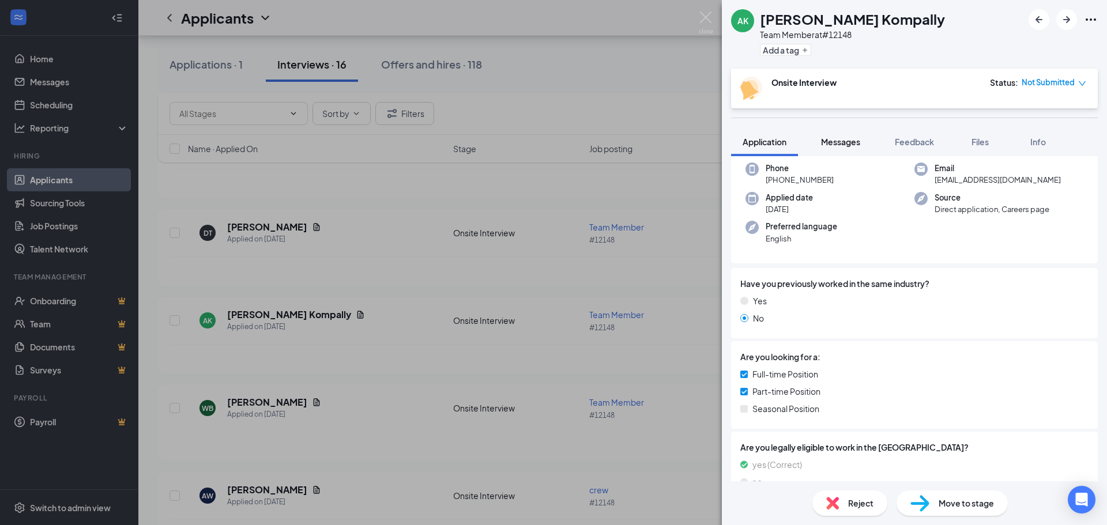
click at [855, 143] on span "Messages" at bounding box center [840, 142] width 39 height 10
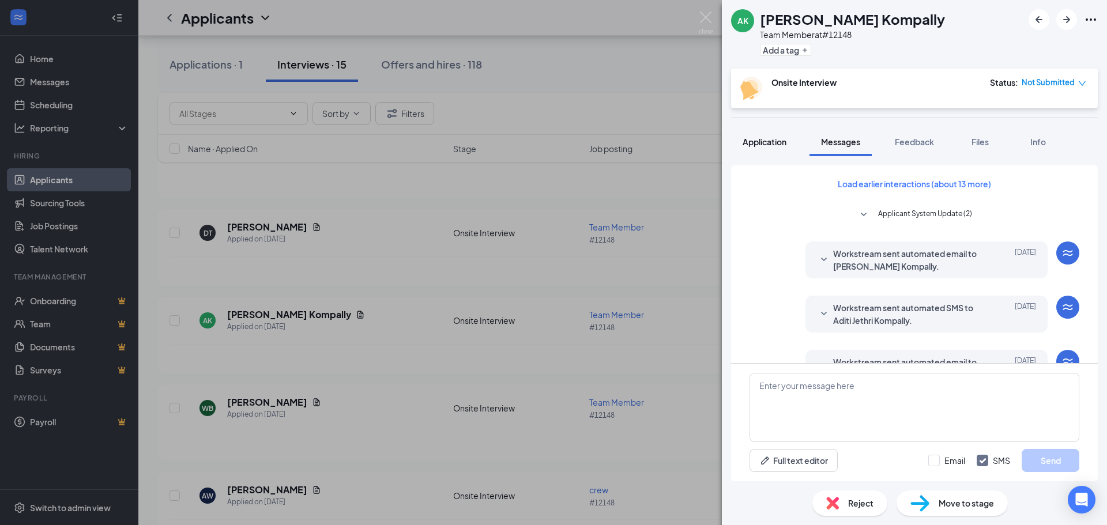
click at [761, 145] on span "Application" at bounding box center [765, 142] width 44 height 10
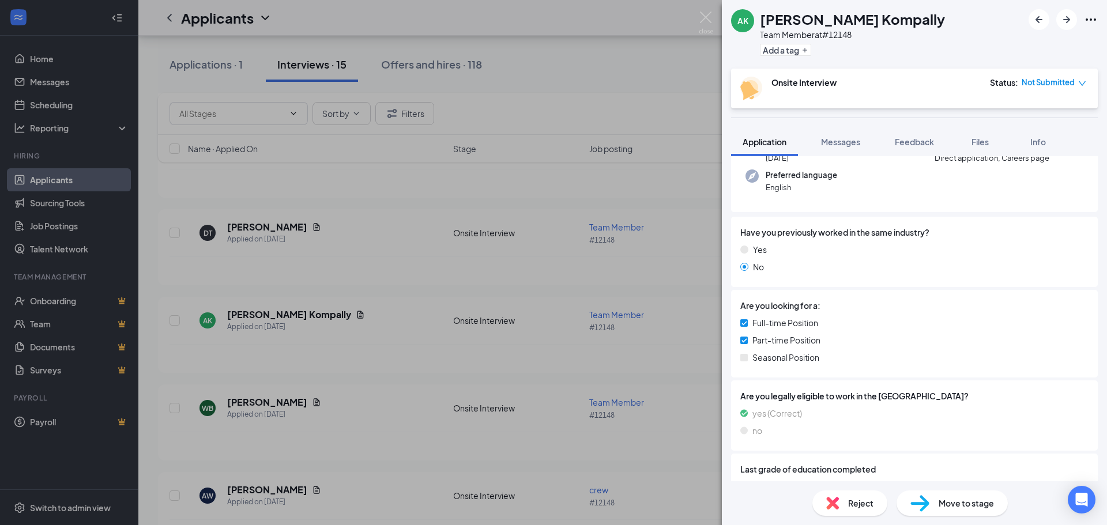
scroll to position [194, 0]
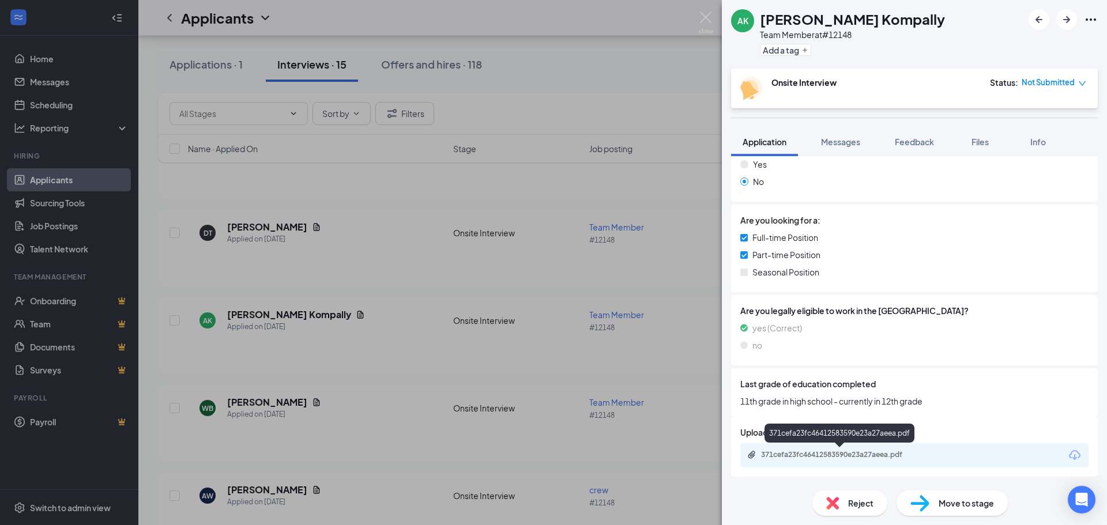
click at [830, 454] on div "371cefa23fc46412583590e23a27aeea.pdf" at bounding box center [841, 454] width 161 height 9
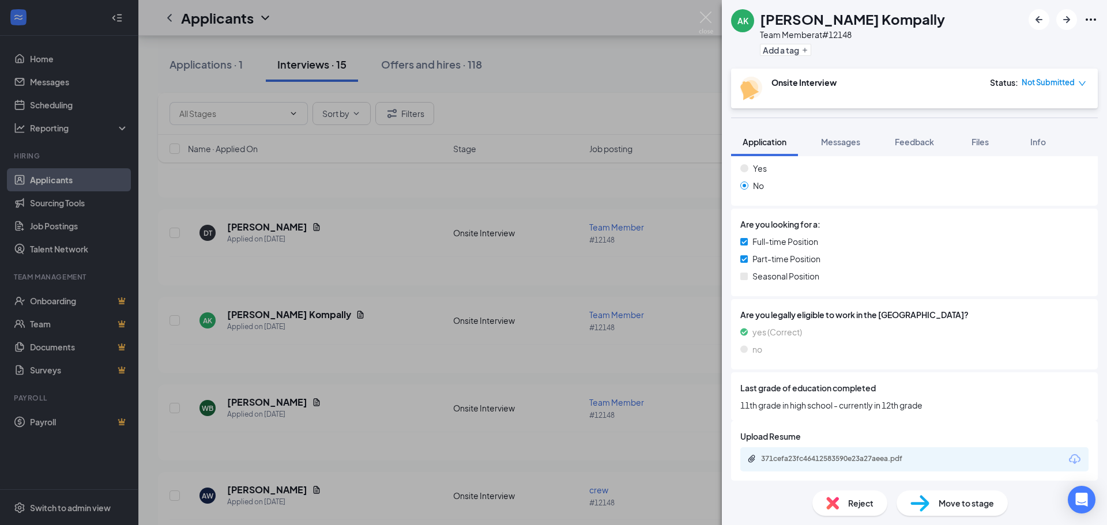
click at [853, 500] on span "Reject" at bounding box center [860, 503] width 25 height 13
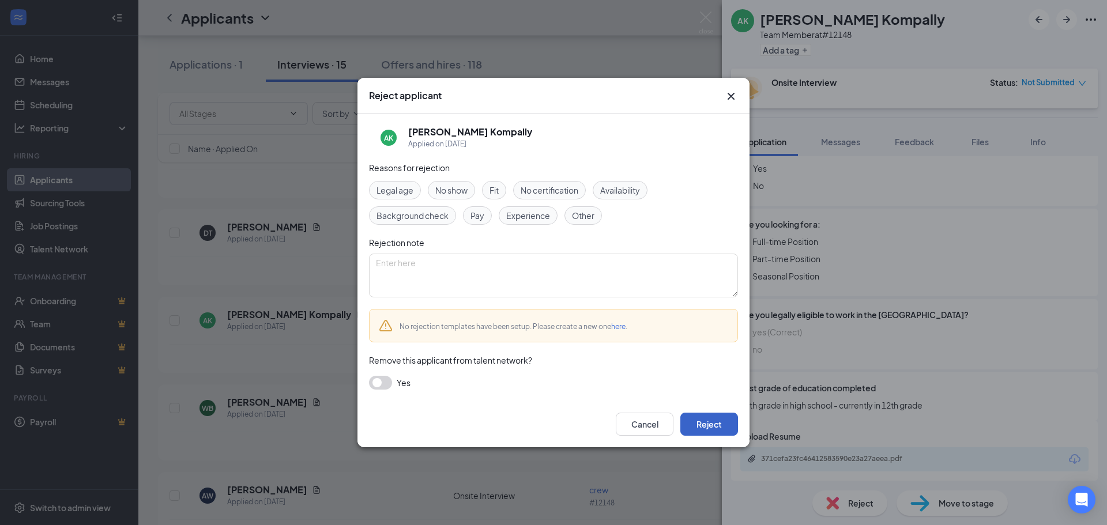
click at [717, 422] on button "Reject" at bounding box center [709, 424] width 58 height 23
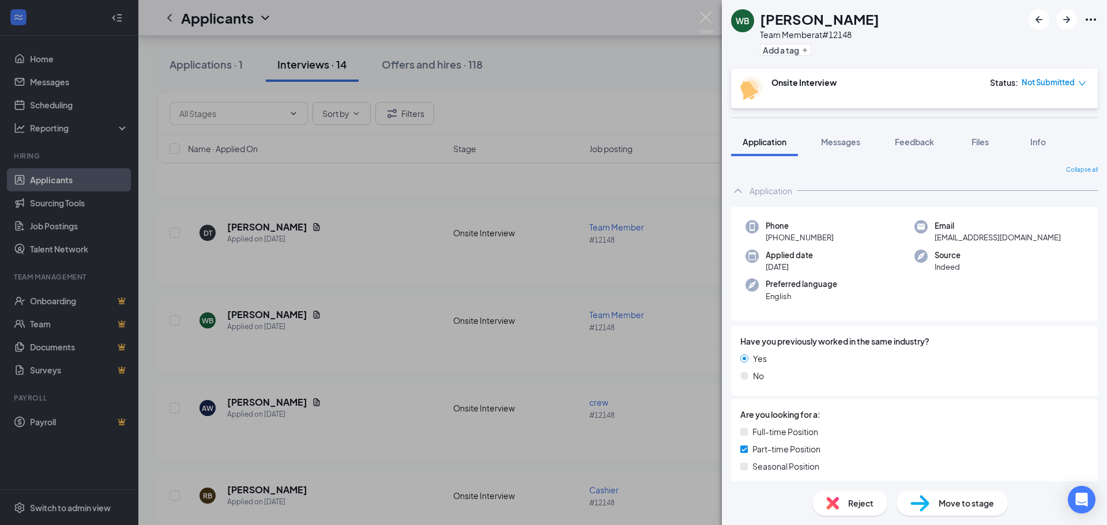
scroll to position [194, 0]
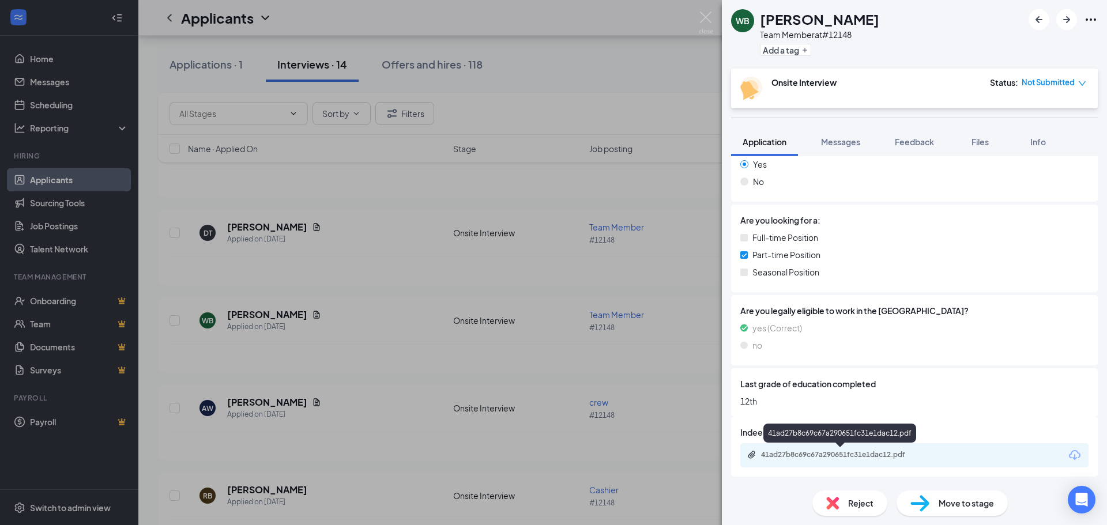
click at [892, 453] on div "41ad27b8c69c67a290651fc31e1dac12.pdf" at bounding box center [841, 454] width 161 height 9
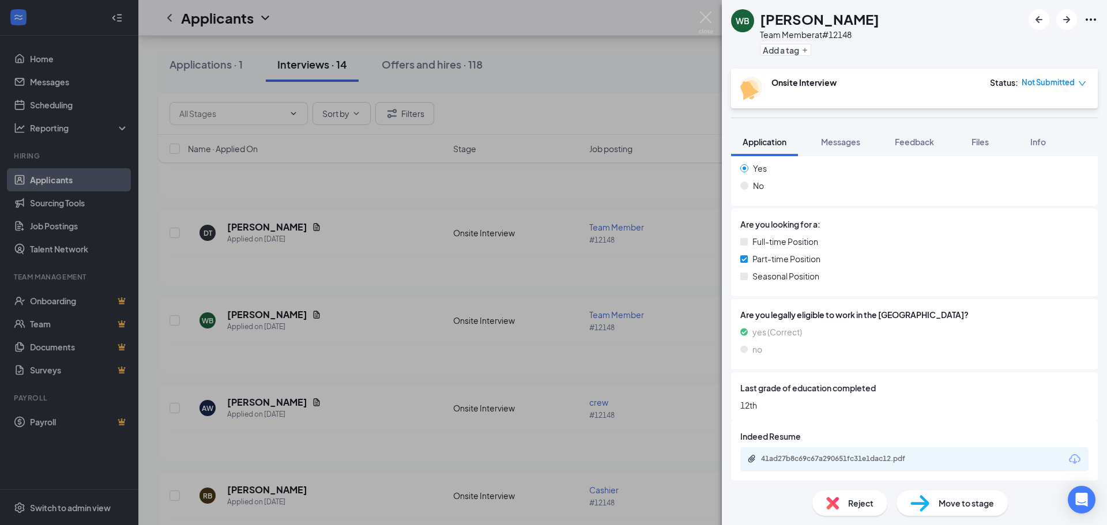
click at [845, 125] on div "WB [PERSON_NAME] Team Member at #12148 Add a tag Onsite Interview Status : Not …" at bounding box center [914, 262] width 385 height 525
click at [845, 144] on span "Messages" at bounding box center [840, 142] width 39 height 10
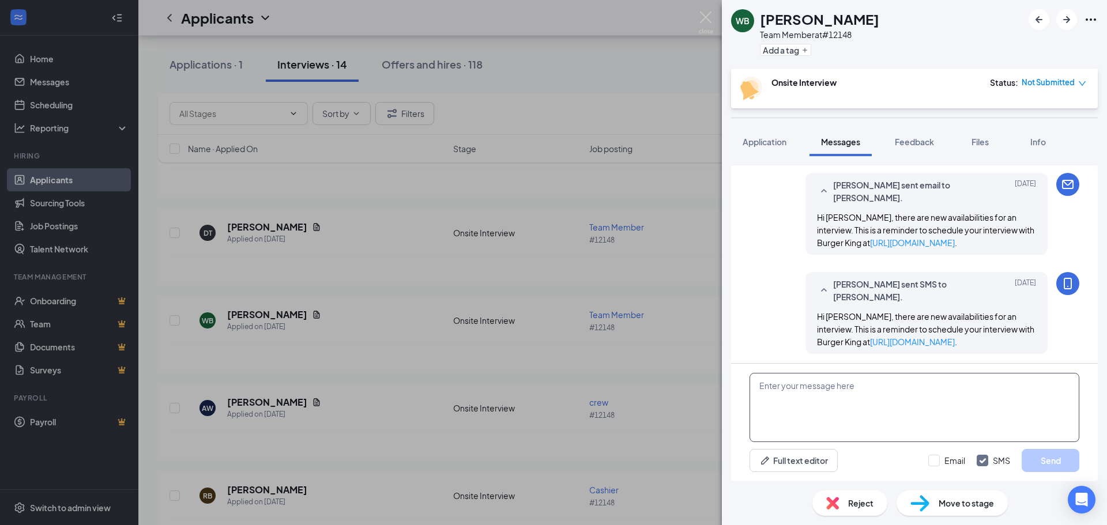
scroll to position [491, 0]
click at [906, 396] on textarea at bounding box center [915, 407] width 330 height 69
click at [866, 389] on textarea "Did you need to reschooledeschedule?" at bounding box center [915, 407] width 330 height 69
click at [866, 385] on textarea "Did you need to reschooled schedule?" at bounding box center [915, 407] width 330 height 69
click at [866, 385] on textarea "Did you need to reschedule?" at bounding box center [915, 407] width 330 height 69
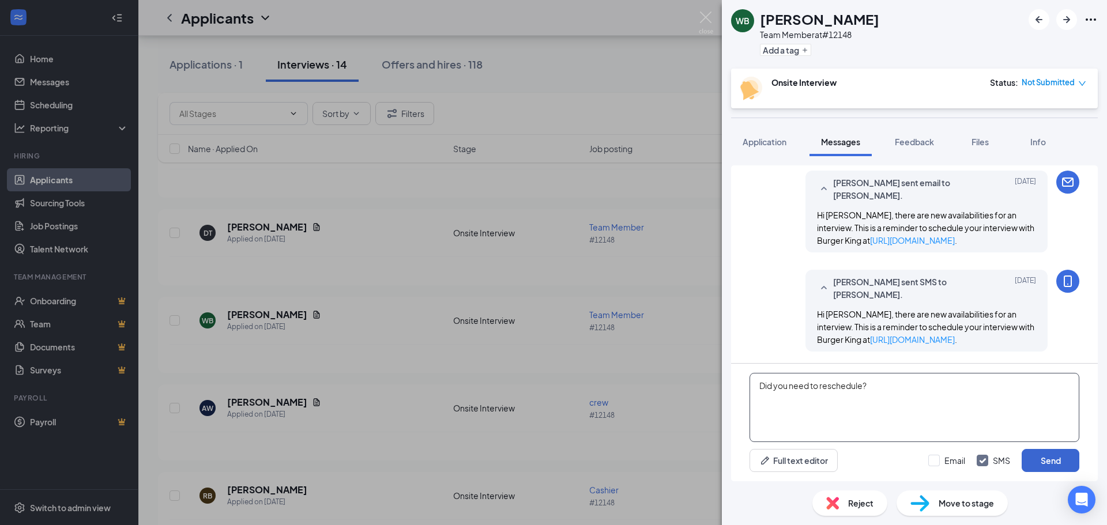
type textarea "Did you need to reschedule?"
click at [1054, 453] on button "Send" at bounding box center [1051, 460] width 58 height 23
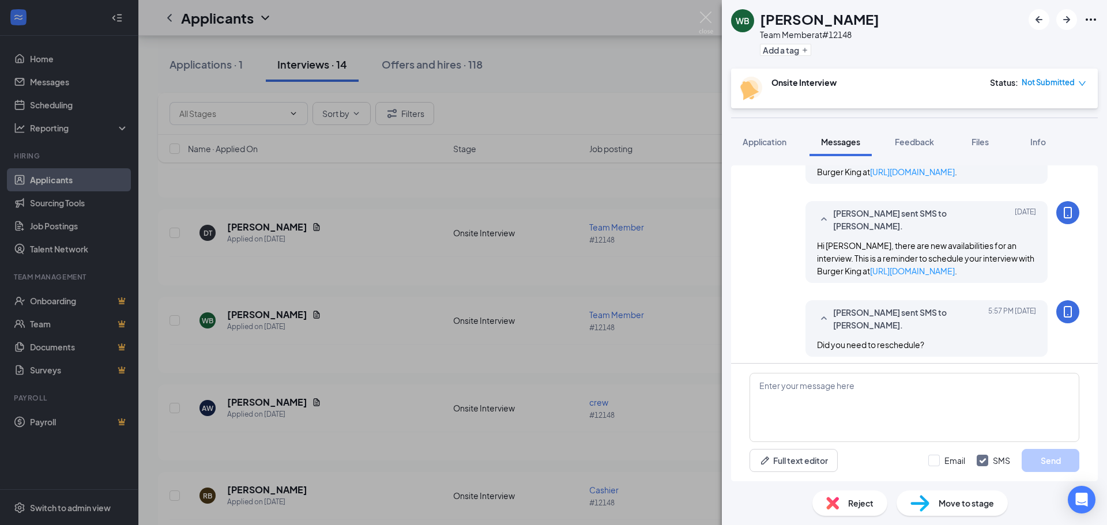
scroll to position [565, 0]
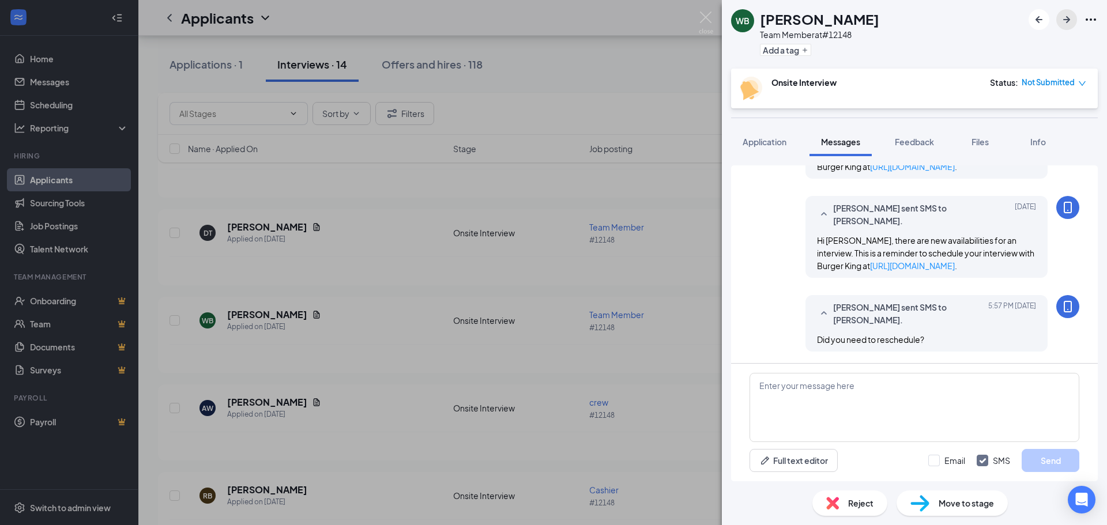
click at [1071, 22] on icon "ArrowRight" at bounding box center [1067, 20] width 14 height 14
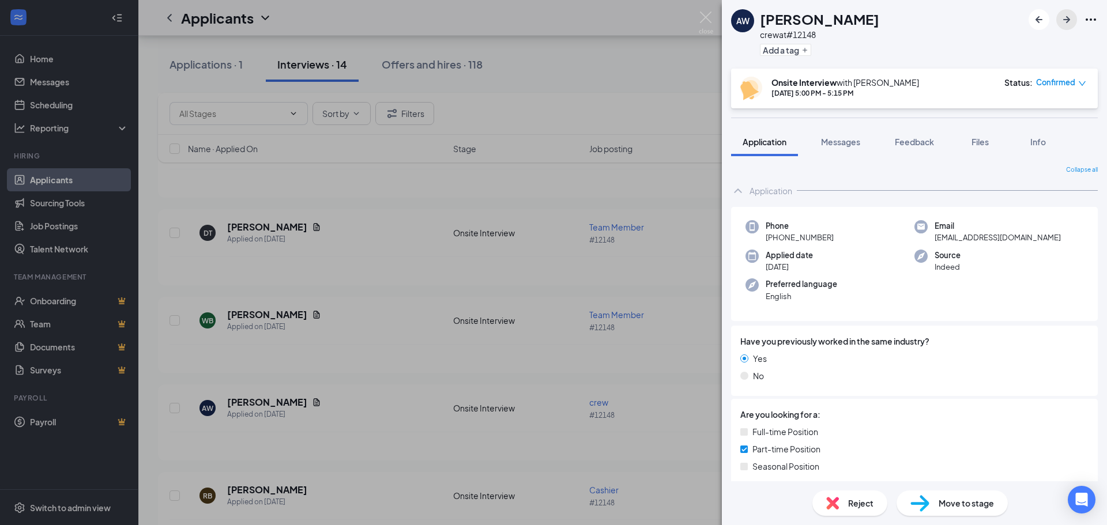
click at [1060, 21] on icon "ArrowRight" at bounding box center [1067, 20] width 14 height 14
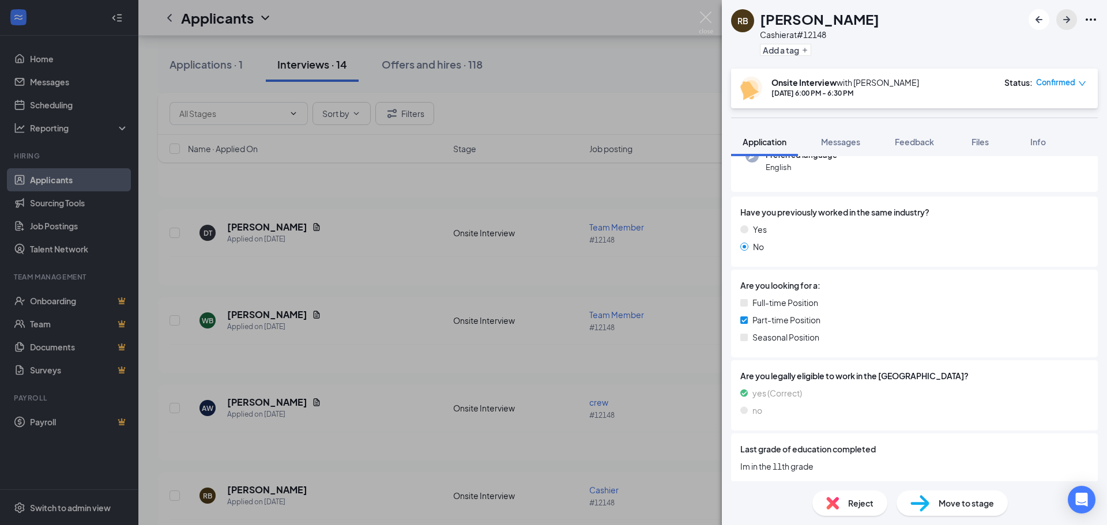
scroll to position [130, 0]
click at [844, 135] on button "Messages" at bounding box center [841, 141] width 62 height 29
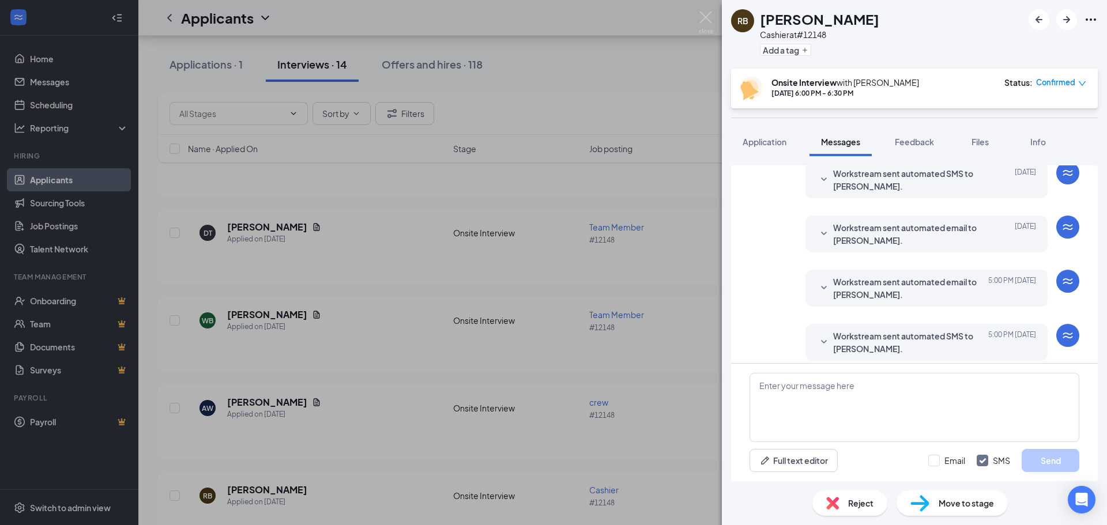
scroll to position [340, 0]
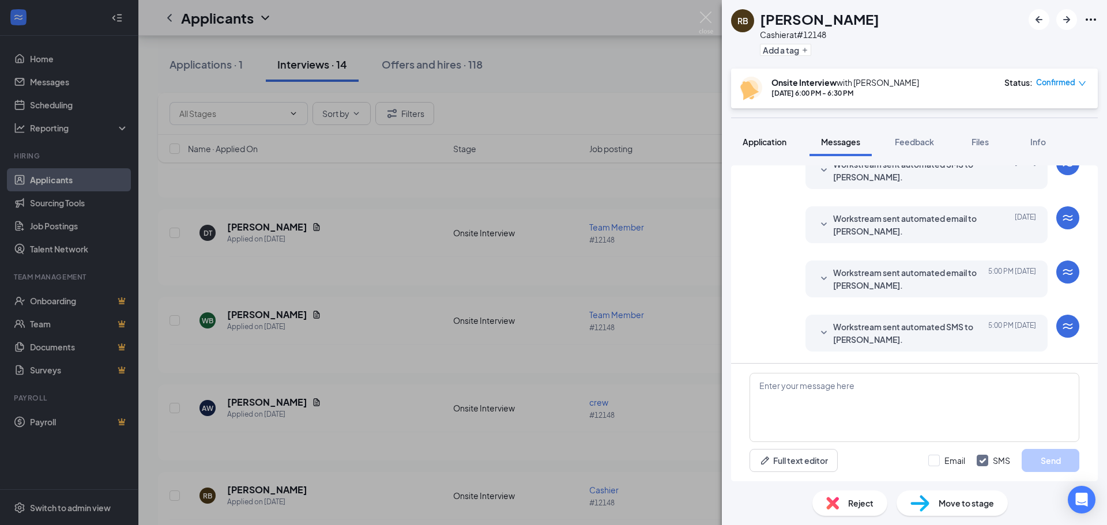
click at [757, 146] on span "Application" at bounding box center [765, 142] width 44 height 10
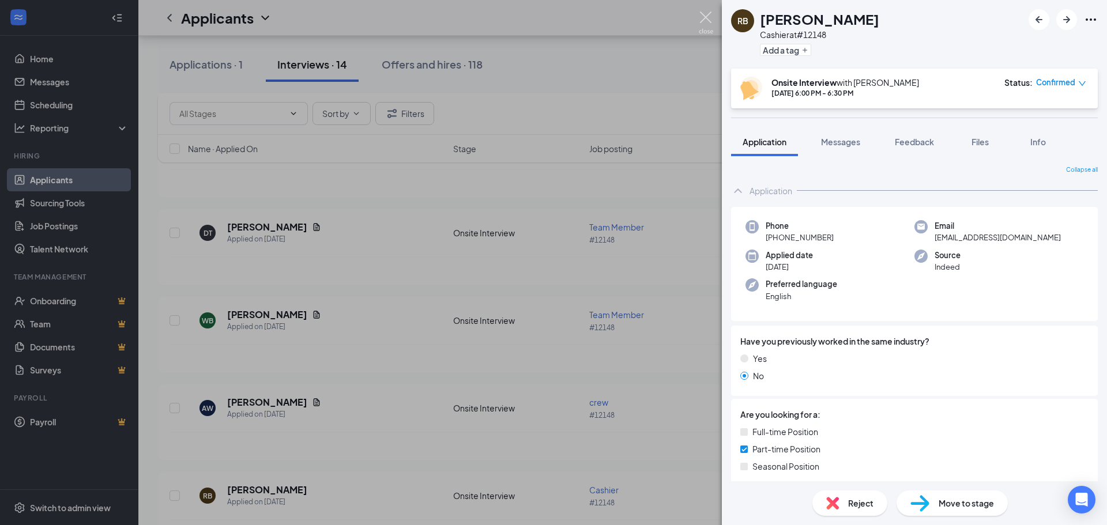
click at [703, 22] on img at bounding box center [706, 23] width 14 height 22
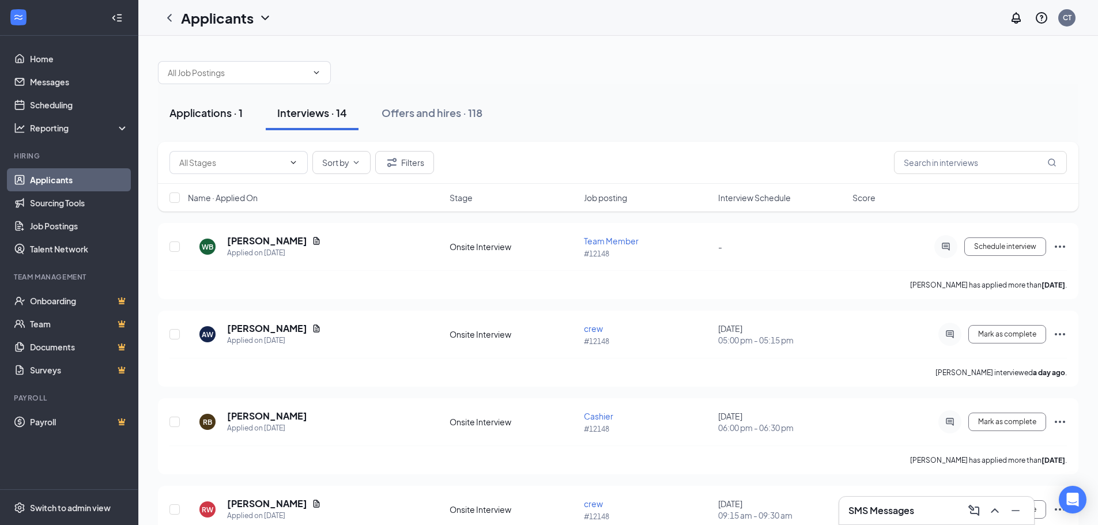
click at [209, 112] on div "Applications · 1" at bounding box center [206, 113] width 73 height 14
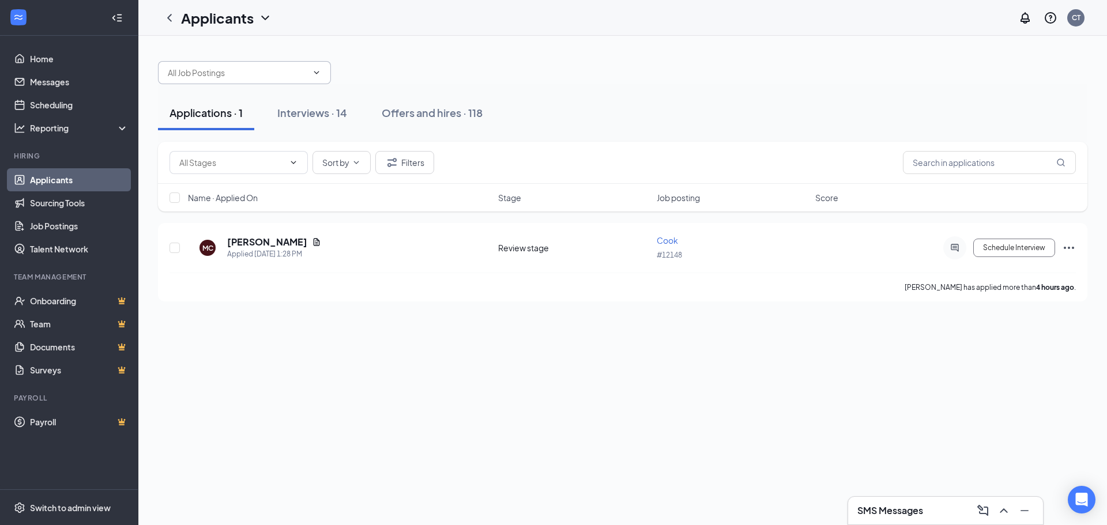
click at [234, 66] on input "text" at bounding box center [238, 72] width 140 height 13
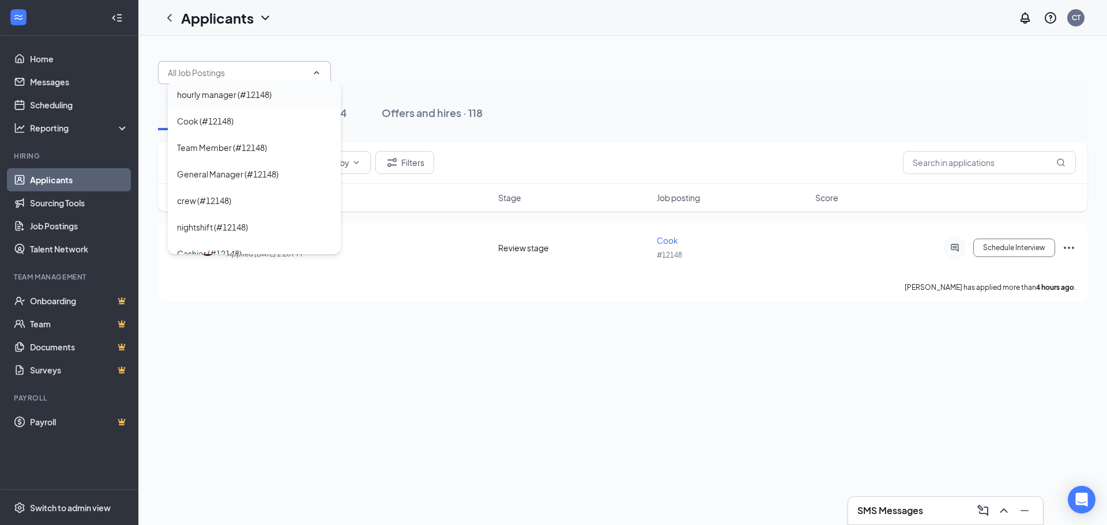
click at [233, 97] on div "hourly manager (#12148)" at bounding box center [224, 94] width 95 height 13
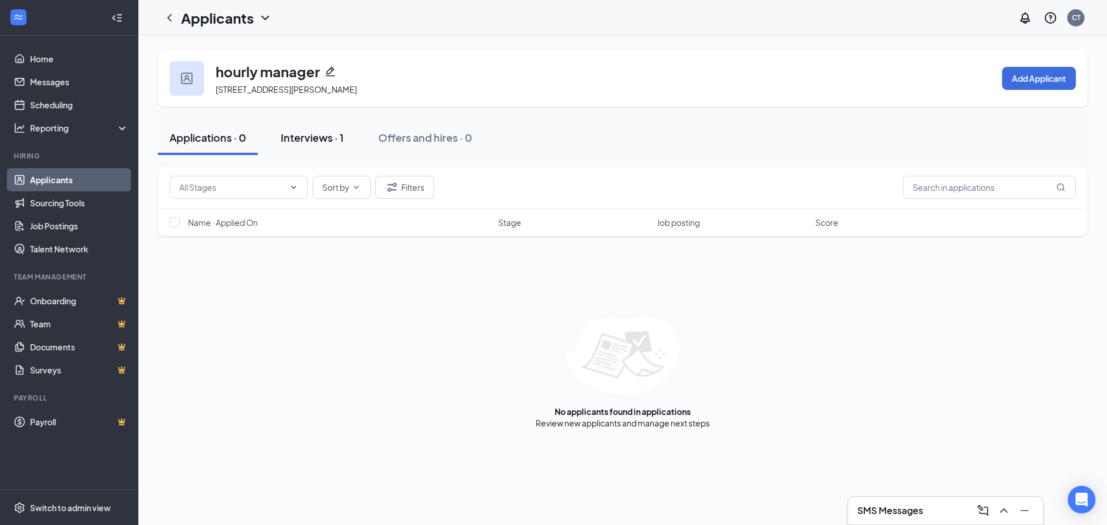
click at [325, 131] on div "Interviews · 1" at bounding box center [312, 137] width 63 height 14
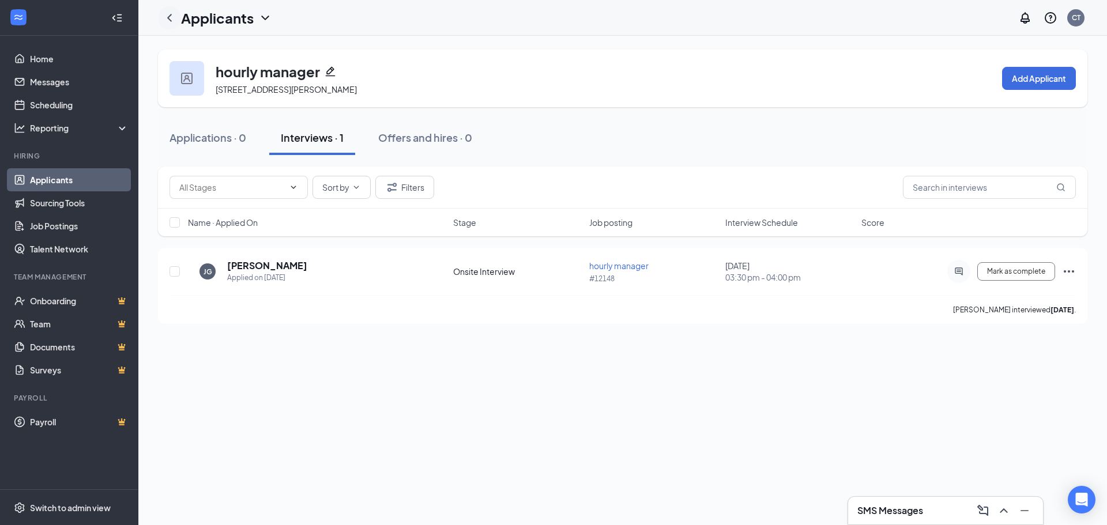
click at [170, 21] on icon "ChevronLeft" at bounding box center [170, 18] width 14 height 14
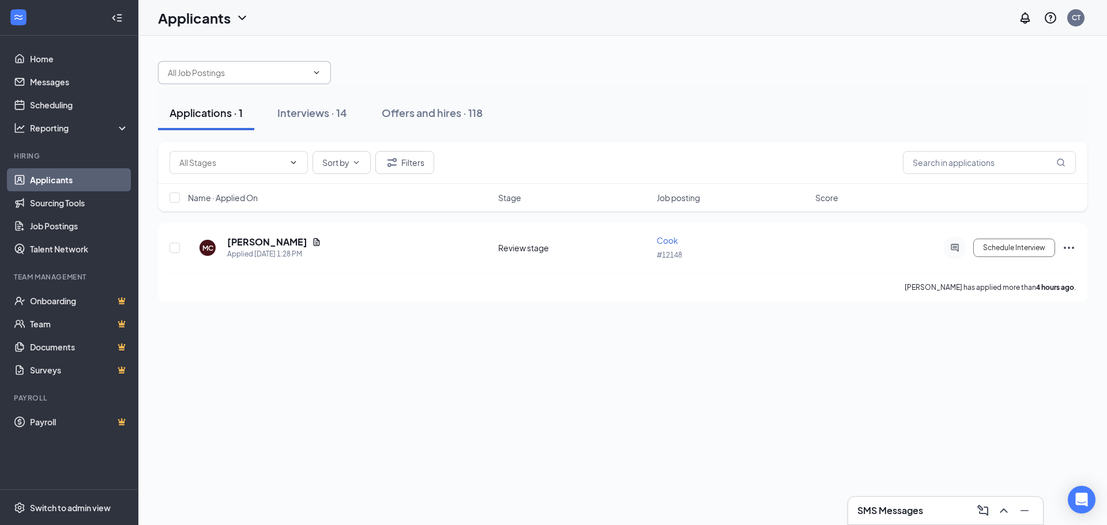
click at [279, 76] on input "text" at bounding box center [238, 72] width 140 height 13
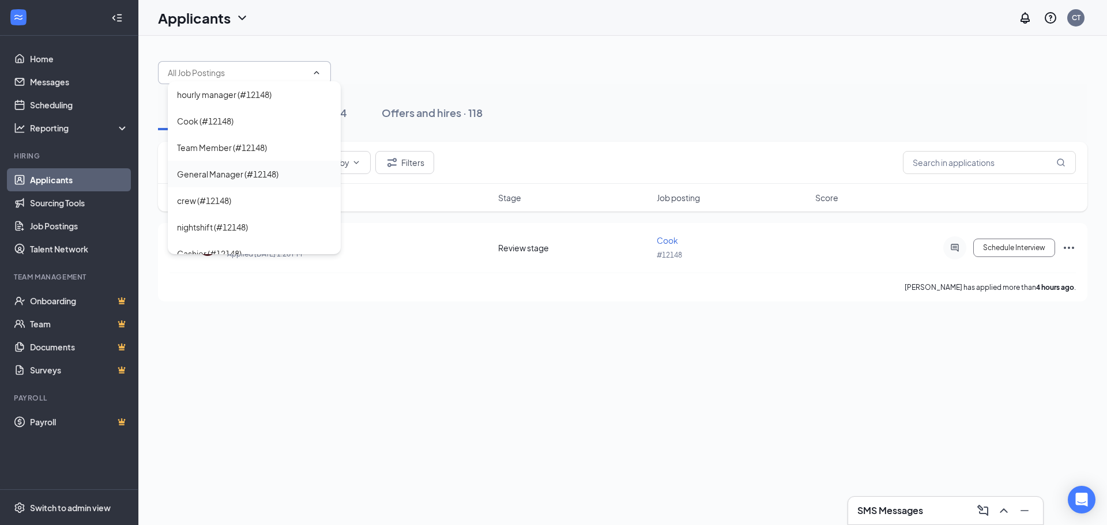
click at [283, 174] on div "General Manager (#12148)" at bounding box center [254, 174] width 155 height 13
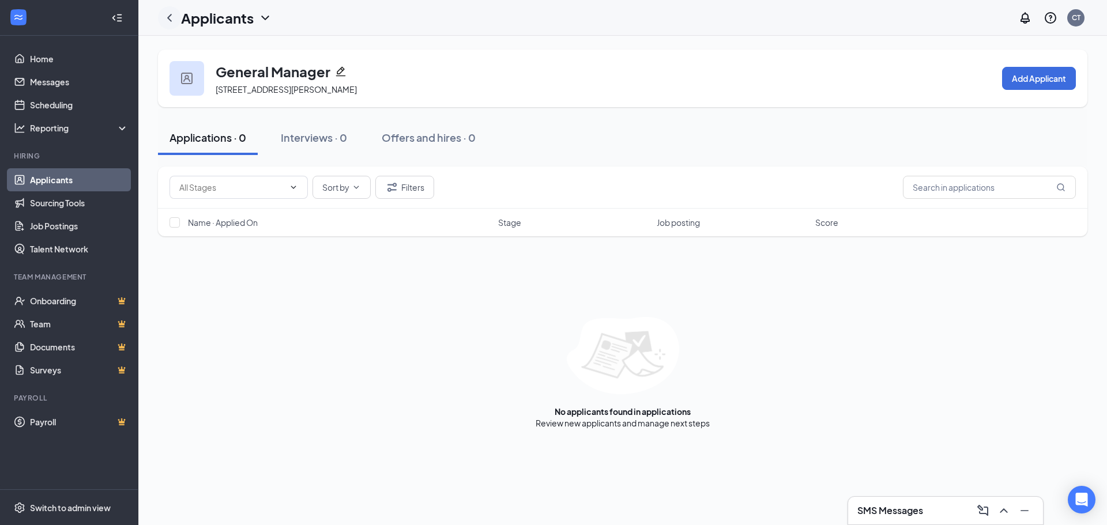
click at [167, 20] on icon "ChevronLeft" at bounding box center [170, 18] width 14 height 14
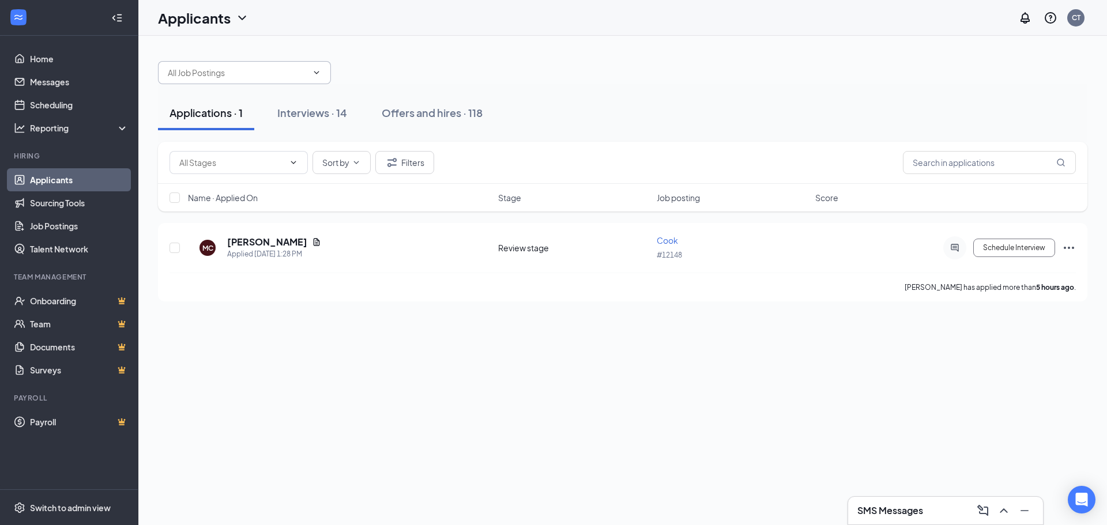
click at [254, 78] on input "text" at bounding box center [238, 72] width 140 height 13
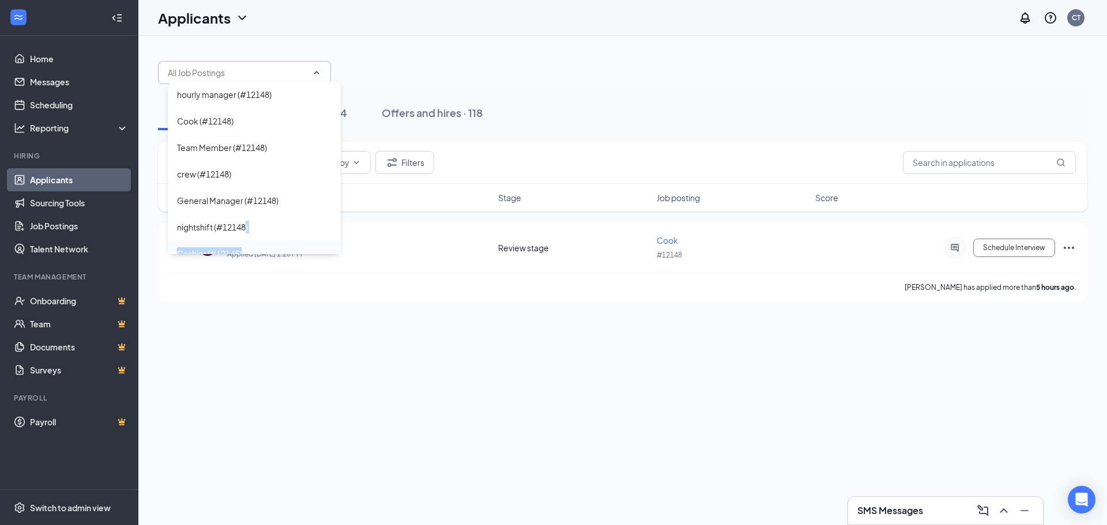
scroll to position [13, 0]
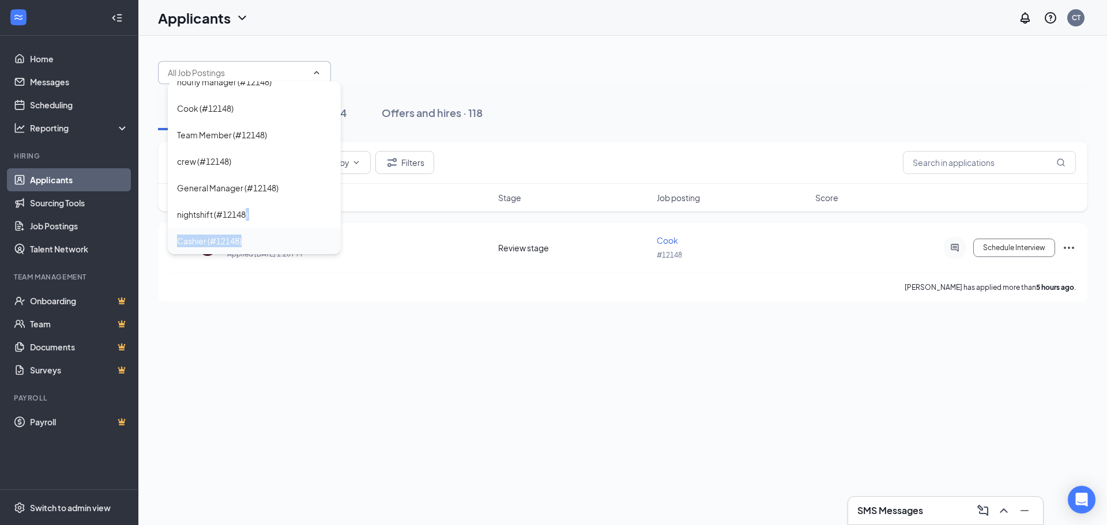
drag, startPoint x: 247, startPoint y: 225, endPoint x: 246, endPoint y: 244, distance: 19.0
click at [246, 244] on div "hourly manager (#12148) [PERSON_NAME] (#12148) Team Member (#12148) crew (#1214…" at bounding box center [254, 167] width 173 height 173
click at [246, 244] on div "Cashier (#12148)" at bounding box center [254, 241] width 155 height 13
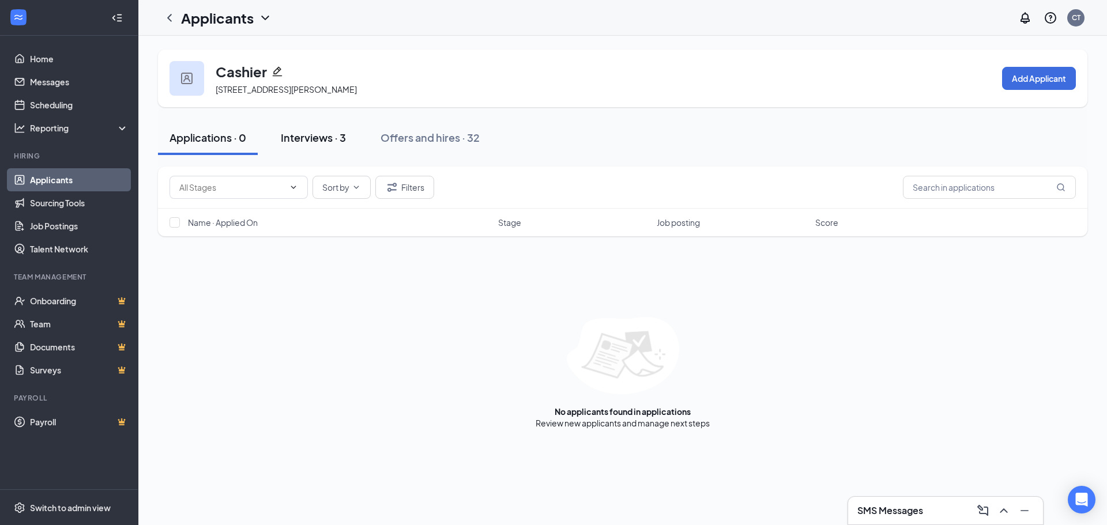
click at [299, 133] on div "Interviews · 3" at bounding box center [313, 137] width 65 height 14
